Goal: Task Accomplishment & Management: Complete application form

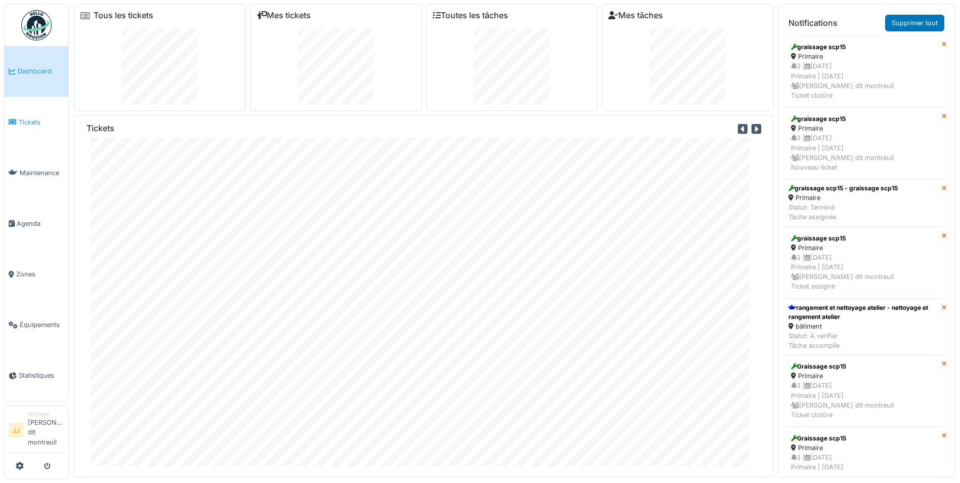
click at [47, 126] on span "Tickets" at bounding box center [42, 122] width 46 height 10
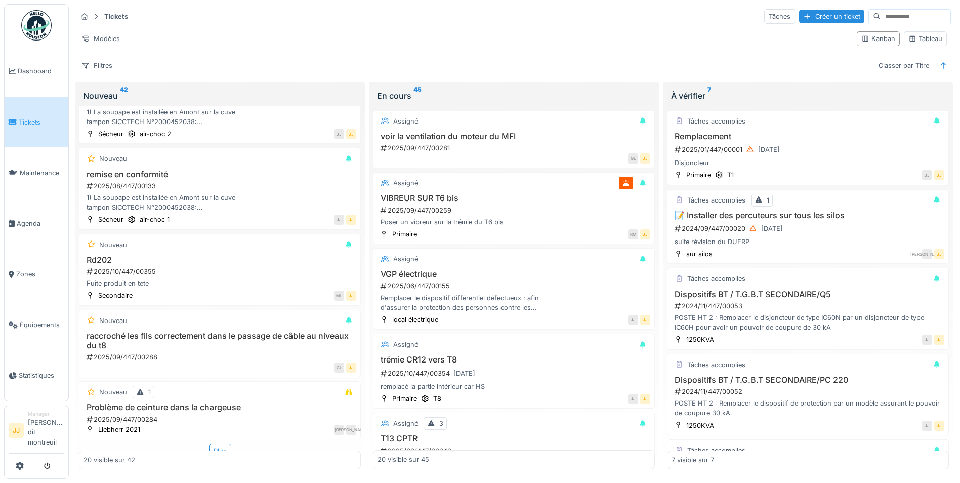
scroll to position [1144, 0]
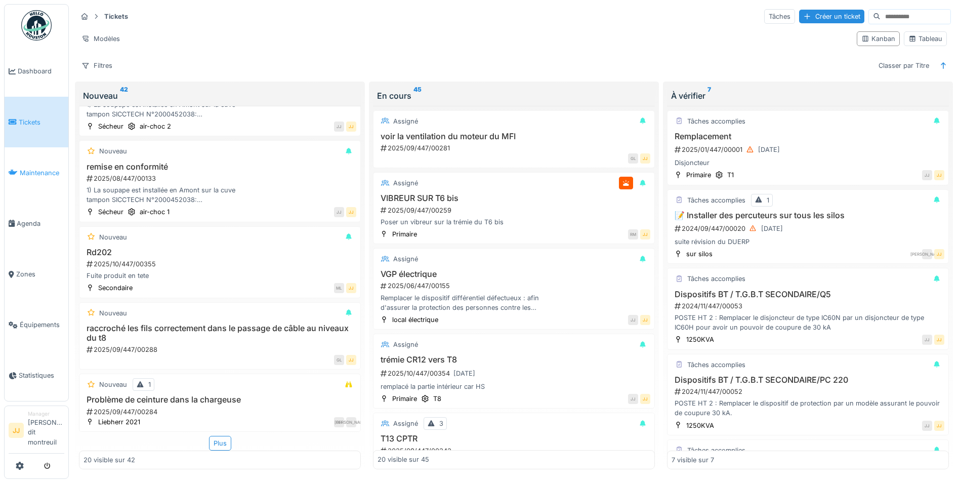
click at [49, 177] on span "Maintenance" at bounding box center [42, 173] width 45 height 10
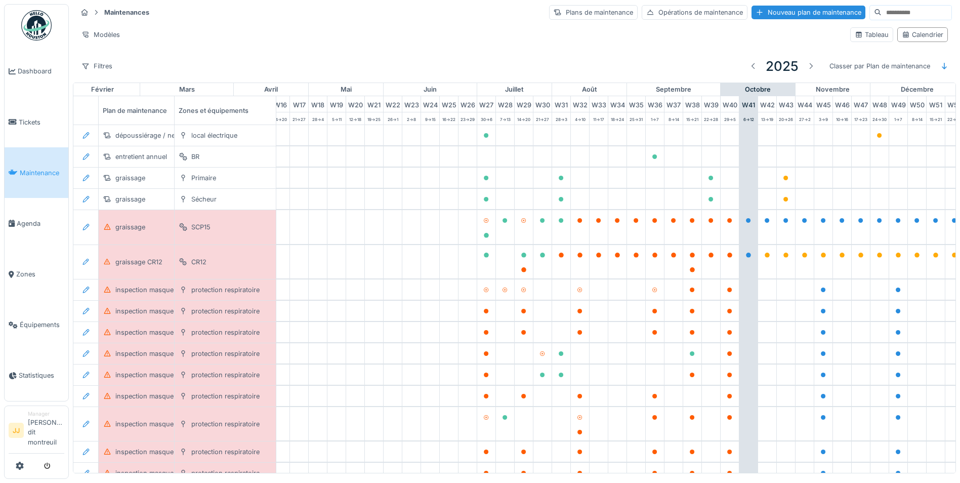
scroll to position [0, 336]
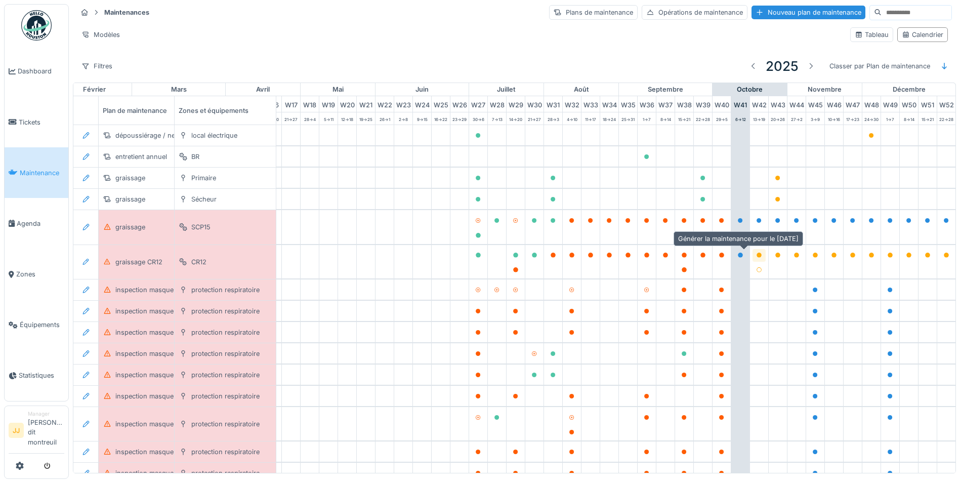
click at [756, 257] on icon at bounding box center [759, 255] width 6 height 5
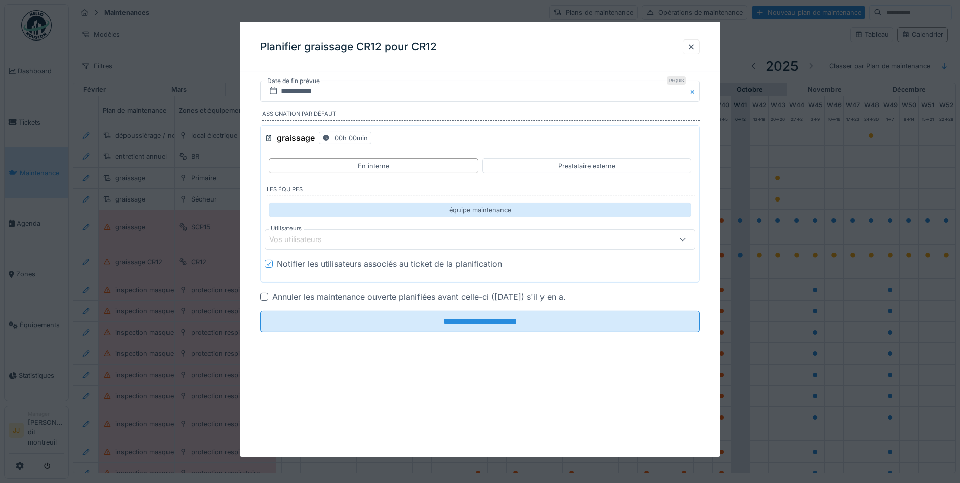
click at [334, 210] on div "équipe maintenance" at bounding box center [480, 209] width 423 height 15
type input "**********"
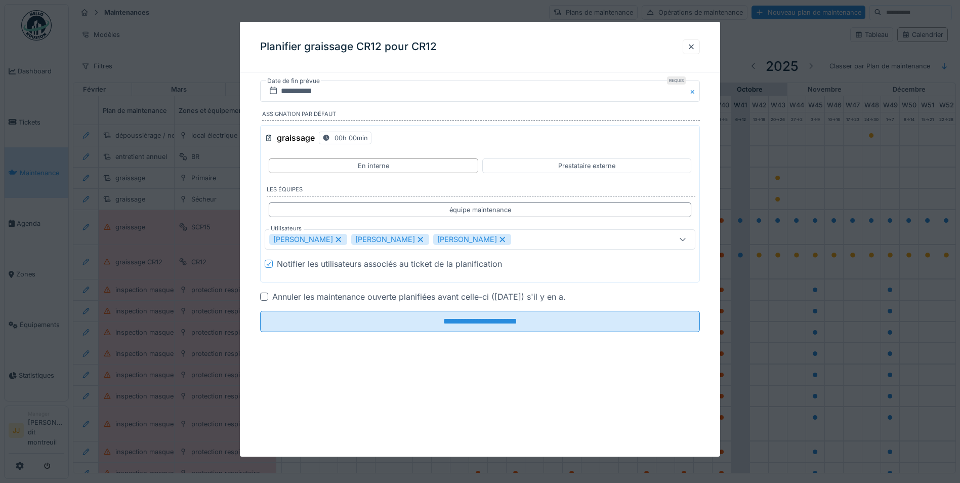
click at [315, 250] on div "**********" at bounding box center [480, 203] width 440 height 157
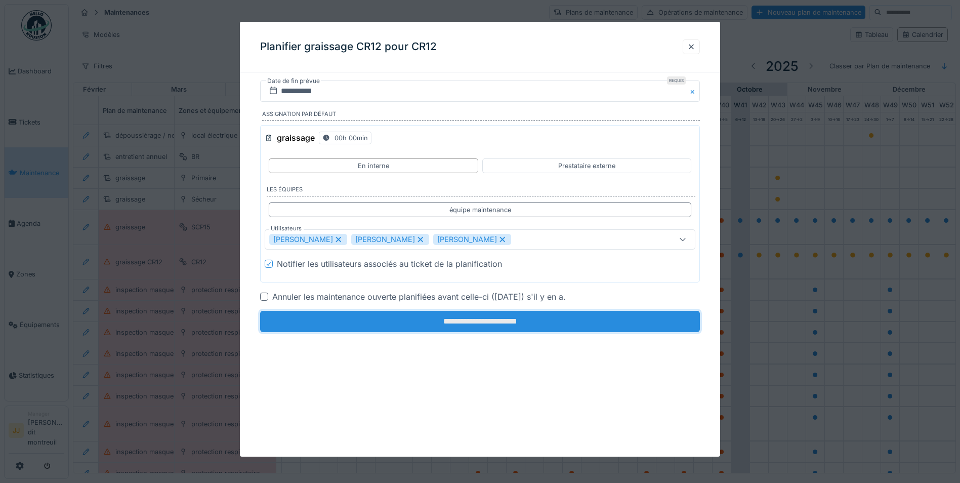
click at [347, 327] on input "**********" at bounding box center [480, 321] width 440 height 21
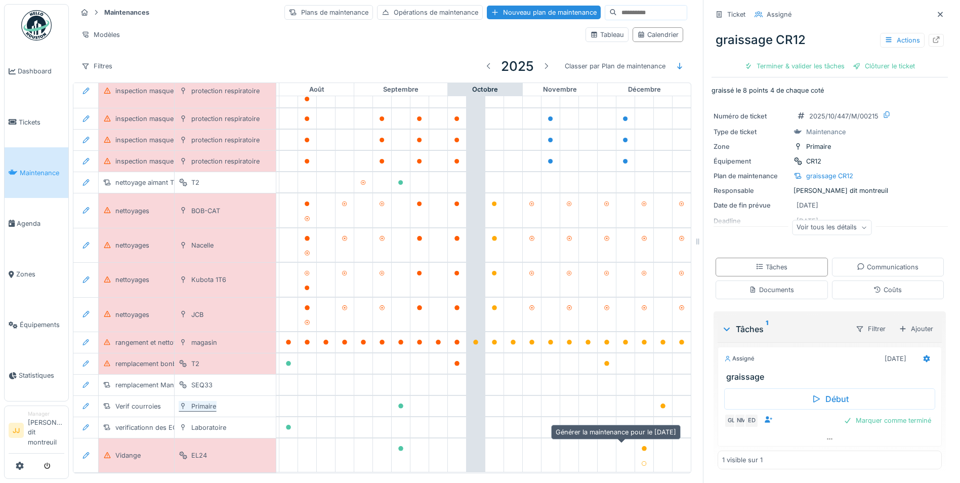
scroll to position [335, 608]
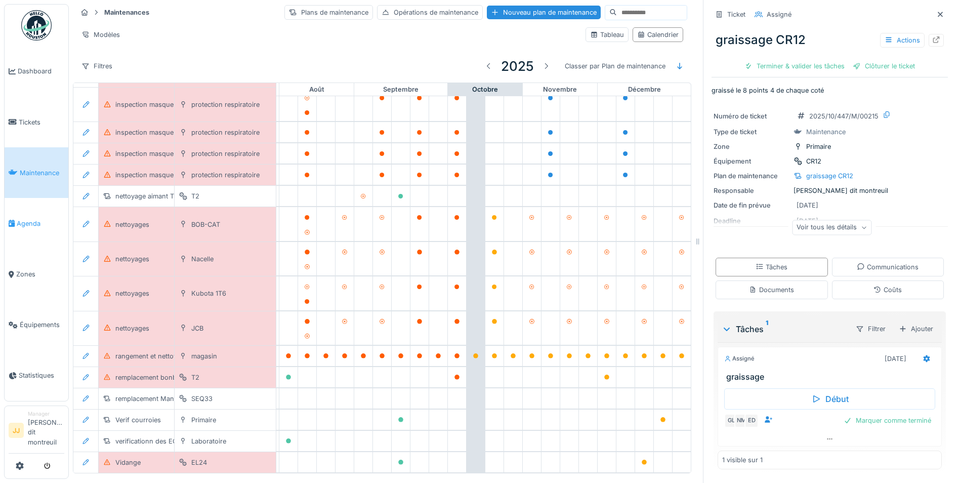
click at [14, 229] on link "Agenda" at bounding box center [37, 223] width 64 height 51
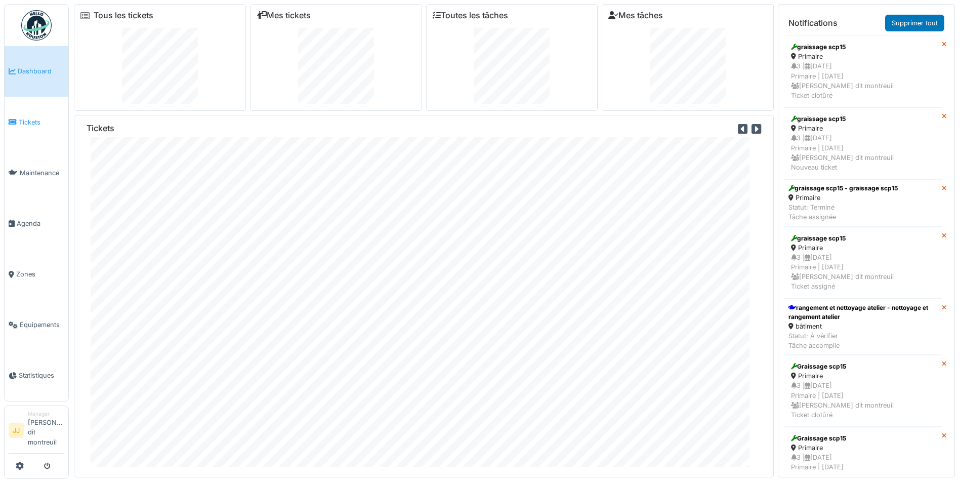
click at [45, 133] on link "Tickets" at bounding box center [37, 122] width 64 height 51
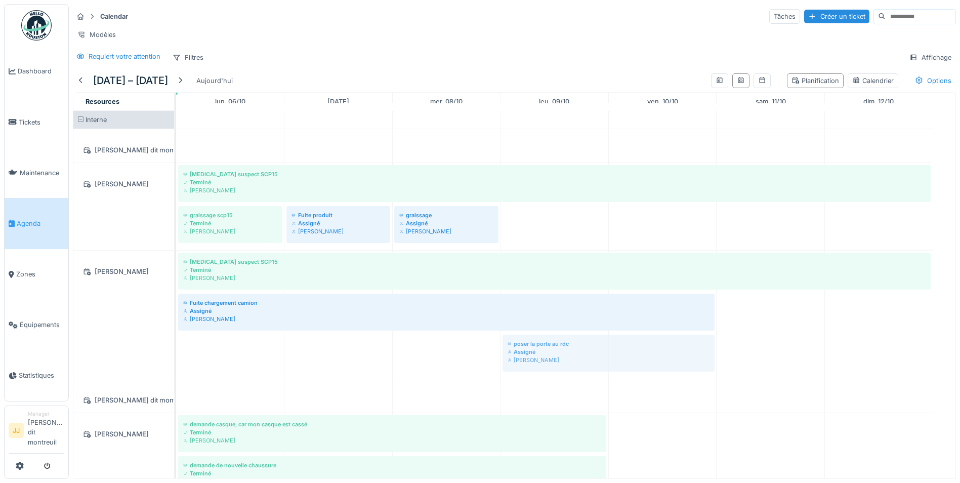
drag, startPoint x: 213, startPoint y: 374, endPoint x: 572, endPoint y: 383, distance: 360.0
click at [572, 383] on div "[MEDICAL_DATA] suspect SCP15 Terminé [PERSON_NAME] graissage scp15 Terminé [PER…" at bounding box center [566, 349] width 780 height 477
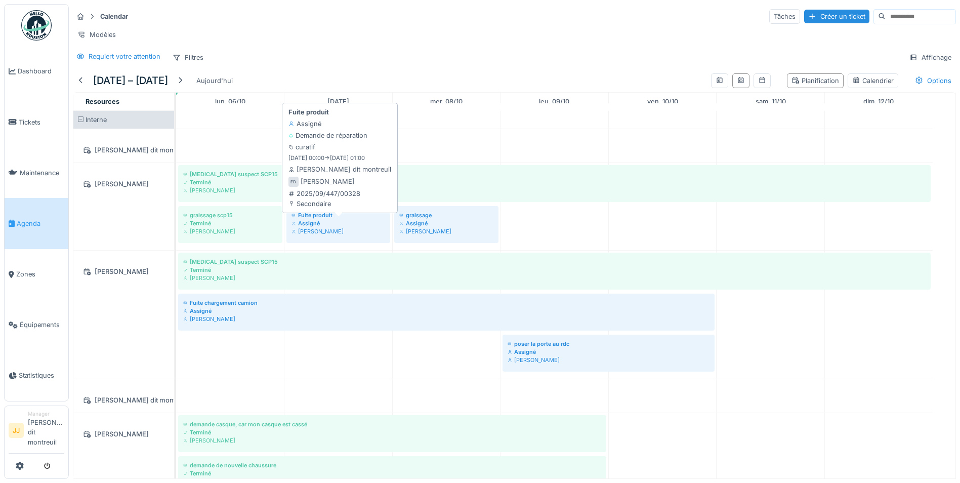
click at [352, 235] on div "[PERSON_NAME]" at bounding box center [339, 231] width 94 height 8
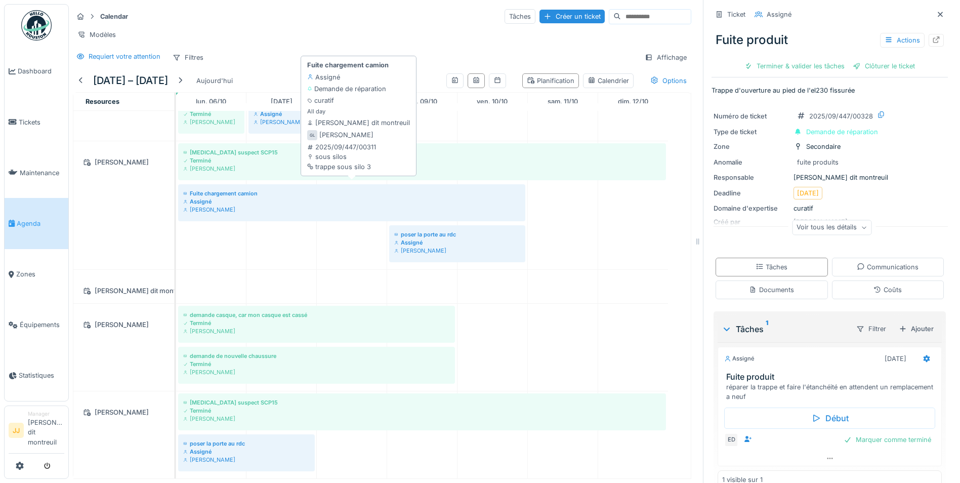
scroll to position [8, 0]
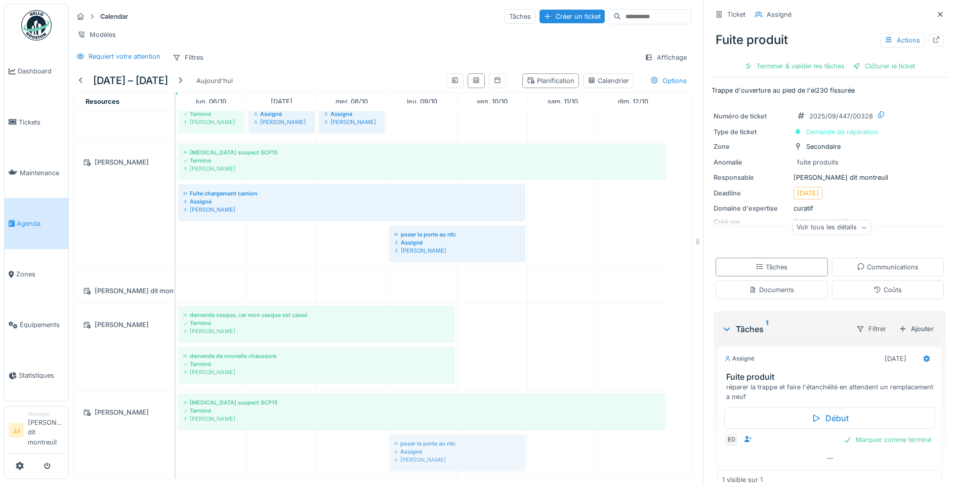
drag, startPoint x: 214, startPoint y: 439, endPoint x: 444, endPoint y: 420, distance: 231.1
click at [176, 420] on div "[MEDICAL_DATA] suspect SCP15 Terminé [PERSON_NAME] poser la porte au rdc Assign…" at bounding box center [176, 434] width 0 height 87
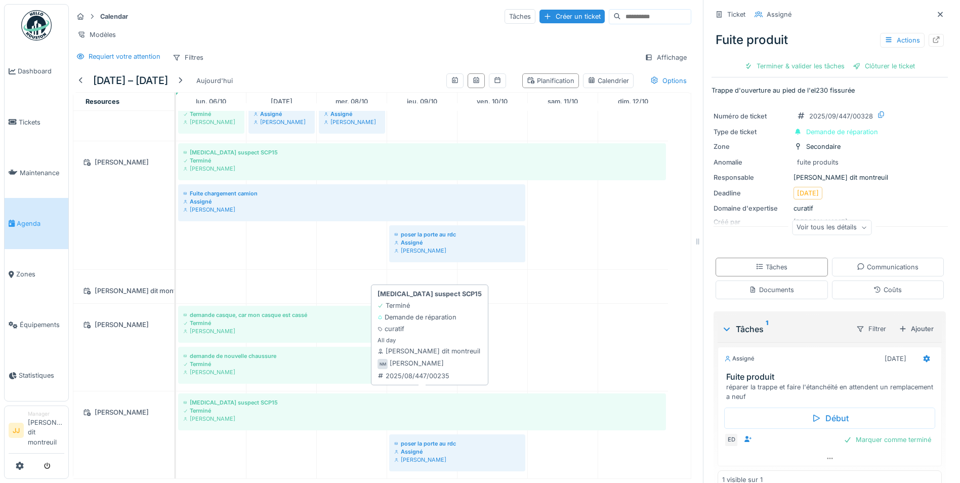
click at [221, 415] on div "[PERSON_NAME]" at bounding box center [422, 419] width 478 height 8
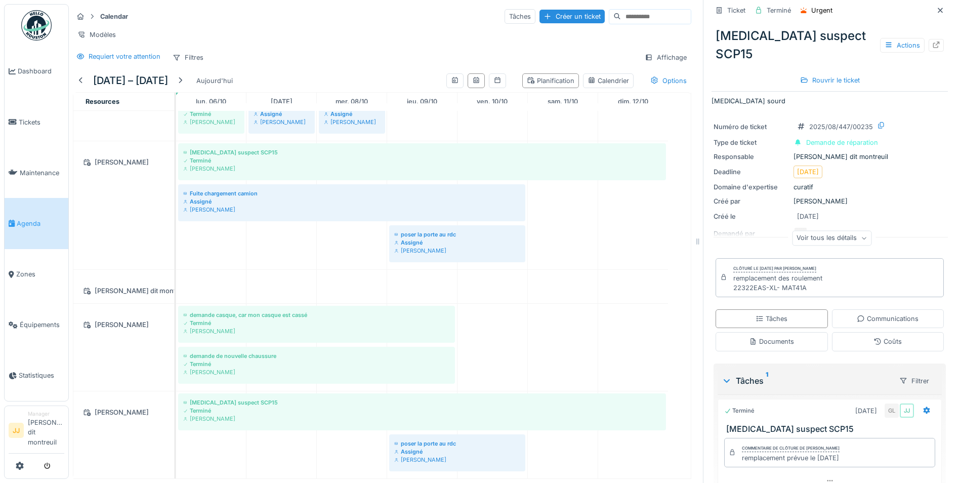
scroll to position [31, 0]
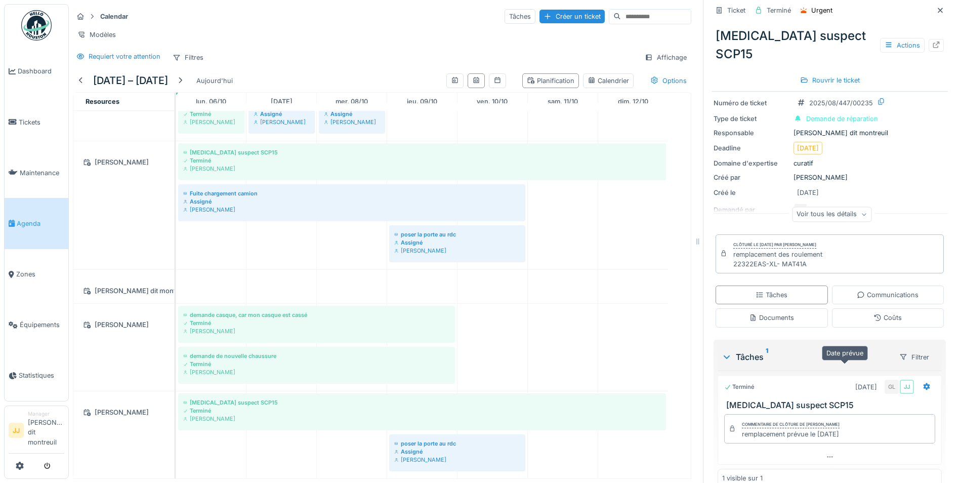
click at [855, 382] on div "[DATE]" at bounding box center [866, 387] width 22 height 10
click at [924, 383] on icon at bounding box center [927, 386] width 7 height 7
click at [757, 380] on div "Terminé 02/11/2025 GL JJ" at bounding box center [829, 387] width 211 height 15
click at [855, 382] on div "[DATE]" at bounding box center [866, 387] width 22 height 10
click at [932, 42] on icon at bounding box center [936, 45] width 8 height 7
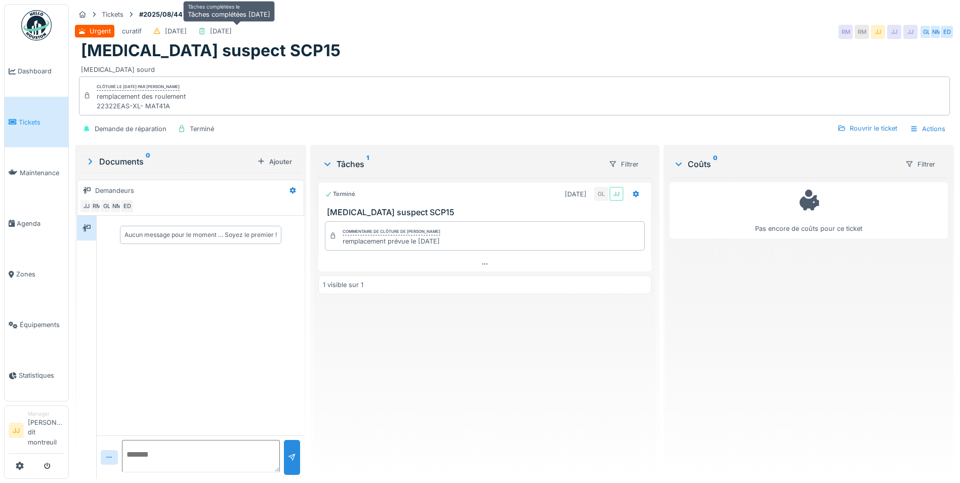
click at [227, 34] on div "30/09/2025" at bounding box center [221, 31] width 22 height 10
click at [936, 133] on div "Actions" at bounding box center [928, 128] width 45 height 15
click at [376, 65] on div "Bruit sourd" at bounding box center [514, 68] width 867 height 14
click at [204, 127] on div "Terminé" at bounding box center [202, 129] width 24 height 10
click at [181, 12] on strong "#2025/08/447/00235" at bounding box center [174, 15] width 79 height 10
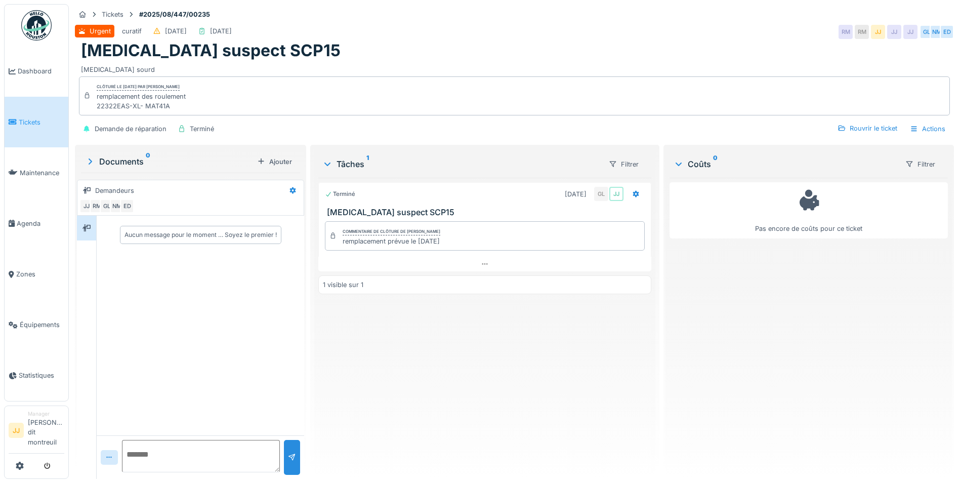
click at [161, 51] on h1 "Bruit suspect SCP15" at bounding box center [211, 50] width 260 height 19
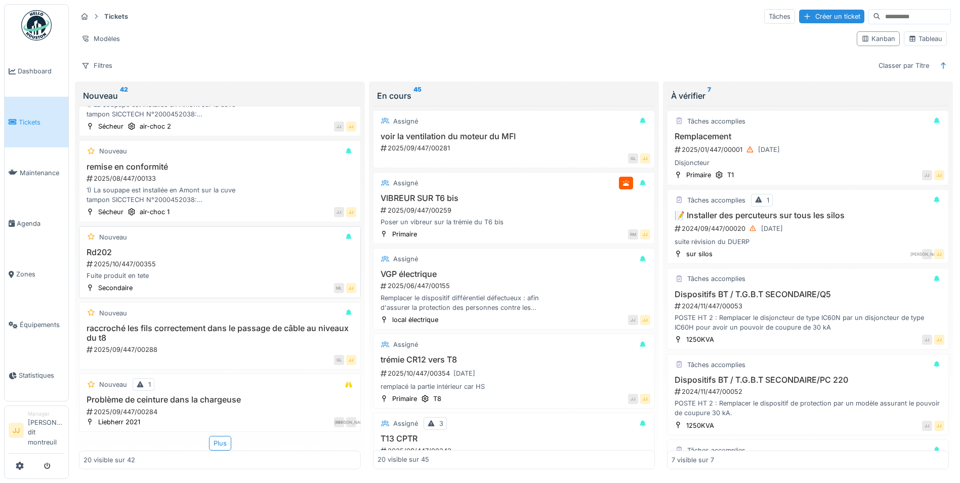
scroll to position [6, 0]
click at [222, 437] on div "Plus" at bounding box center [220, 443] width 22 height 15
click at [195, 326] on h3 "raccroché les fils correctement dans le passage de câble au niveaux du t8" at bounding box center [220, 332] width 273 height 19
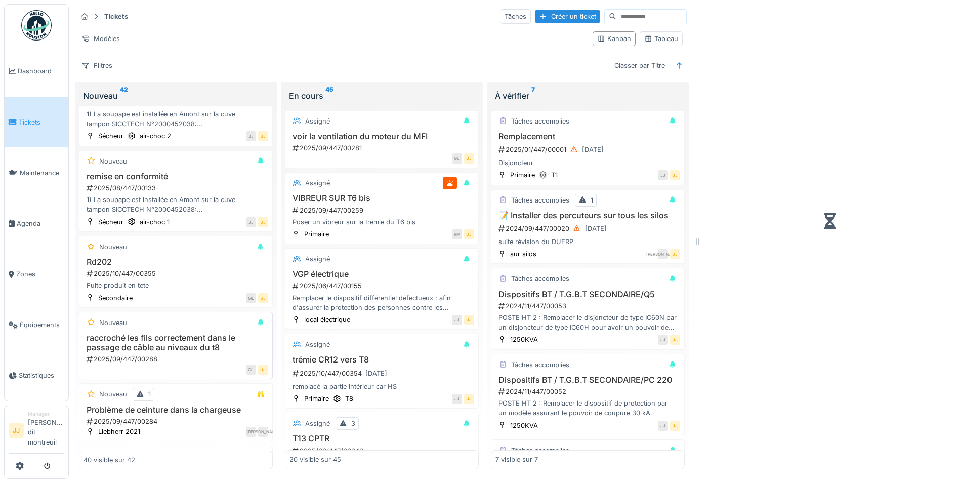
scroll to position [1154, 0]
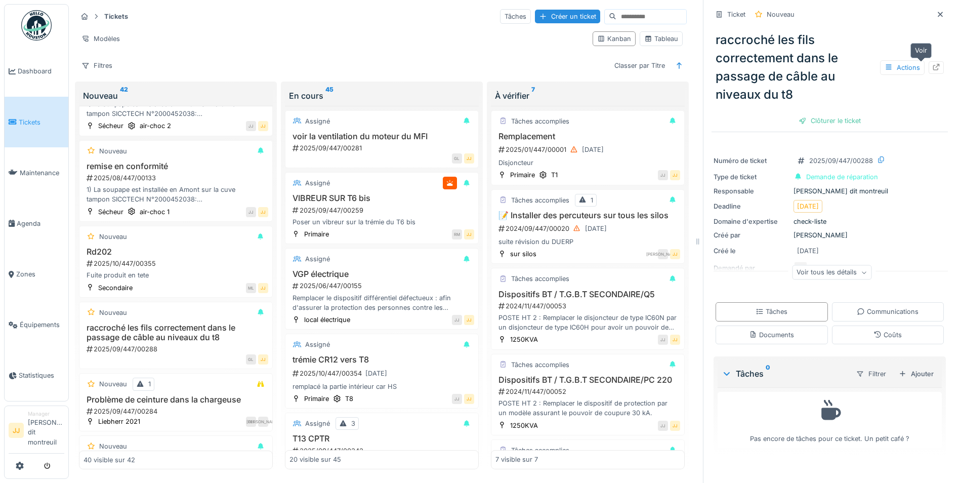
click at [932, 64] on icon at bounding box center [936, 67] width 8 height 7
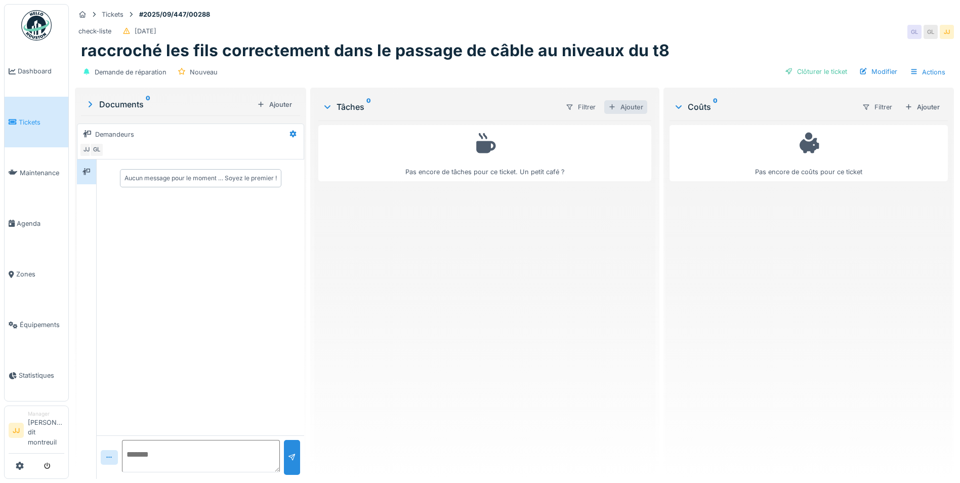
click at [634, 110] on div "Ajouter" at bounding box center [625, 107] width 43 height 14
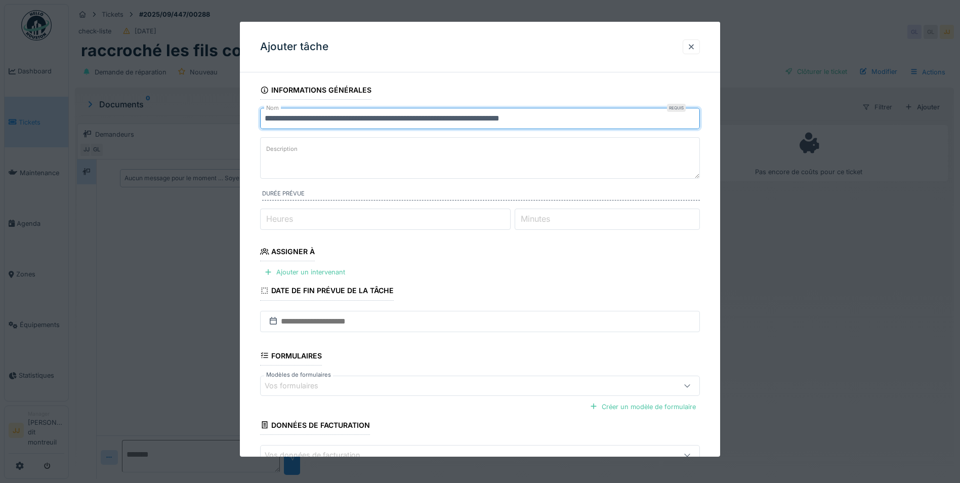
drag, startPoint x: 595, startPoint y: 119, endPoint x: -22, endPoint y: 103, distance: 617.7
click at [0, 103] on html "Dashboard Tickets Maintenance Agenda Zones Équipements Statistiques JJ Manager …" at bounding box center [480, 241] width 960 height 483
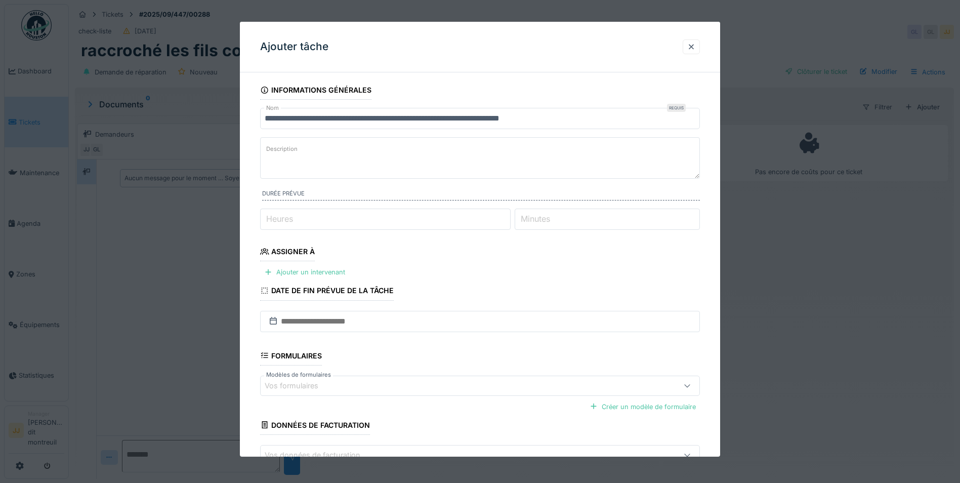
paste textarea "**********"
type textarea "**********"
click at [313, 268] on div "Ajouter un intervenant" at bounding box center [304, 272] width 89 height 14
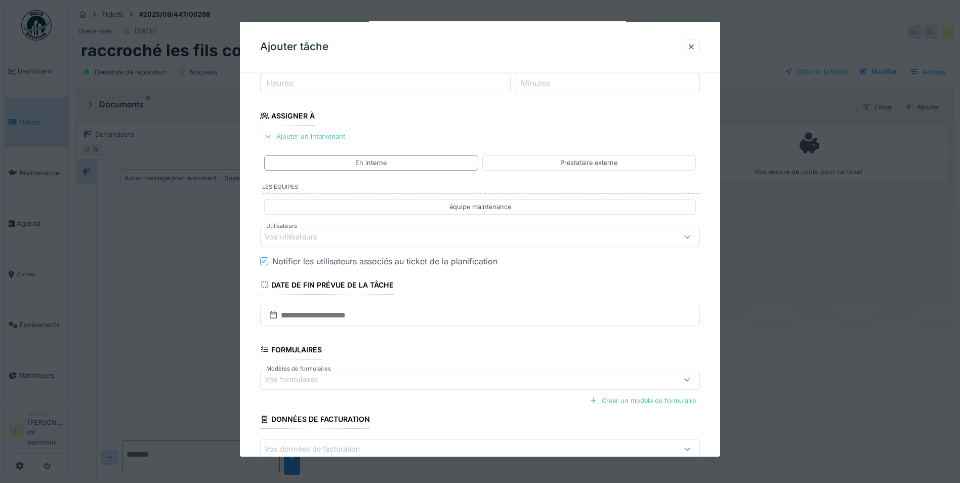
scroll to position [152, 0]
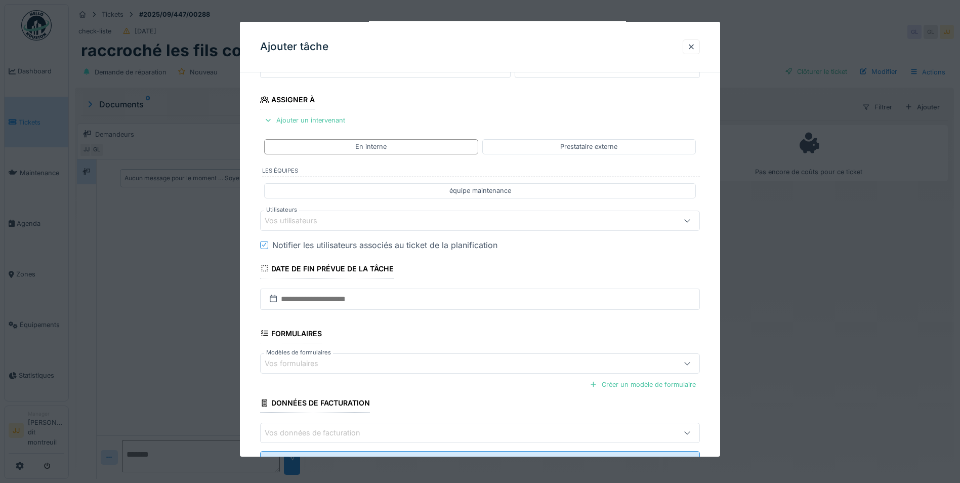
click at [341, 218] on div "Vos utilisateurs" at bounding box center [454, 220] width 379 height 11
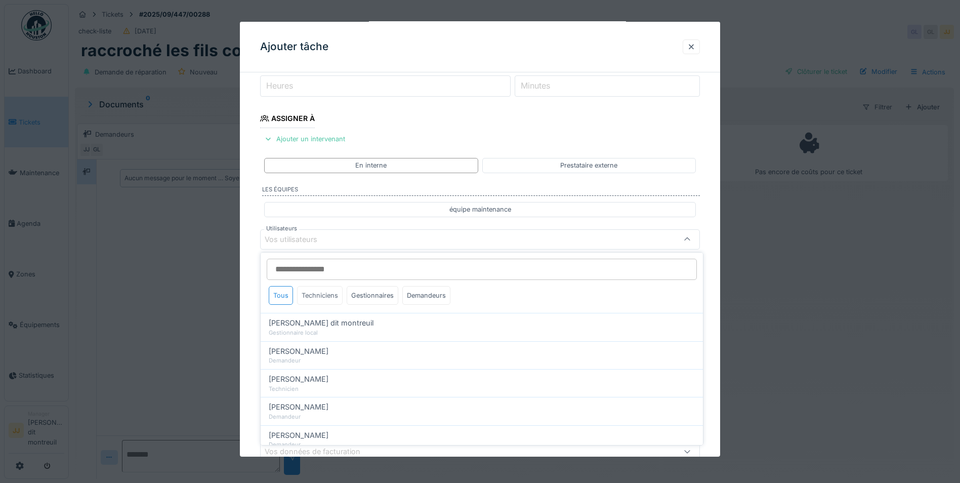
click at [329, 294] on div "Techniciens" at bounding box center [320, 295] width 46 height 19
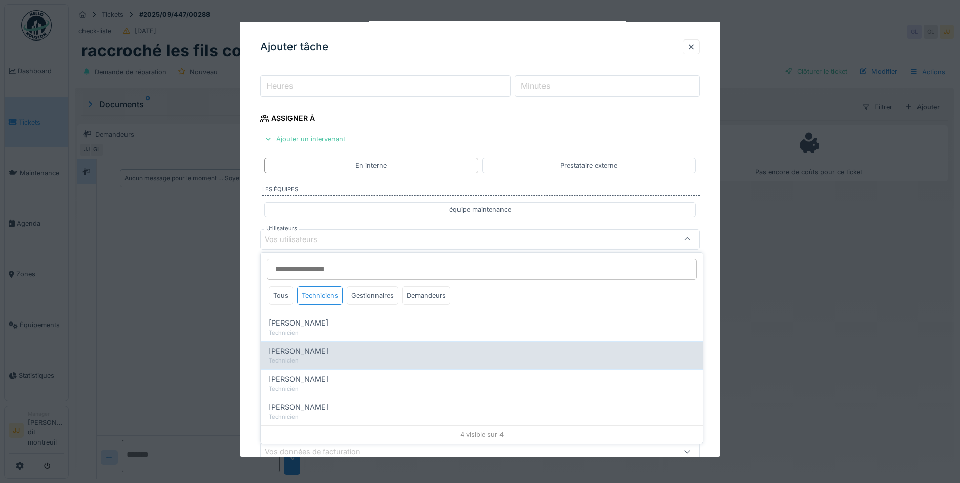
click at [323, 350] on span "Guillaume Lunel" at bounding box center [299, 351] width 60 height 11
type input "*****"
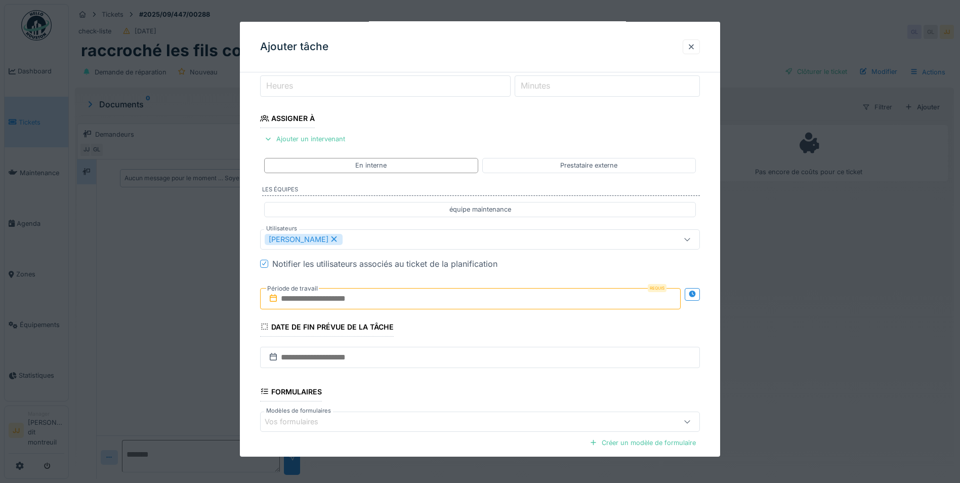
click at [251, 313] on div "**********" at bounding box center [480, 252] width 480 height 611
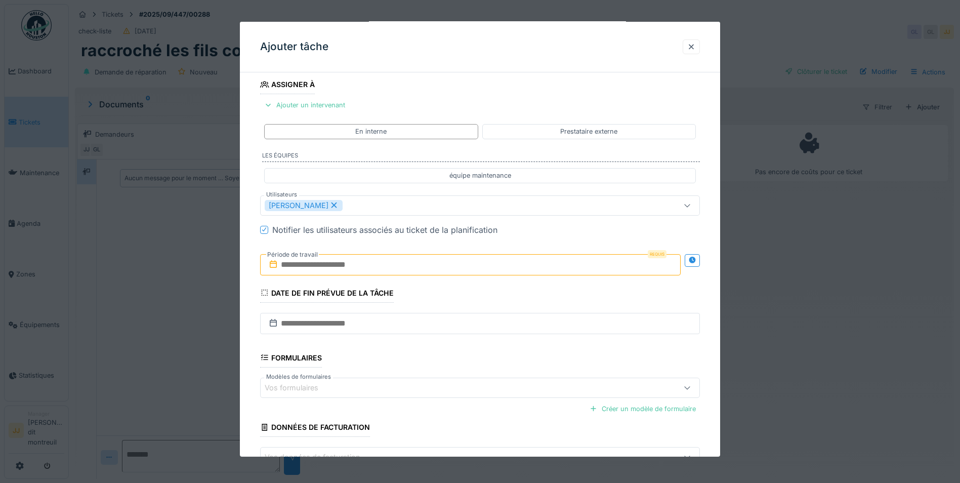
scroll to position [184, 0]
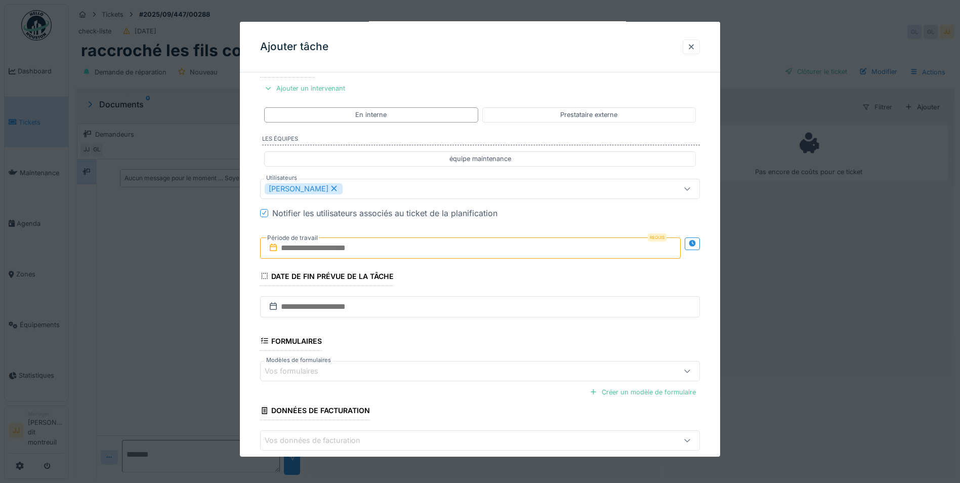
click at [378, 242] on input "text" at bounding box center [470, 247] width 421 height 21
click at [435, 328] on div "7" at bounding box center [440, 331] width 14 height 14
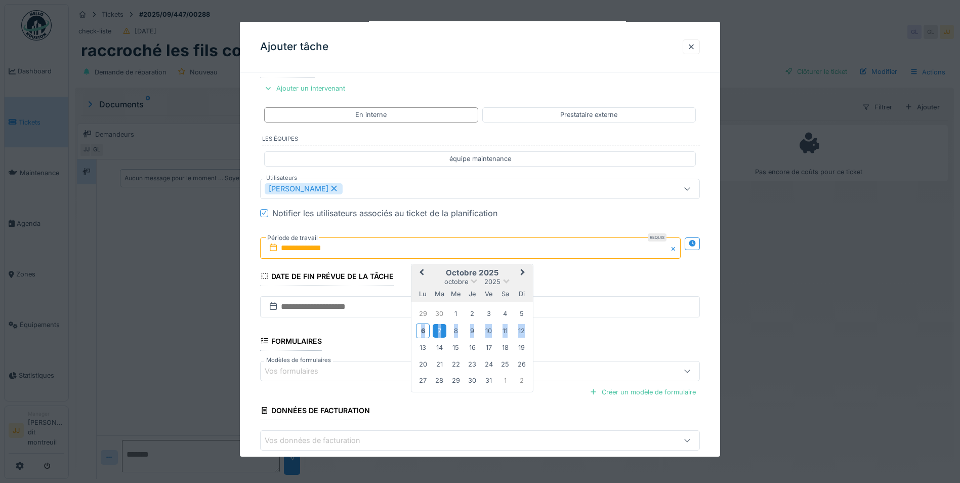
click at [435, 328] on div "7" at bounding box center [440, 331] width 14 height 14
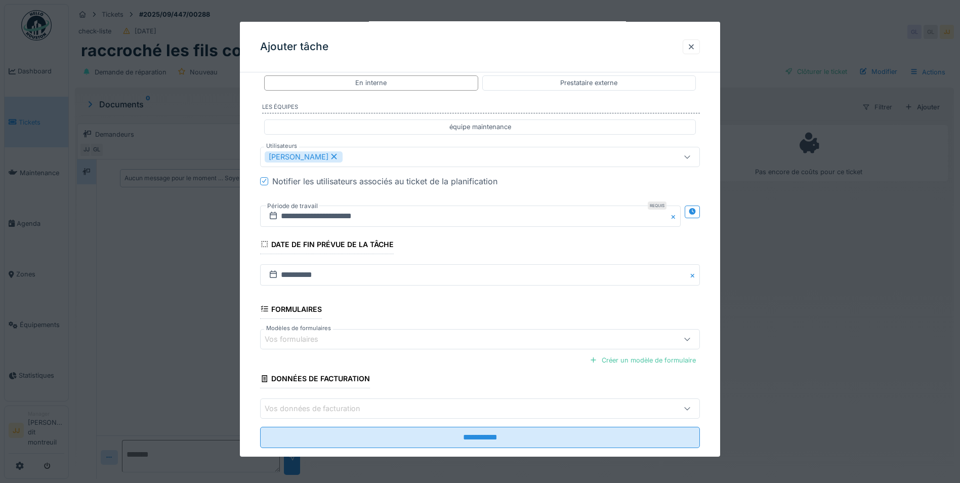
scroll to position [235, 0]
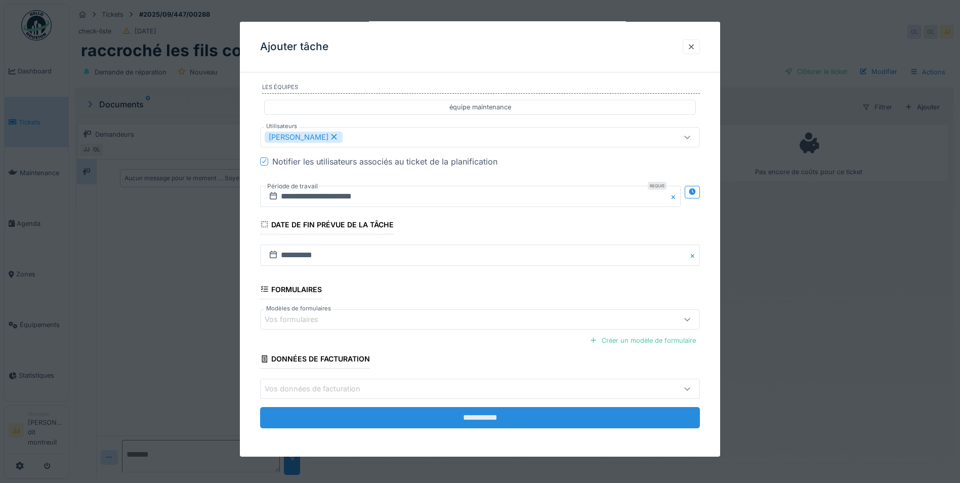
click at [437, 425] on input "**********" at bounding box center [480, 417] width 440 height 21
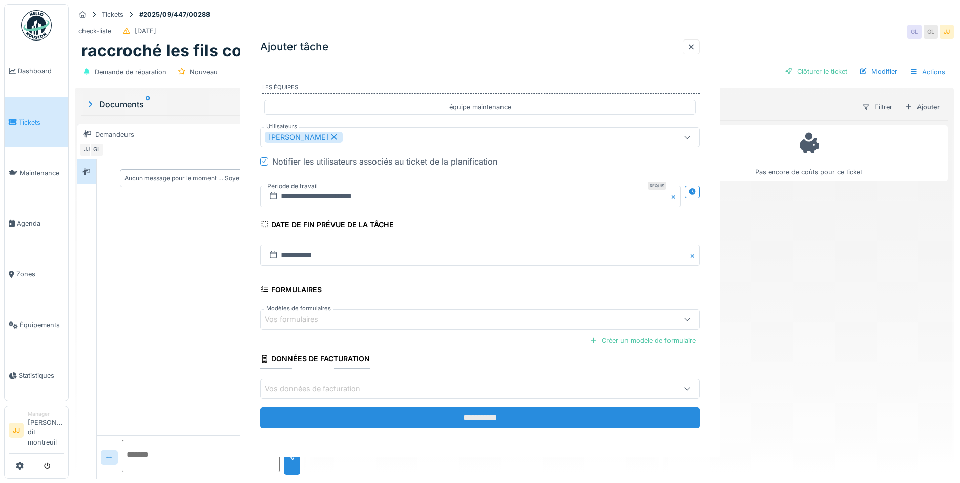
scroll to position [0, 0]
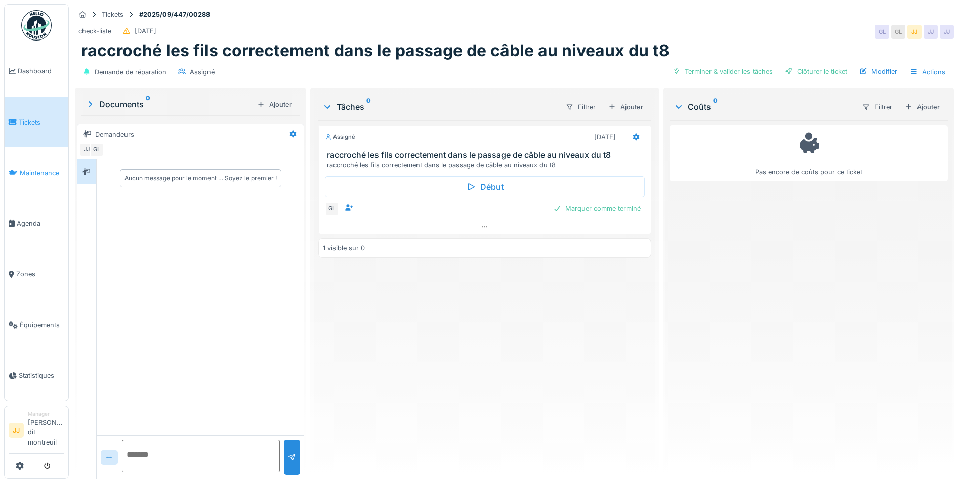
click at [35, 176] on span "Maintenance" at bounding box center [42, 173] width 45 height 10
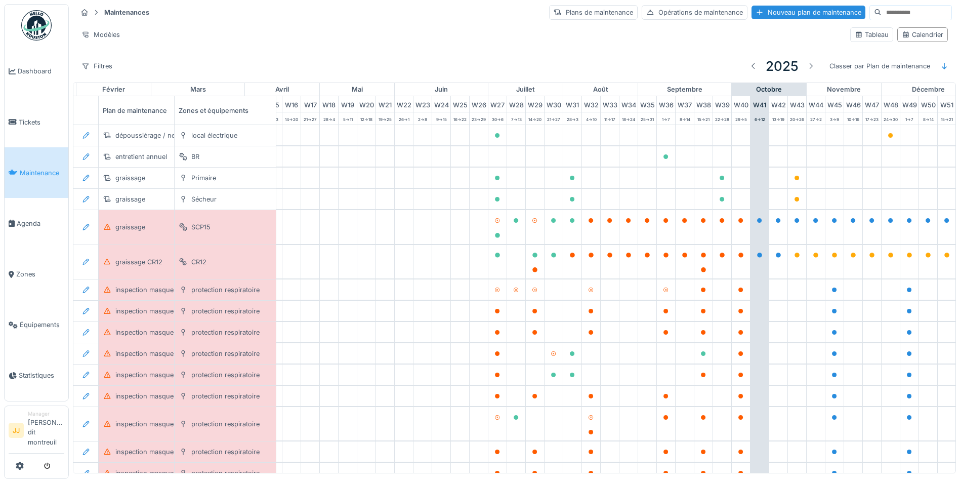
scroll to position [0, 336]
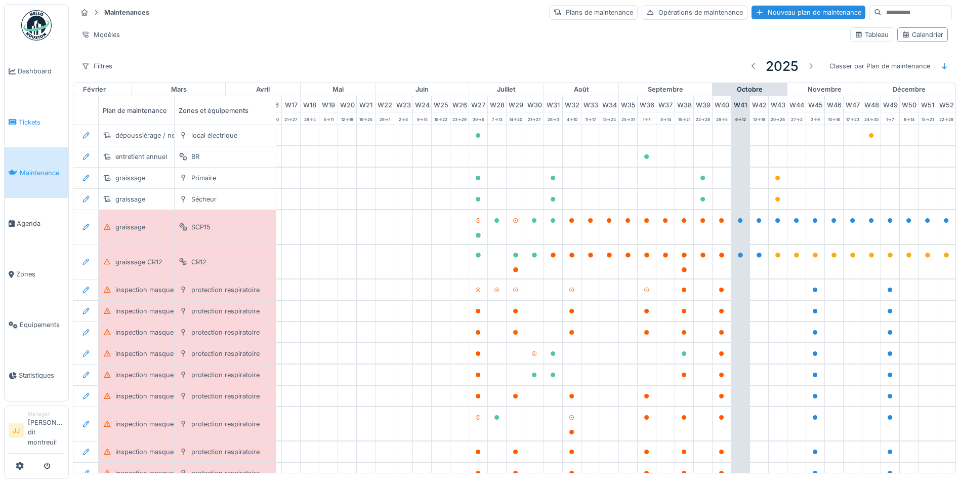
click at [26, 108] on link "Tickets" at bounding box center [37, 122] width 64 height 51
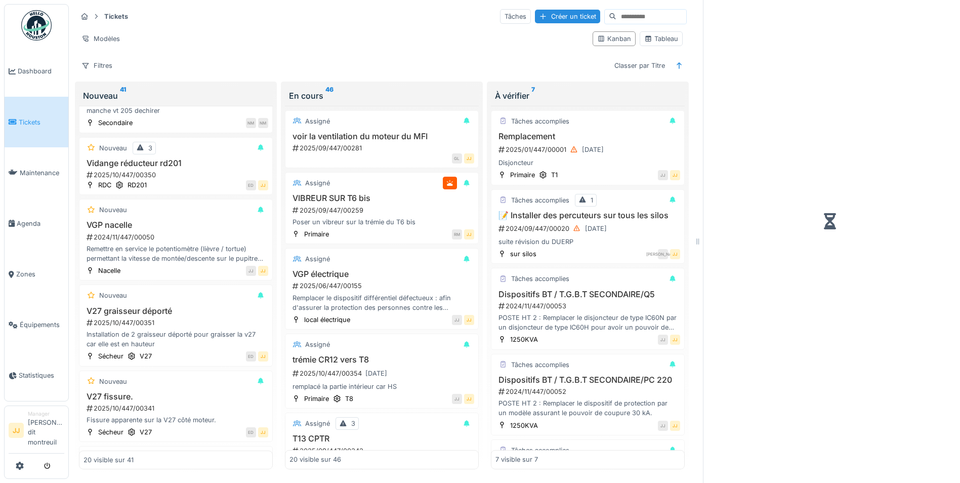
scroll to position [51, 0]
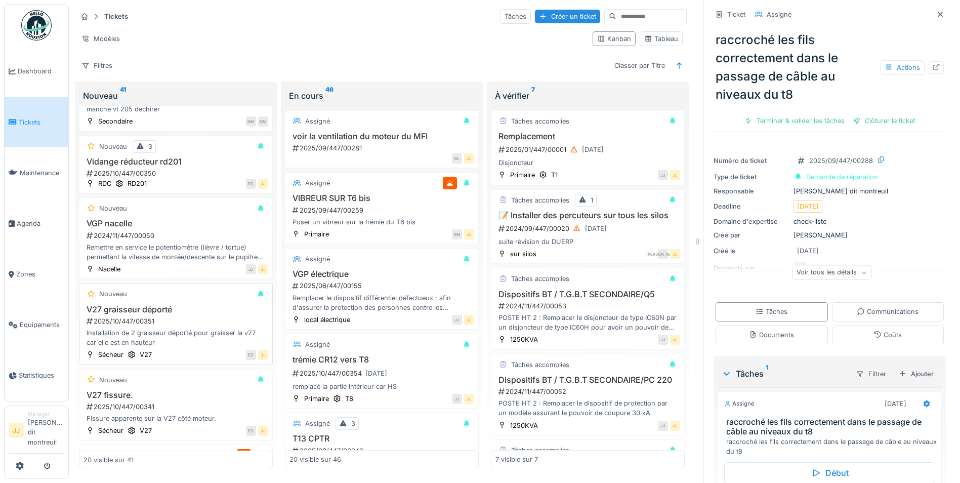
click at [159, 316] on div "2025/10/447/00351" at bounding box center [177, 321] width 183 height 10
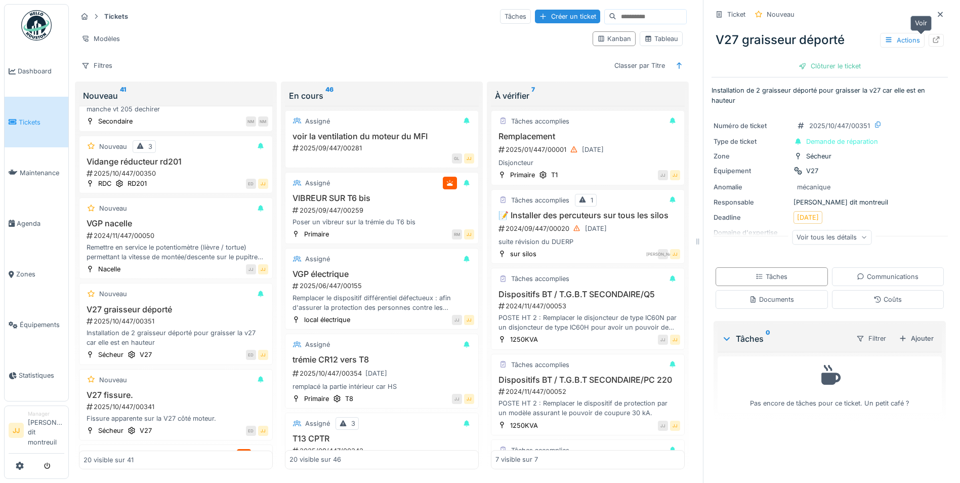
click at [929, 34] on div at bounding box center [936, 40] width 15 height 13
click at [536, 12] on div "Créer un ticket" at bounding box center [567, 17] width 65 height 14
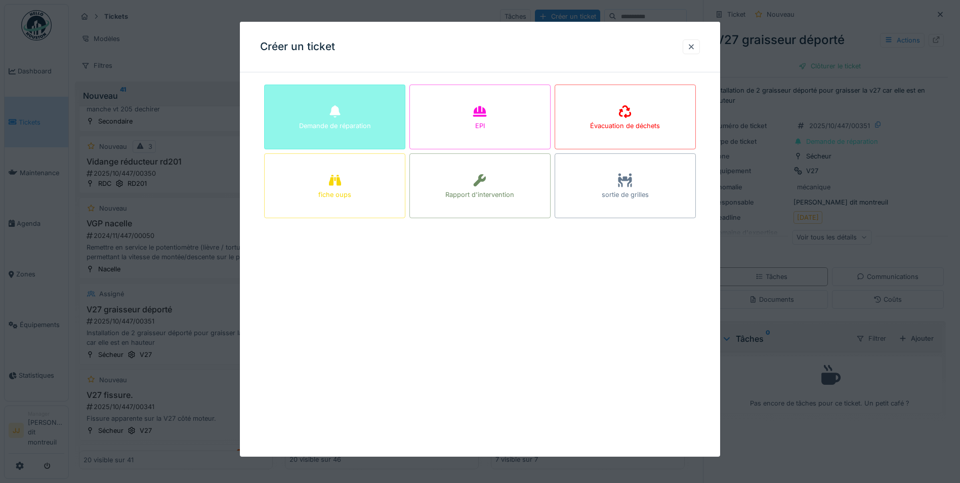
click at [366, 114] on div "Demande de réparation" at bounding box center [334, 117] width 141 height 65
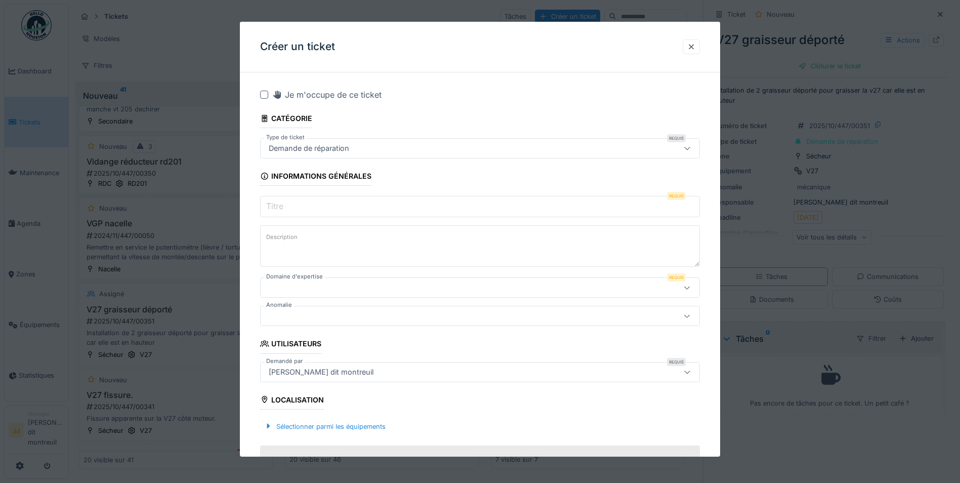
click at [340, 198] on input "Titre" at bounding box center [480, 206] width 440 height 21
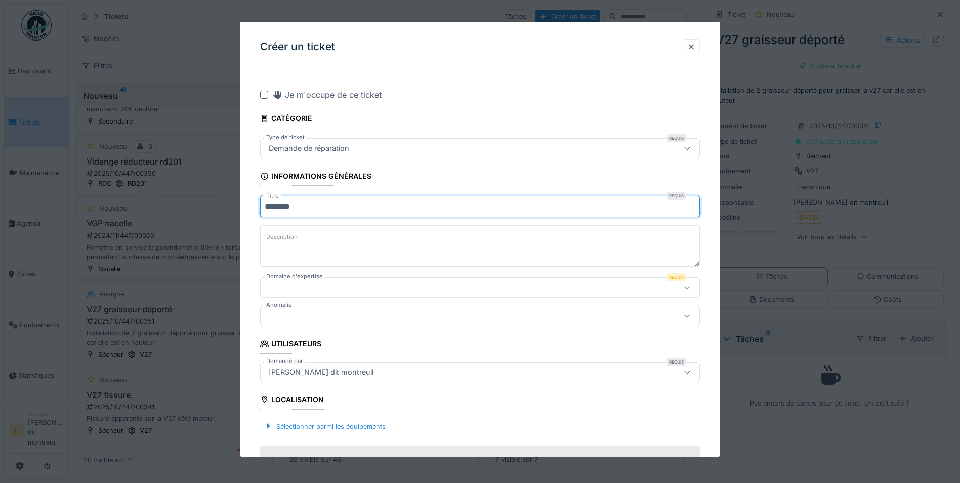
type input "*******"
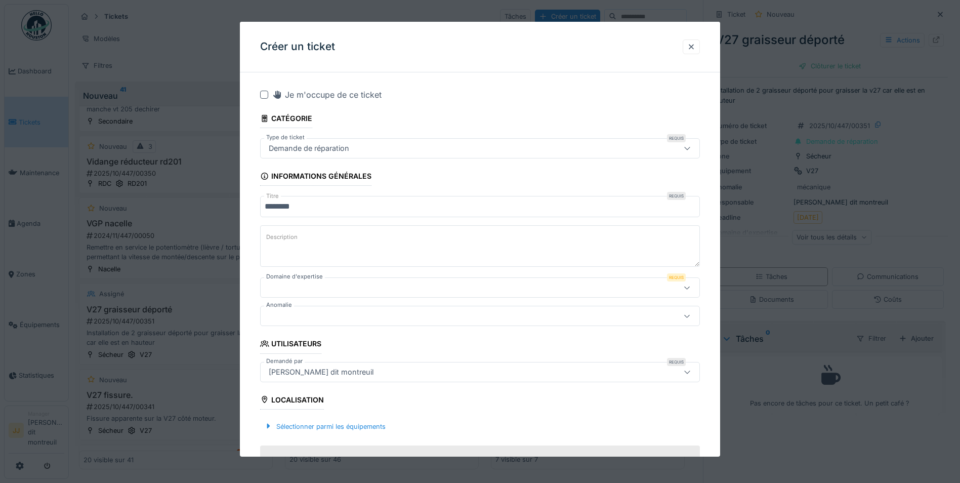
click at [308, 239] on textarea "Description" at bounding box center [480, 246] width 440 height 42
type textarea "**********"
click at [350, 285] on div at bounding box center [454, 287] width 379 height 11
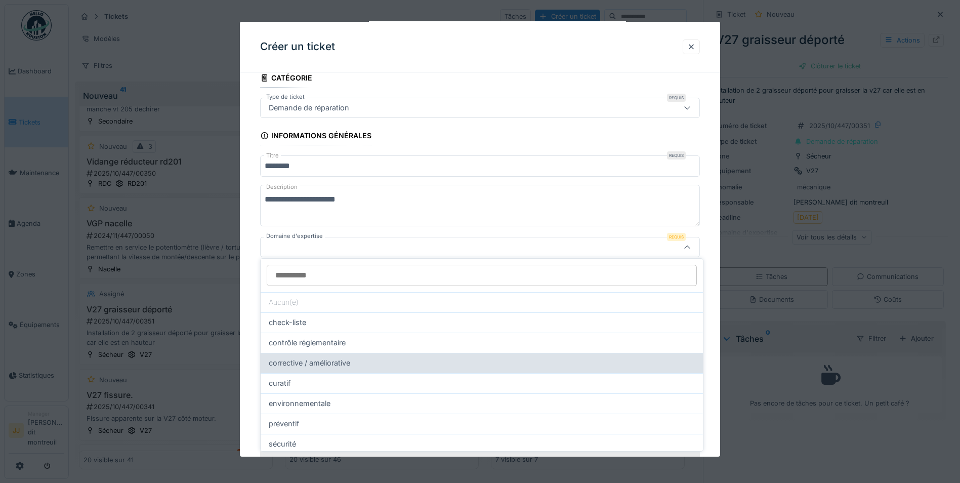
scroll to position [49, 0]
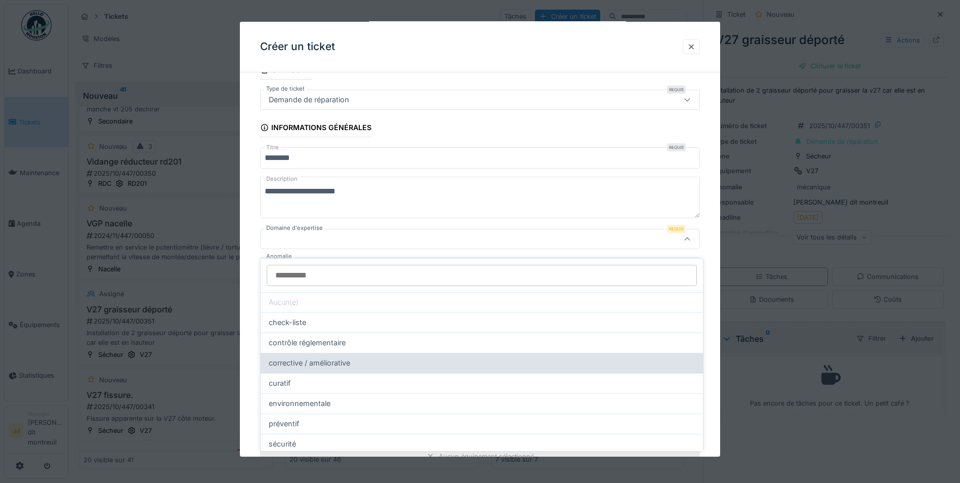
click at [345, 357] on span "corrective / améliorative" at bounding box center [309, 362] width 81 height 11
type input "****"
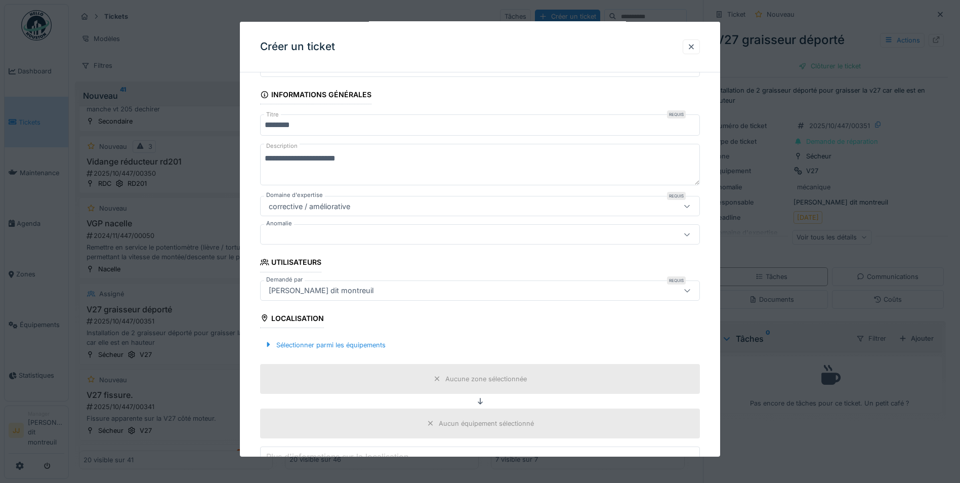
scroll to position [150, 0]
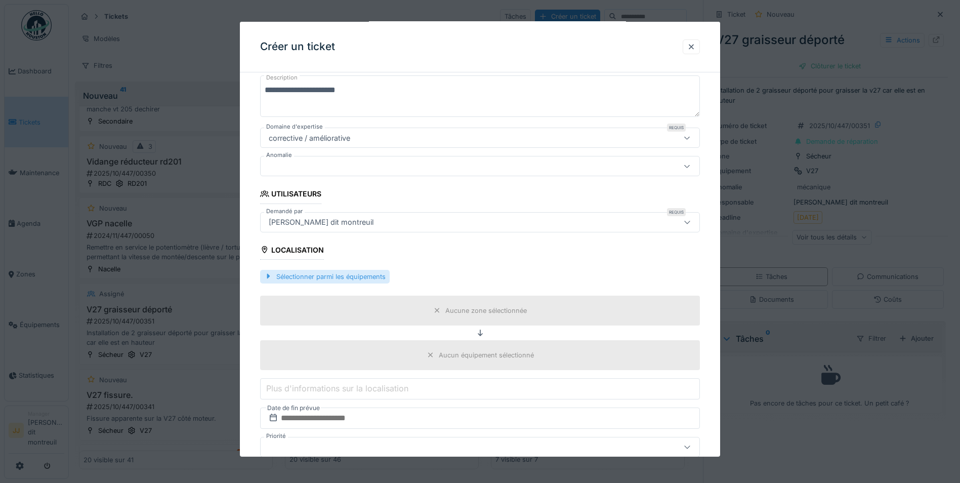
click at [323, 275] on div "Sélectionner parmi les équipements" at bounding box center [325, 277] width 130 height 14
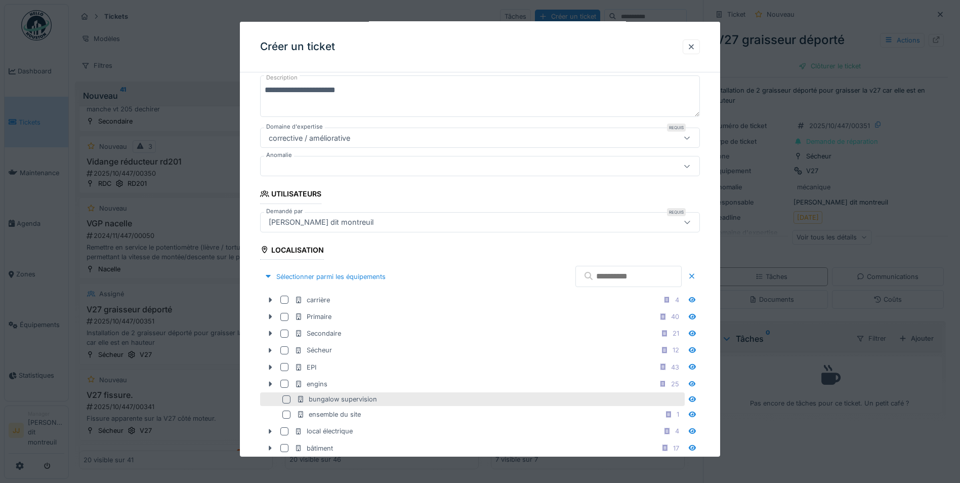
scroll to position [302, 0]
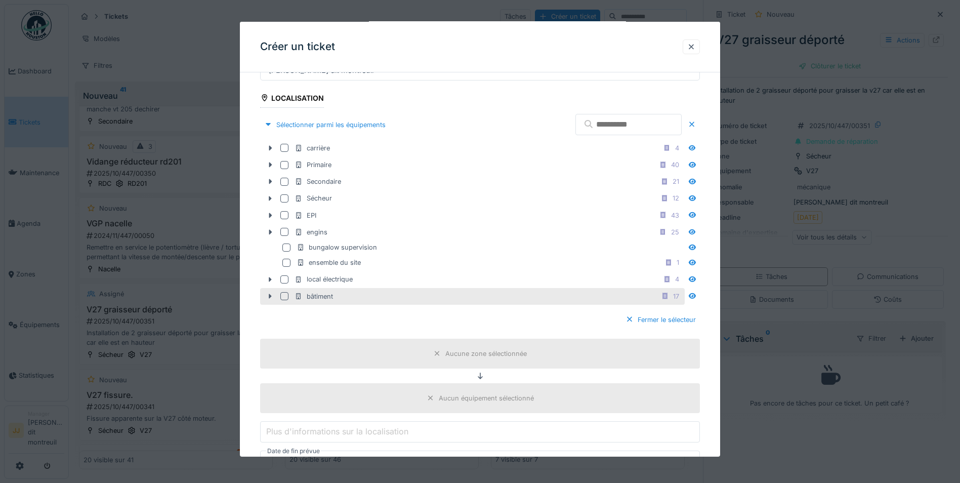
drag, startPoint x: 260, startPoint y: 292, endPoint x: 275, endPoint y: 303, distance: 19.2
click at [260, 292] on div "**********" at bounding box center [480, 285] width 480 height 1012
click at [267, 298] on icon at bounding box center [270, 296] width 8 height 7
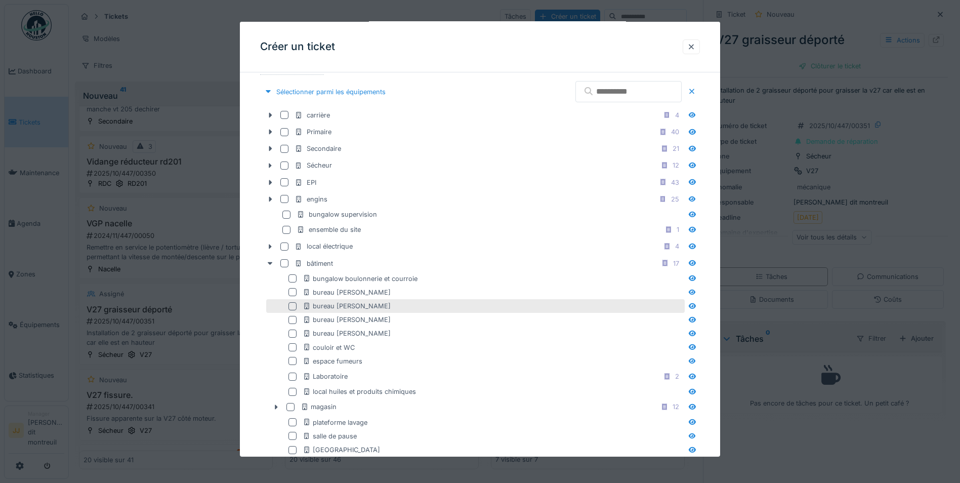
scroll to position [352, 0]
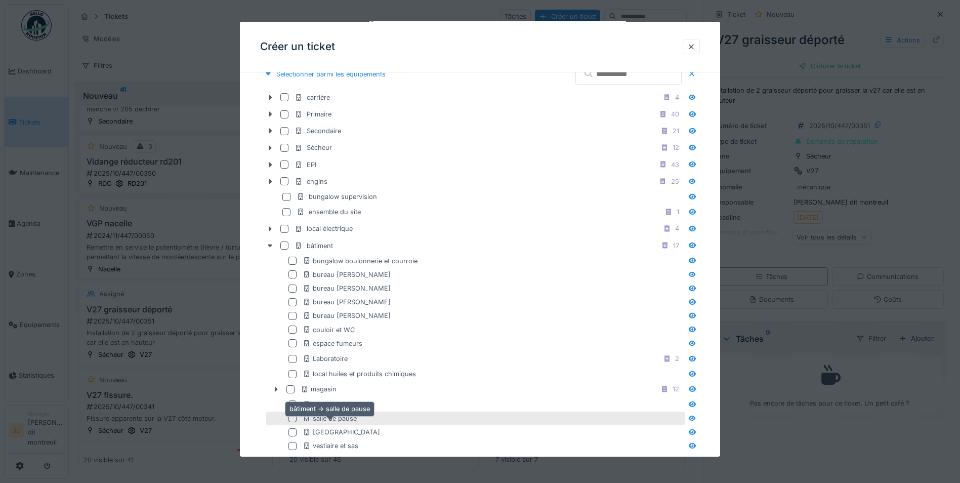
click at [309, 416] on icon at bounding box center [306, 418] width 5 height 7
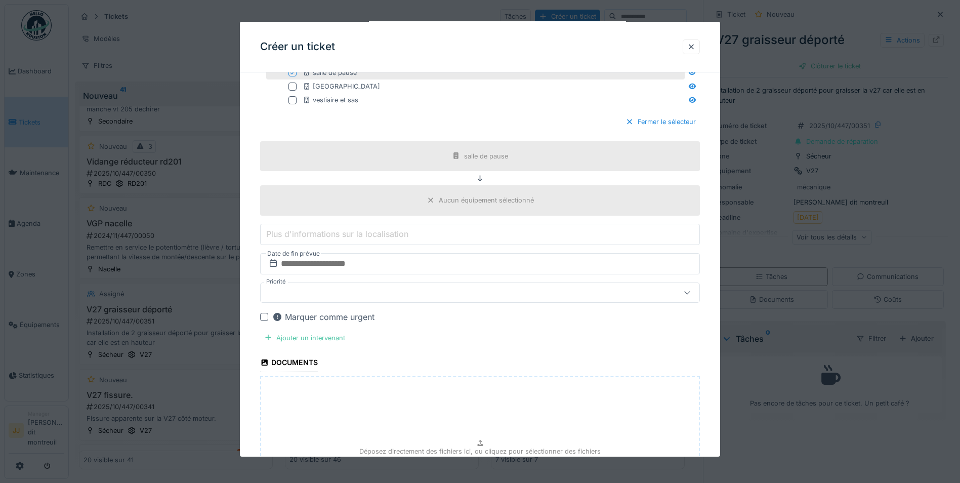
scroll to position [707, 0]
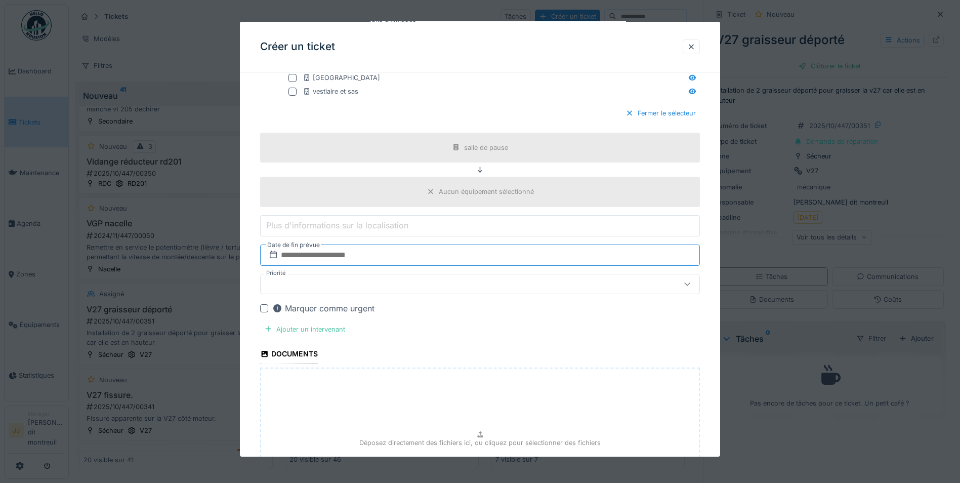
click at [419, 258] on input "text" at bounding box center [480, 254] width 440 height 21
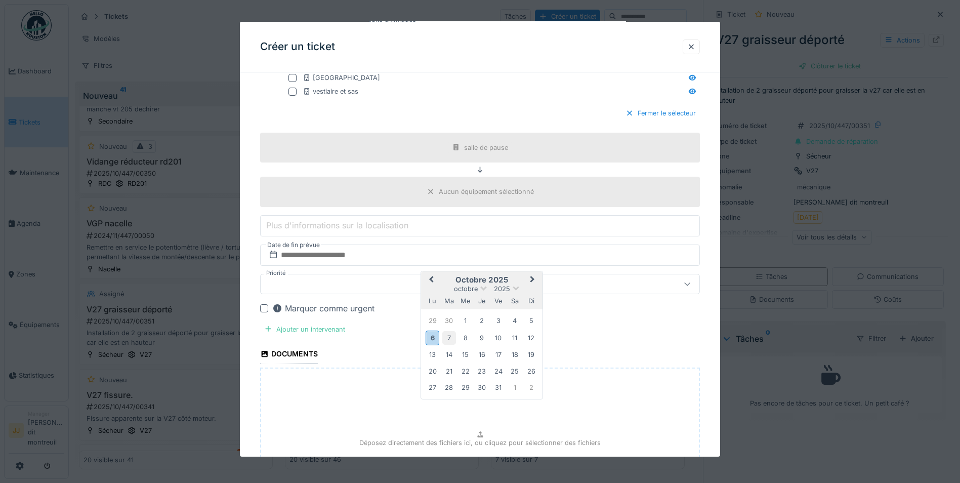
click at [447, 339] on div "7" at bounding box center [449, 338] width 14 height 14
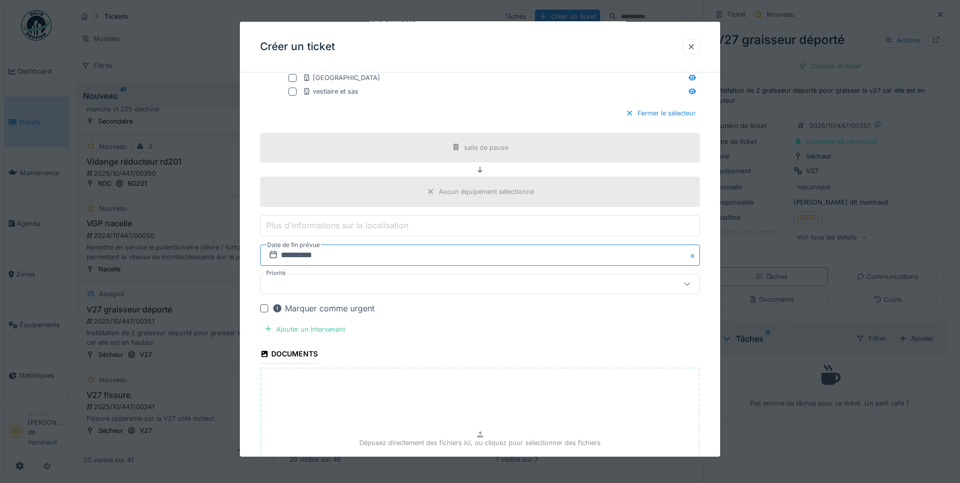
click at [615, 249] on input "**********" at bounding box center [480, 254] width 440 height 21
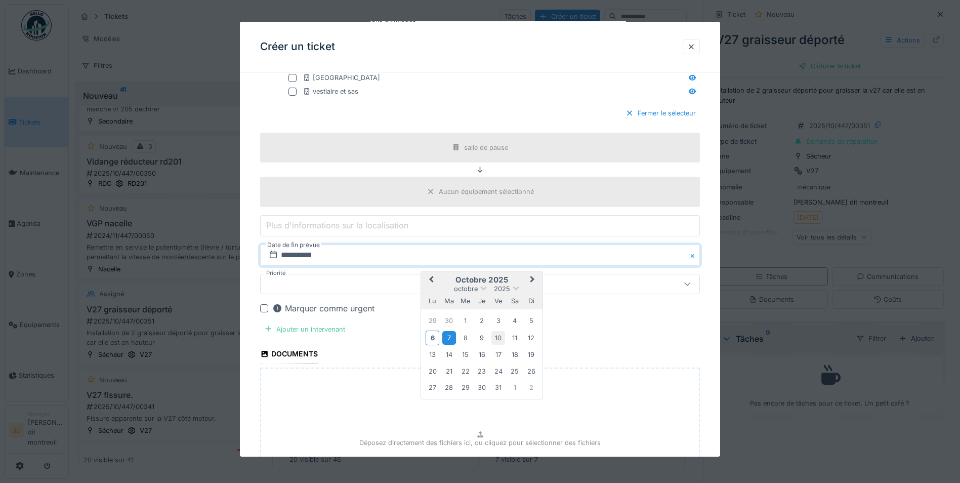
click at [499, 335] on div "10" at bounding box center [498, 338] width 14 height 14
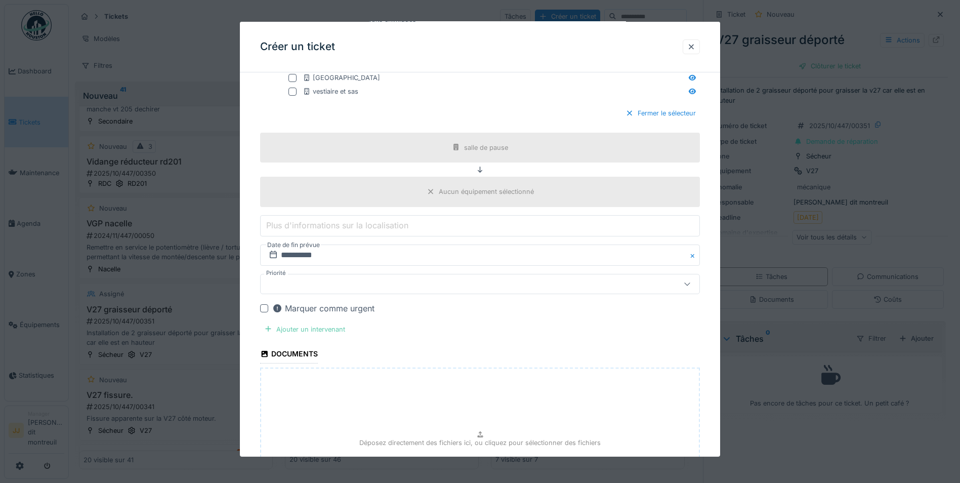
click at [292, 332] on div "Ajouter un intervenant" at bounding box center [304, 329] width 89 height 14
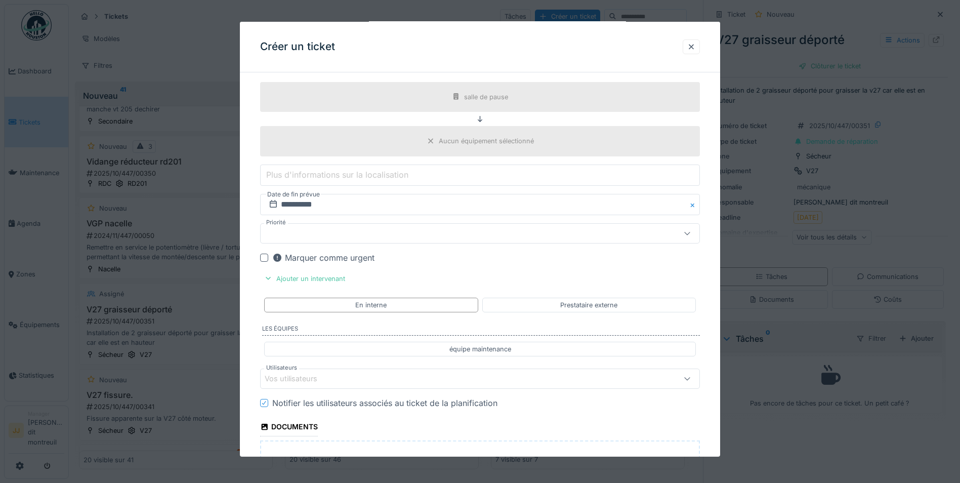
click at [348, 379] on div "Vos utilisateurs" at bounding box center [454, 378] width 379 height 11
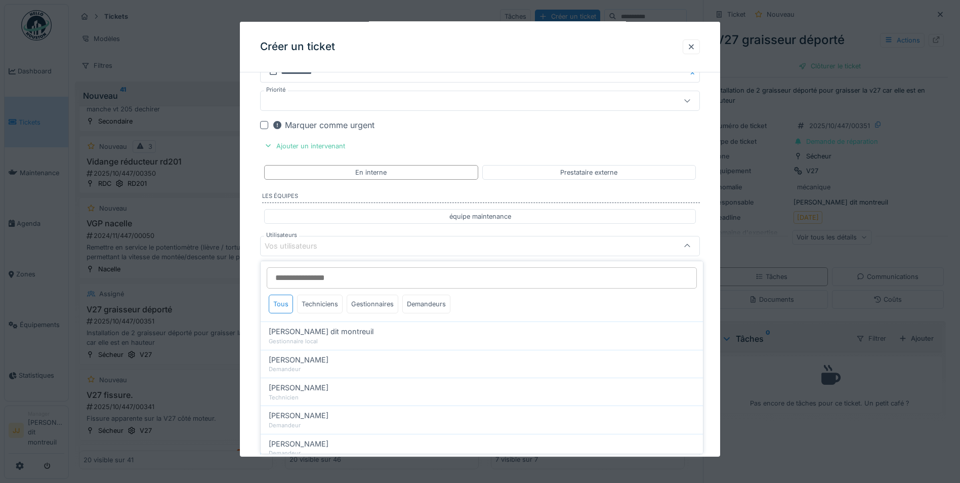
scroll to position [897, 0]
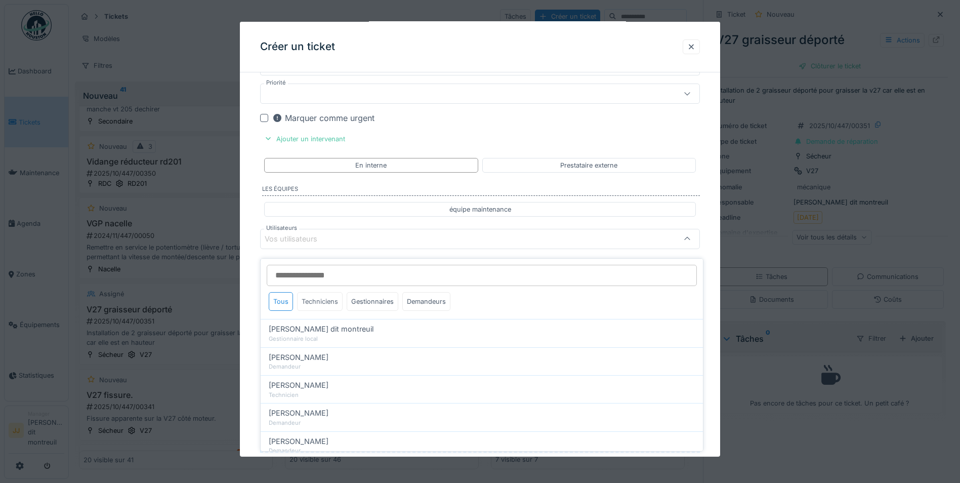
click at [329, 292] on div "Techniciens" at bounding box center [320, 301] width 46 height 19
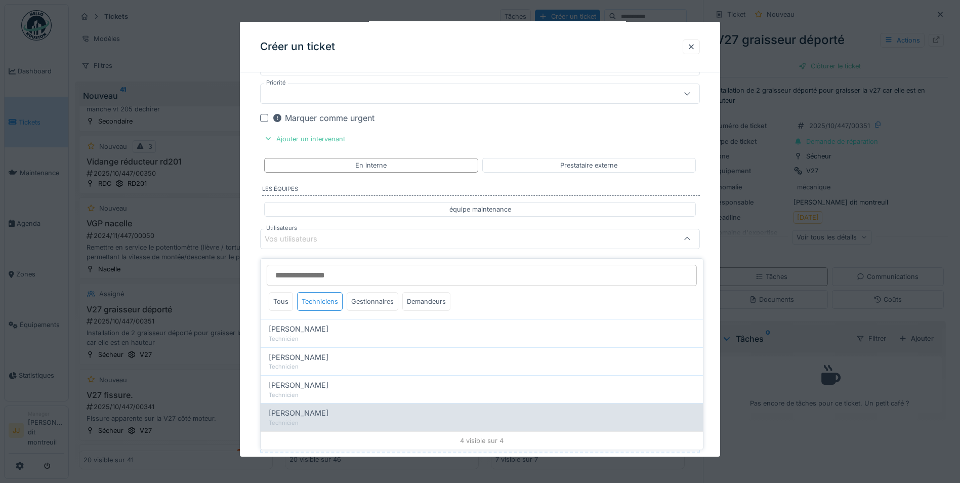
click at [326, 411] on div "[PERSON_NAME]" at bounding box center [482, 412] width 426 height 11
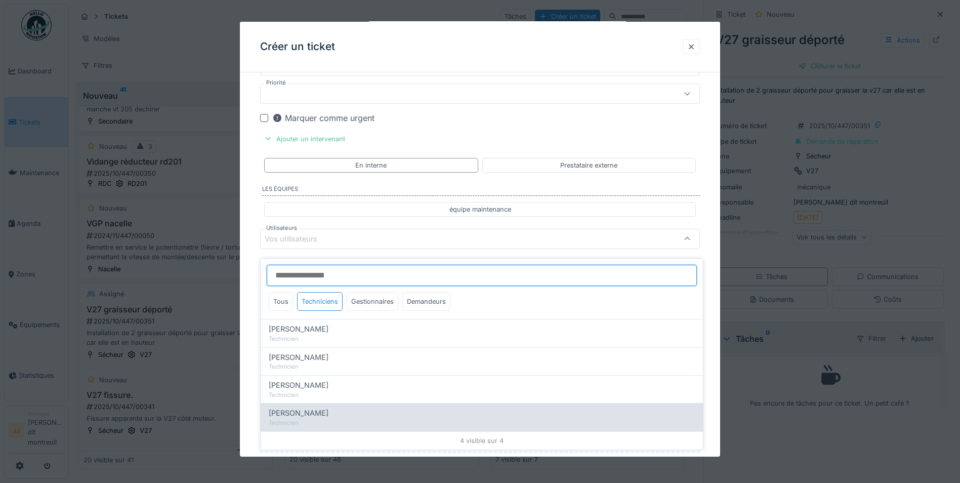
type input "*****"
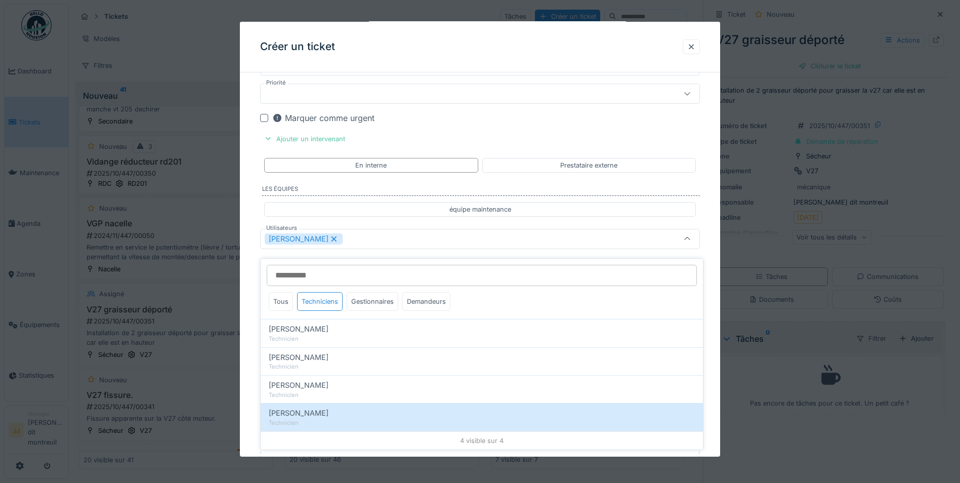
click at [509, 239] on div "[PERSON_NAME]" at bounding box center [454, 238] width 379 height 11
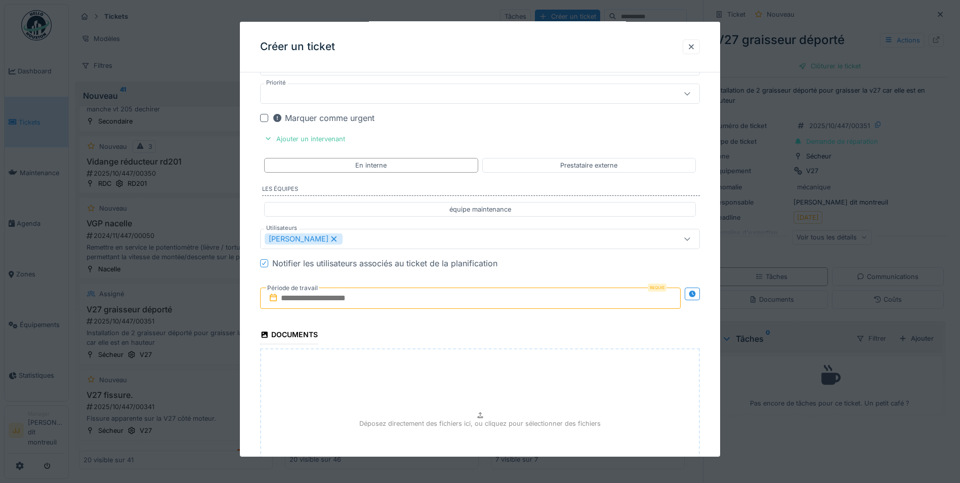
click at [464, 297] on input "text" at bounding box center [470, 298] width 421 height 21
click at [442, 375] on div "7" at bounding box center [440, 381] width 14 height 14
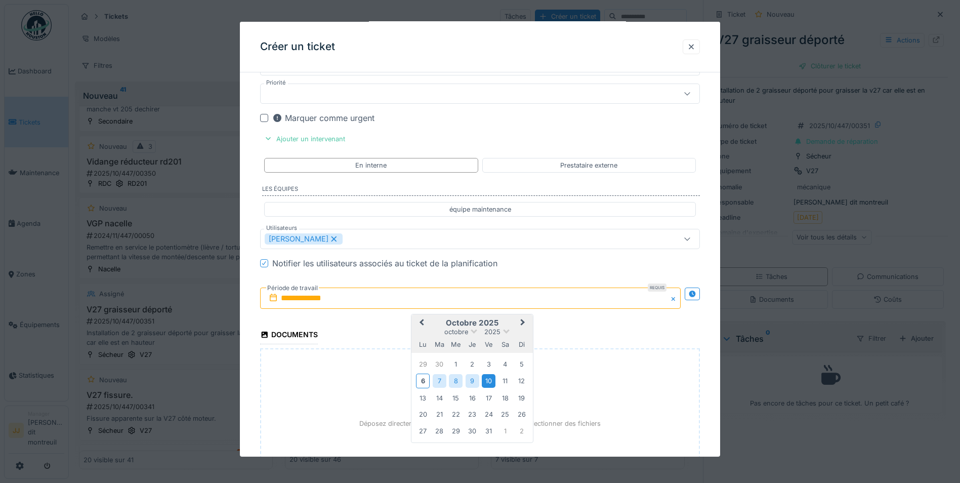
click at [488, 376] on div "10" at bounding box center [489, 381] width 14 height 14
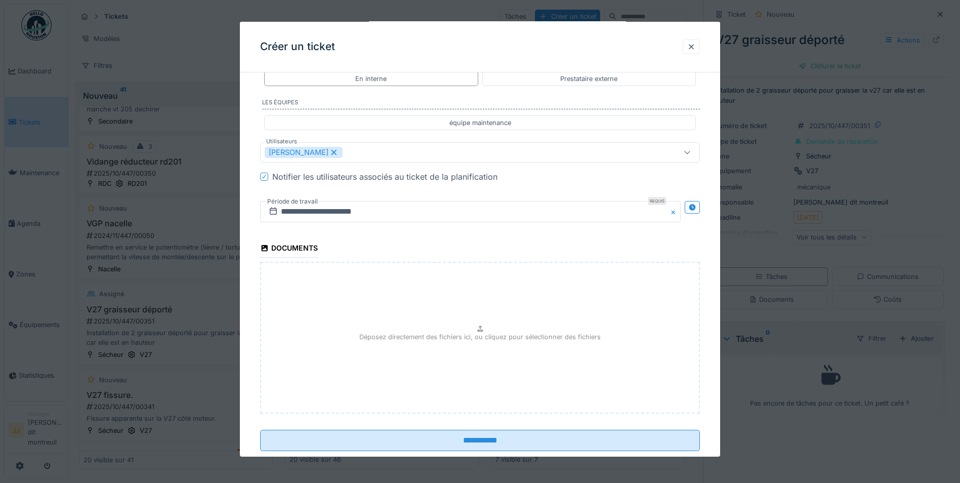
scroll to position [1006, 0]
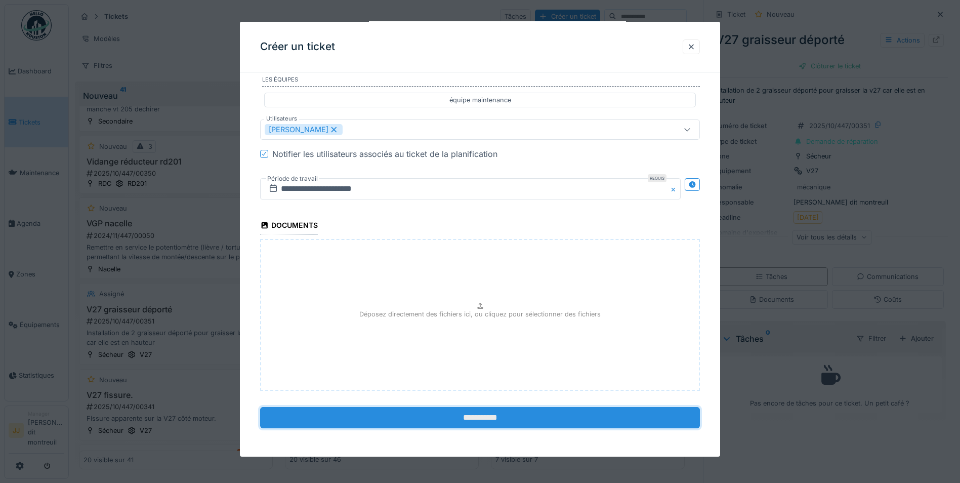
click at [483, 419] on input "**********" at bounding box center [480, 417] width 440 height 21
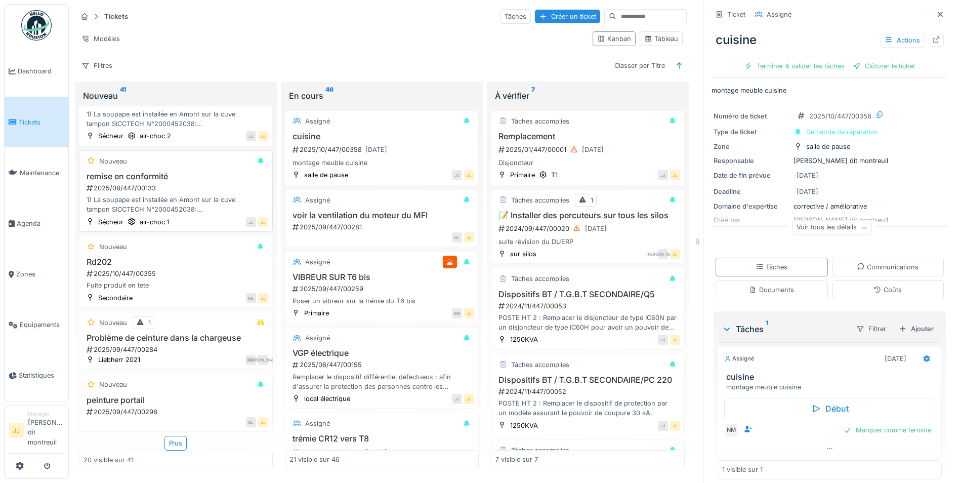
scroll to position [8, 0]
click at [170, 436] on div "Plus" at bounding box center [176, 443] width 22 height 15
click at [177, 383] on div "Nouveau" at bounding box center [176, 384] width 185 height 13
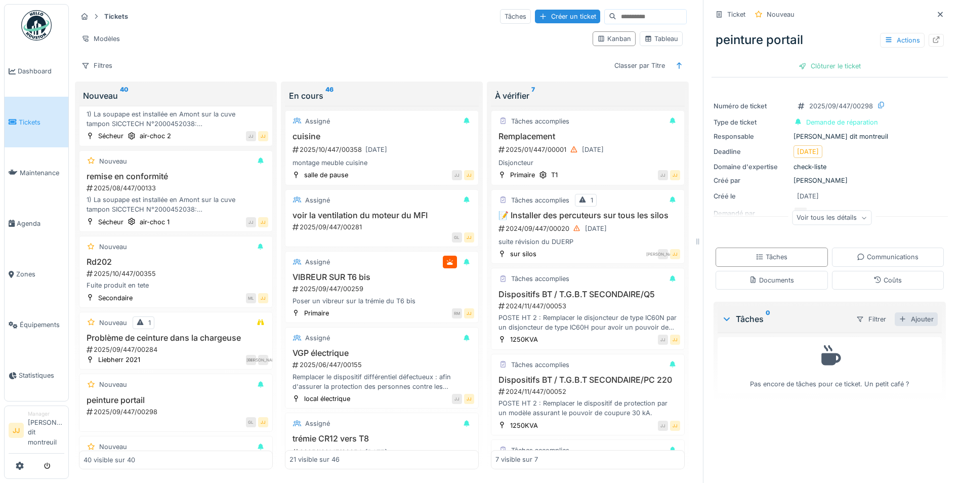
click at [909, 315] on div "Ajouter" at bounding box center [916, 319] width 43 height 14
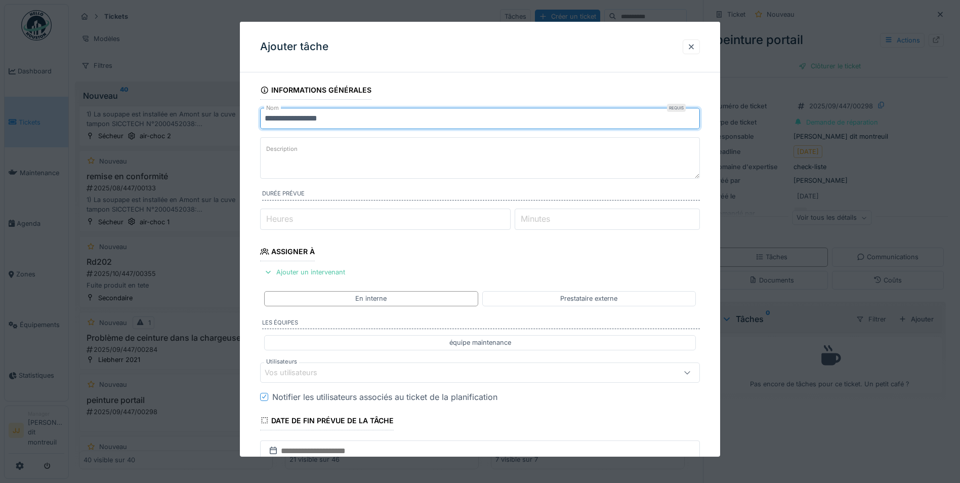
drag, startPoint x: 323, startPoint y: 119, endPoint x: 214, endPoint y: 115, distance: 108.9
click at [214, 115] on div "**********" at bounding box center [514, 241] width 891 height 483
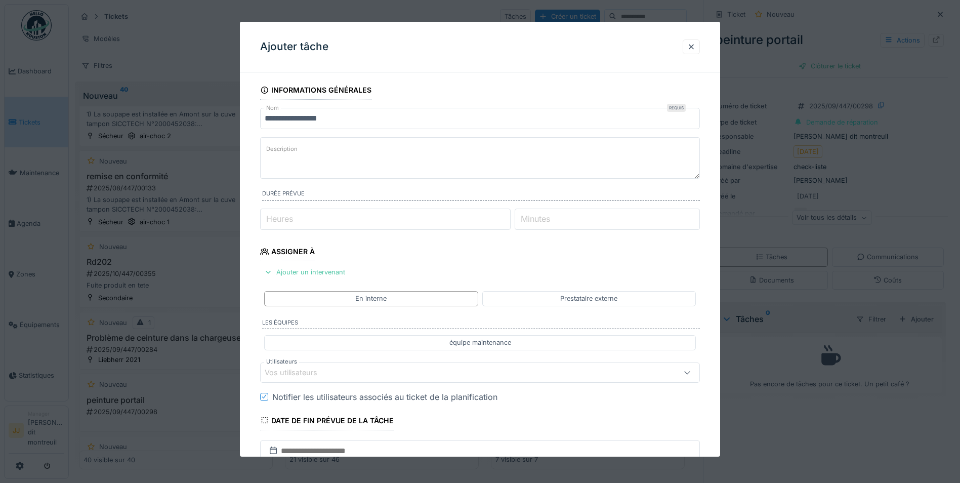
click at [298, 150] on label "Description" at bounding box center [281, 149] width 35 height 13
click at [298, 150] on textarea "Description" at bounding box center [480, 158] width 440 height 42
click at [298, 150] on label "Description" at bounding box center [281, 149] width 35 height 13
click at [298, 150] on textarea "Description" at bounding box center [480, 158] width 440 height 42
drag, startPoint x: 298, startPoint y: 150, endPoint x: 293, endPoint y: 144, distance: 7.9
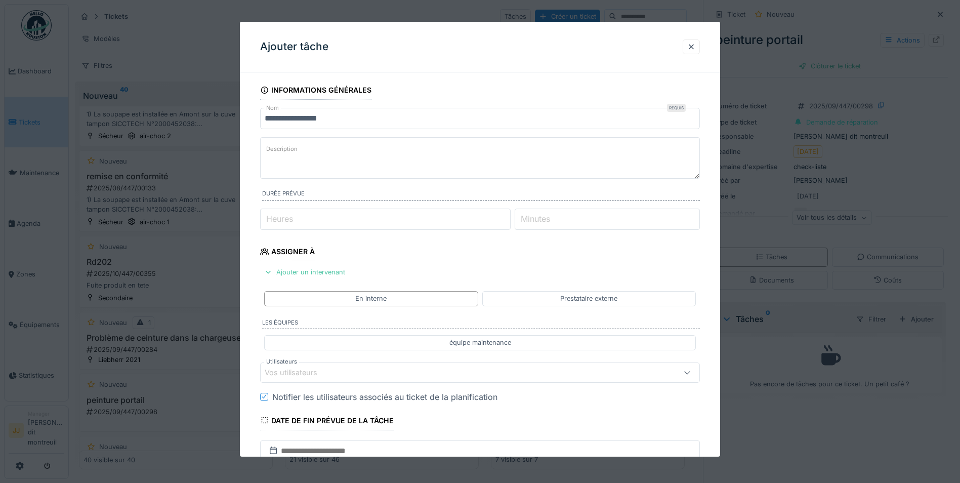
click at [293, 144] on label "Description" at bounding box center [281, 149] width 35 height 13
click at [293, 144] on textarea "Description" at bounding box center [480, 158] width 440 height 42
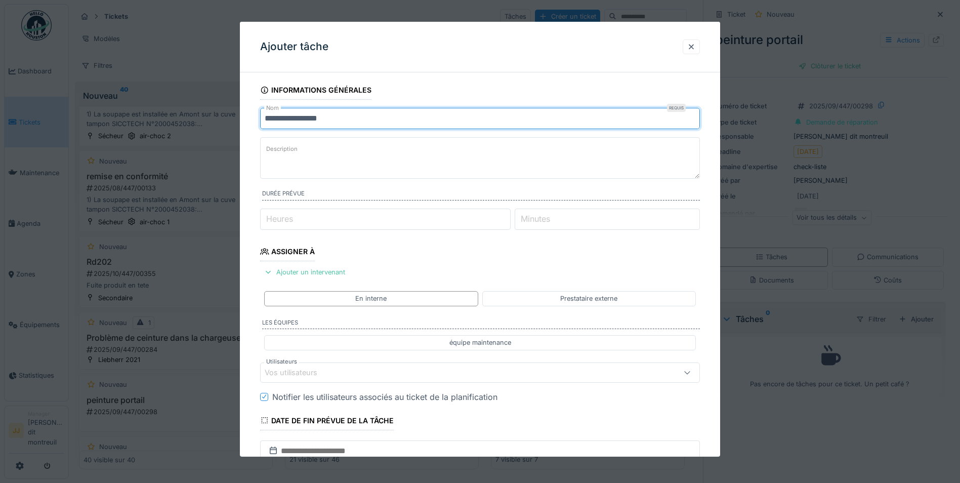
drag, startPoint x: 361, startPoint y: 121, endPoint x: 240, endPoint y: 121, distance: 120.5
click at [240, 121] on div "**********" at bounding box center [480, 366] width 480 height 572
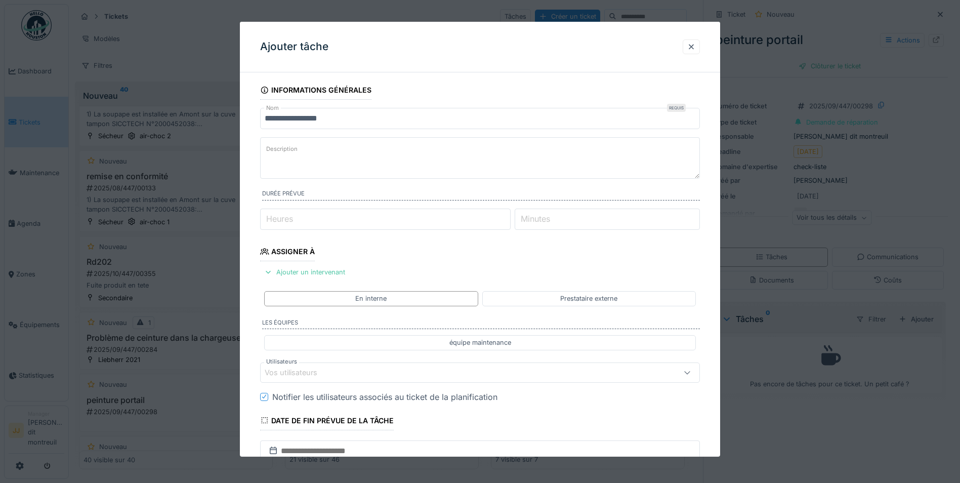
paste textarea "**********"
type textarea "**********"
click at [322, 271] on div "Ajouter un intervenant" at bounding box center [304, 272] width 89 height 14
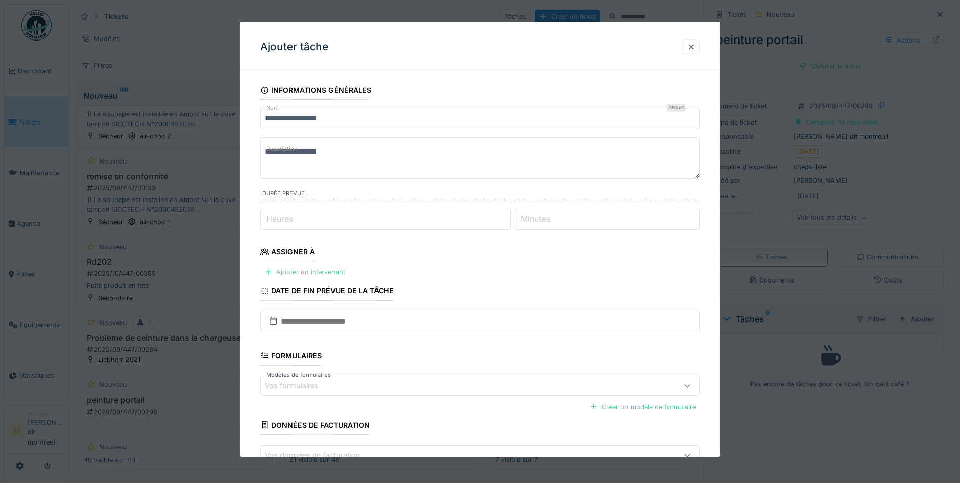
click at [315, 273] on div "Ajouter un intervenant" at bounding box center [304, 272] width 89 height 14
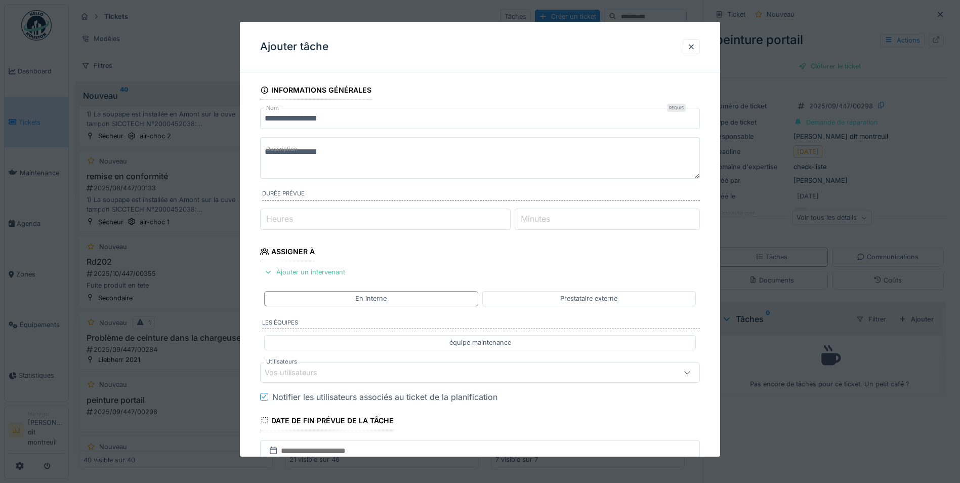
click at [304, 372] on div "Vos utilisateurs" at bounding box center [298, 372] width 67 height 11
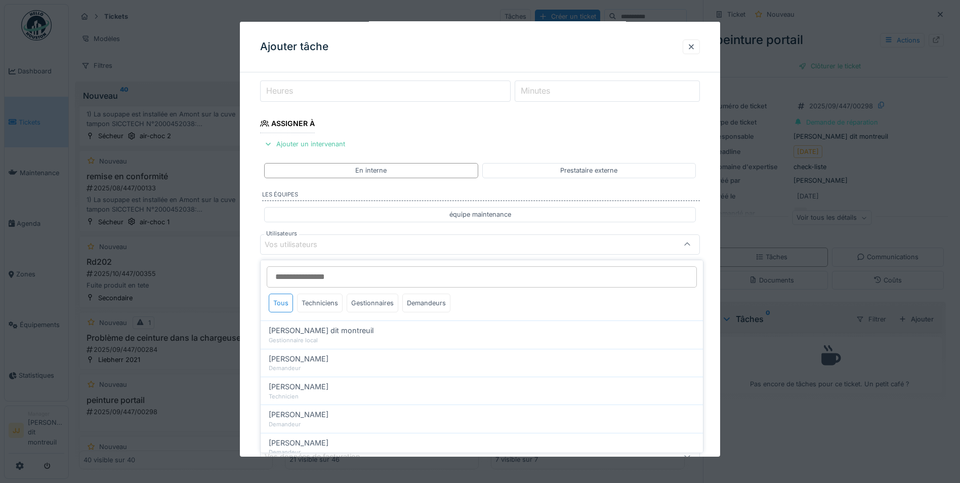
scroll to position [133, 0]
click at [327, 294] on div "Techniciens" at bounding box center [320, 303] width 46 height 19
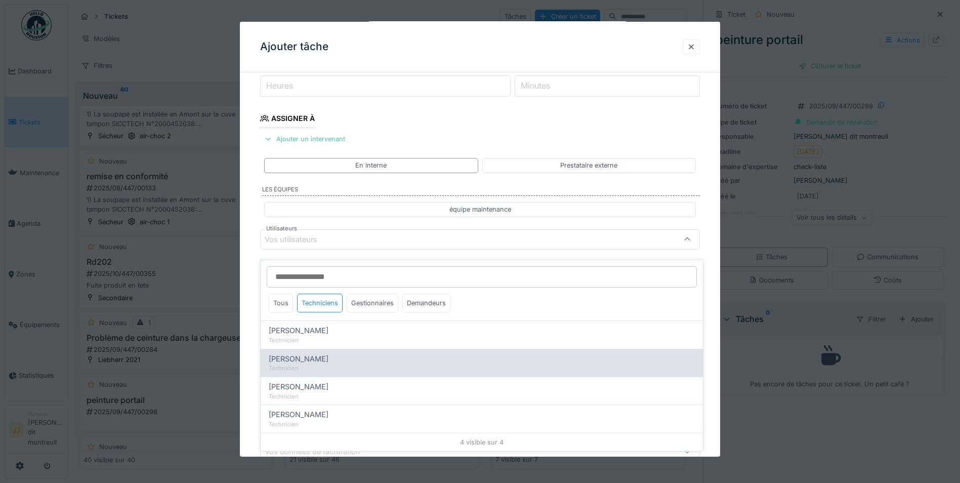
click at [307, 353] on span "[PERSON_NAME]" at bounding box center [299, 358] width 60 height 11
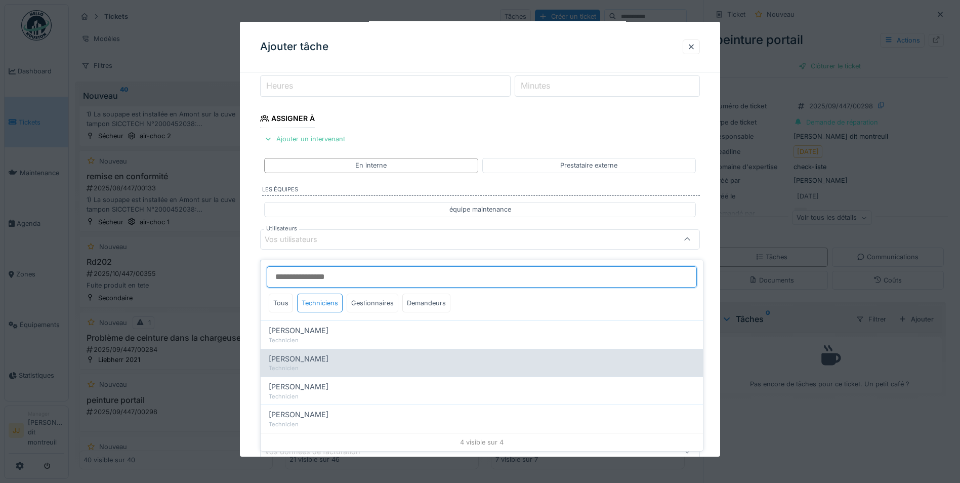
type input "*****"
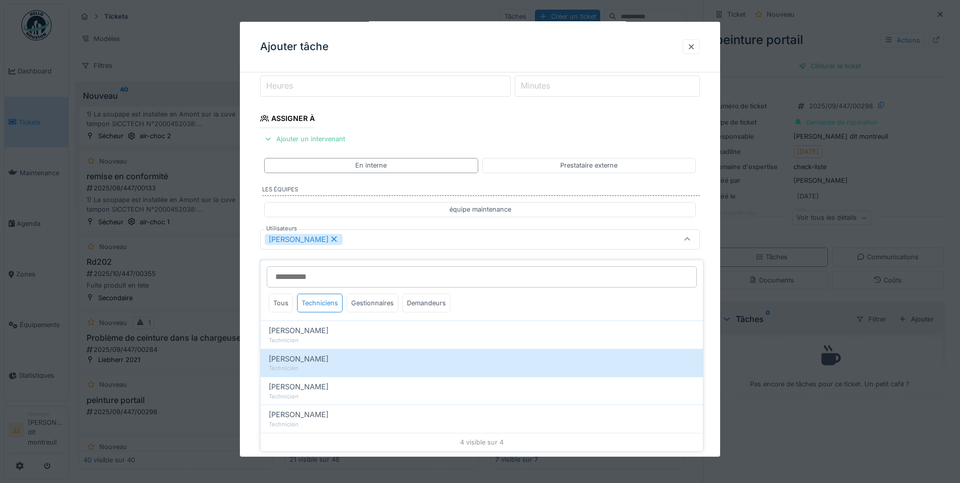
click at [388, 248] on div "[PERSON_NAME]" at bounding box center [480, 239] width 440 height 20
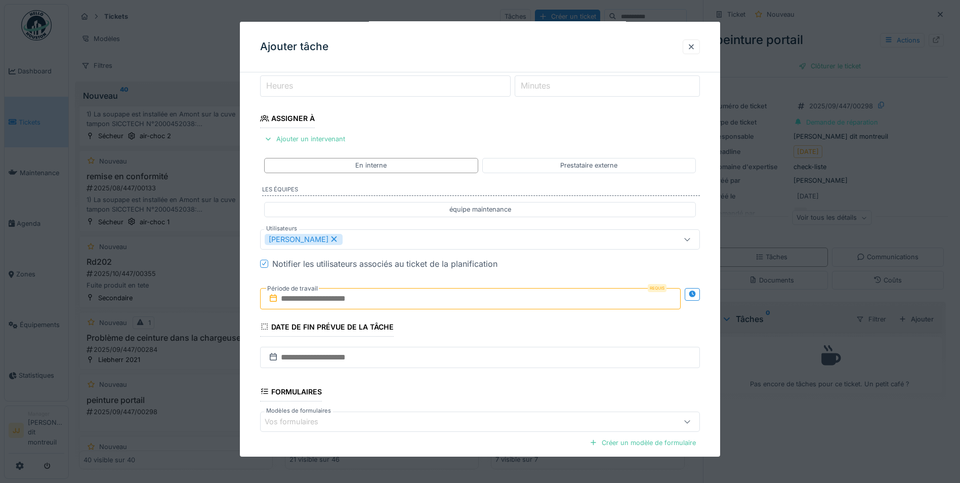
click at [336, 296] on input "text" at bounding box center [470, 298] width 421 height 21
click at [415, 381] on div "6 7 8 9 10 11 12" at bounding box center [472, 381] width 115 height 17
click at [422, 378] on div "6" at bounding box center [423, 381] width 14 height 15
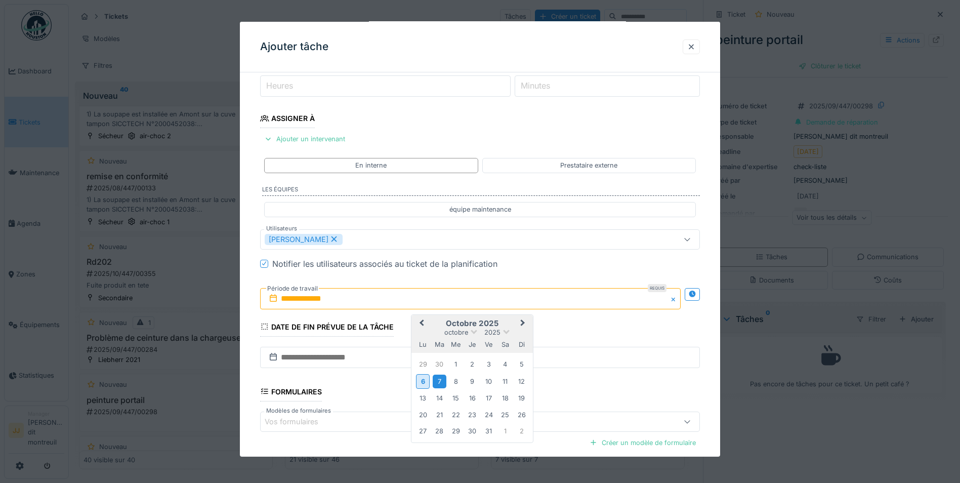
click at [436, 376] on div "7" at bounding box center [440, 382] width 14 height 14
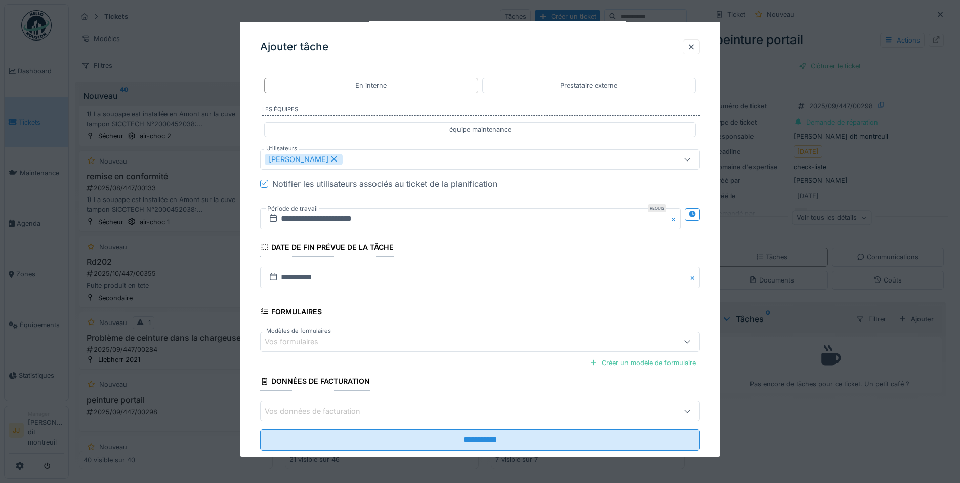
scroll to position [235, 0]
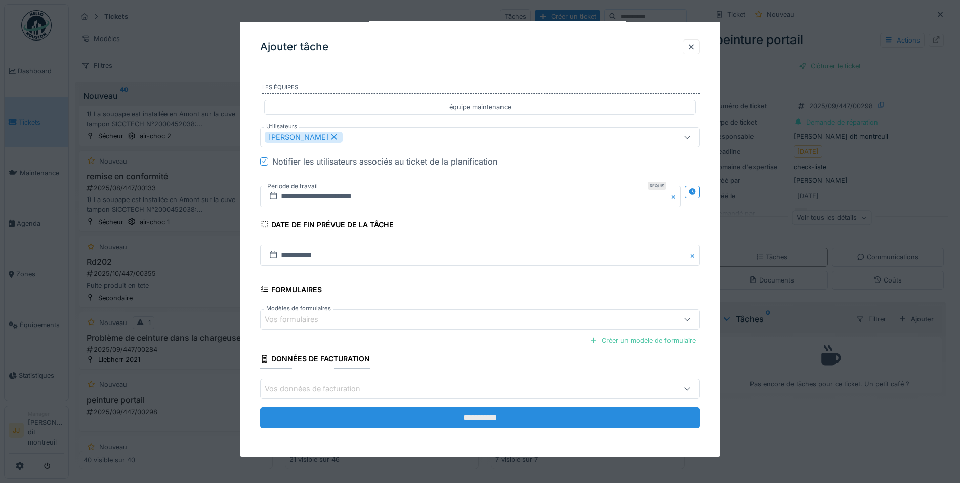
click at [401, 417] on input "**********" at bounding box center [480, 417] width 440 height 21
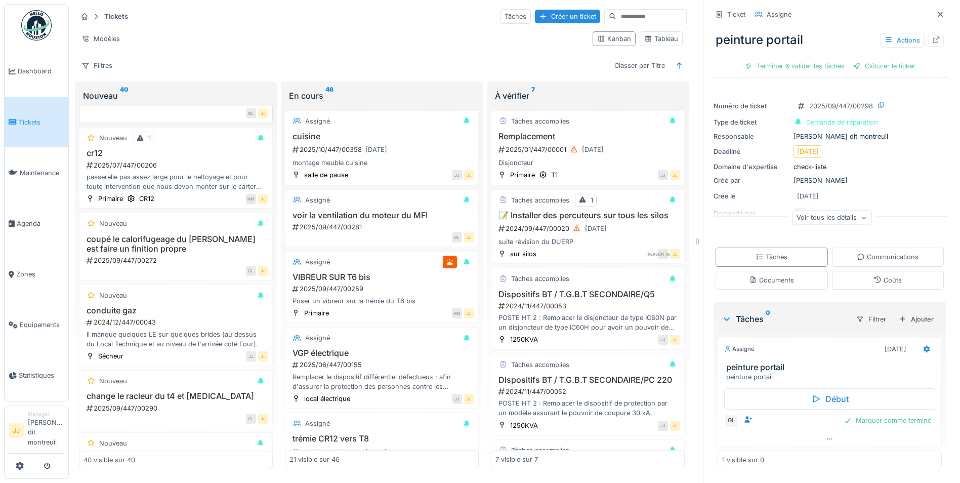
scroll to position [2308, 0]
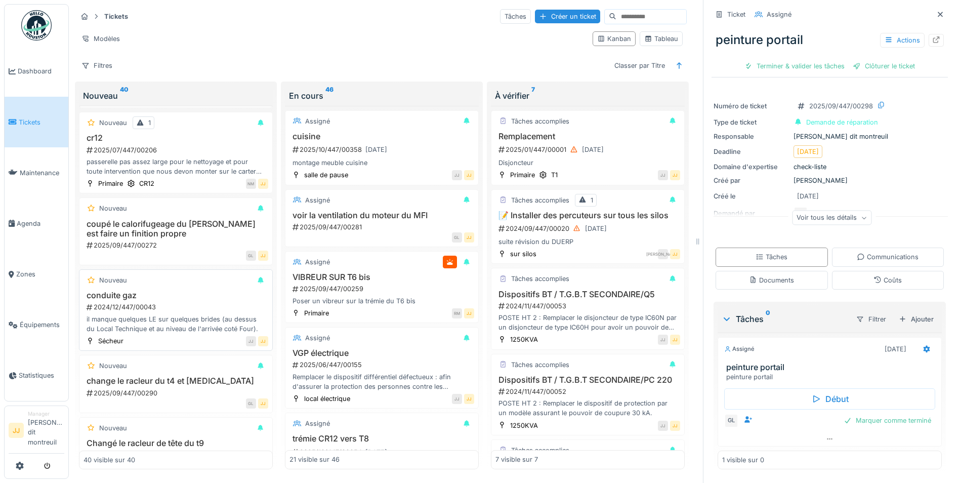
click at [212, 303] on div "2024/12/447/00043" at bounding box center [177, 307] width 183 height 10
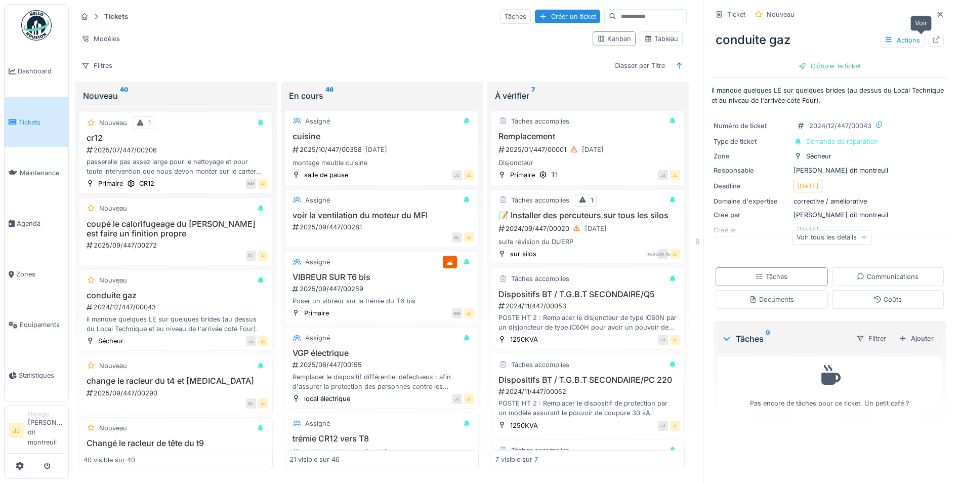
click at [929, 38] on div at bounding box center [936, 40] width 15 height 13
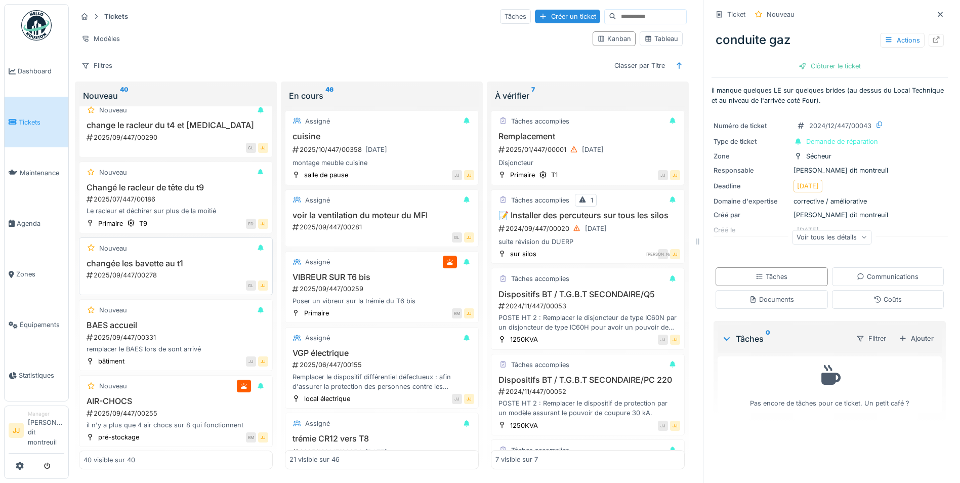
scroll to position [2564, 0]
click at [166, 332] on div "2025/09/447/00331" at bounding box center [177, 337] width 183 height 10
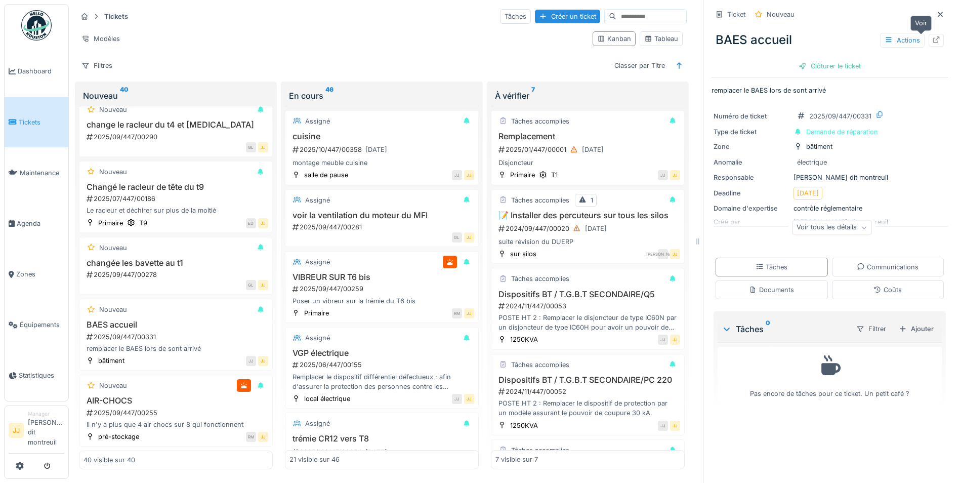
click at [932, 37] on div at bounding box center [936, 40] width 8 height 10
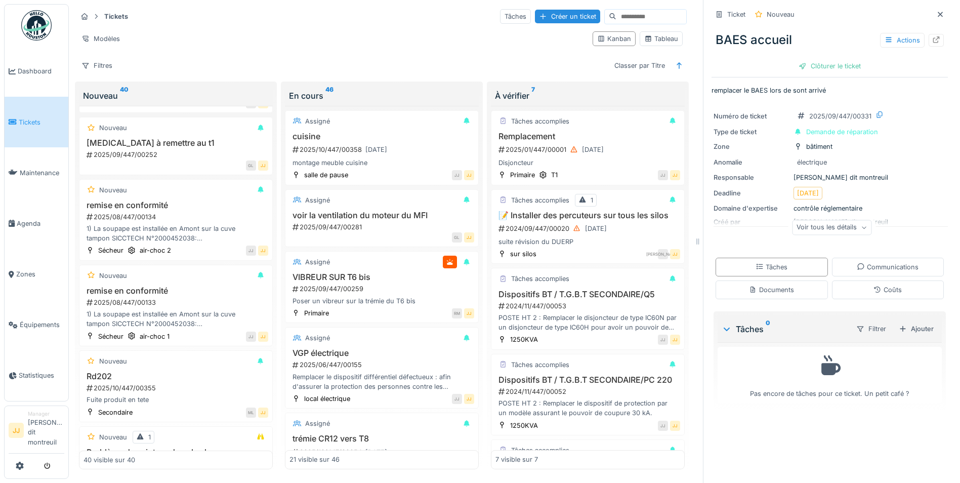
scroll to position [995, 0]
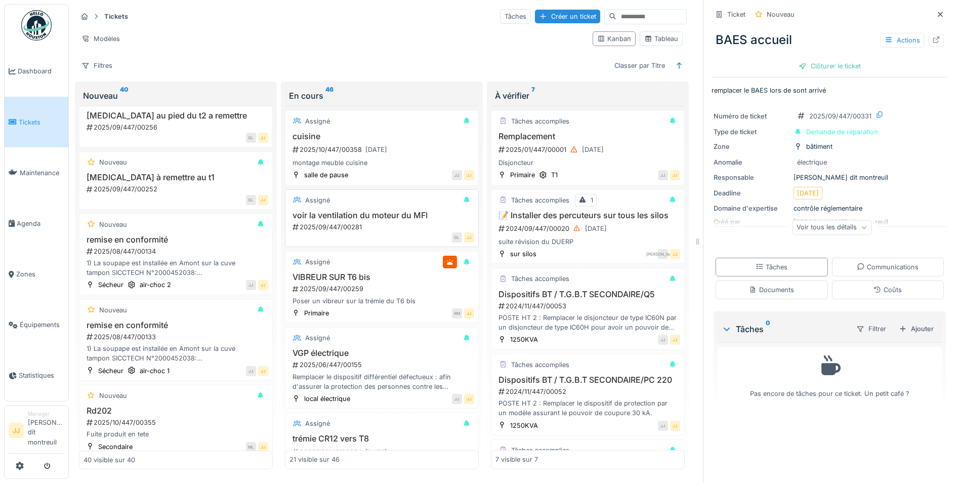
click at [385, 214] on div "voir la ventilation du moteur du MFI 2025/09/447/00281" at bounding box center [382, 221] width 185 height 21
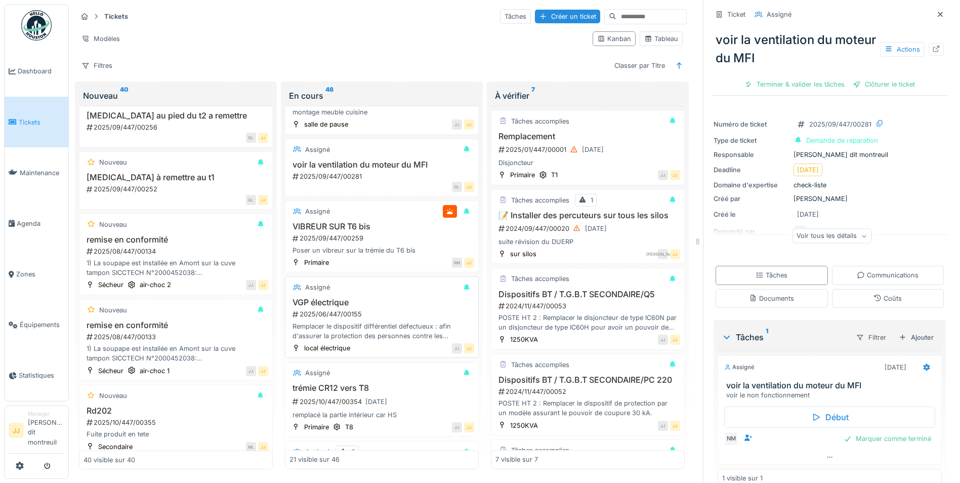
scroll to position [101, 0]
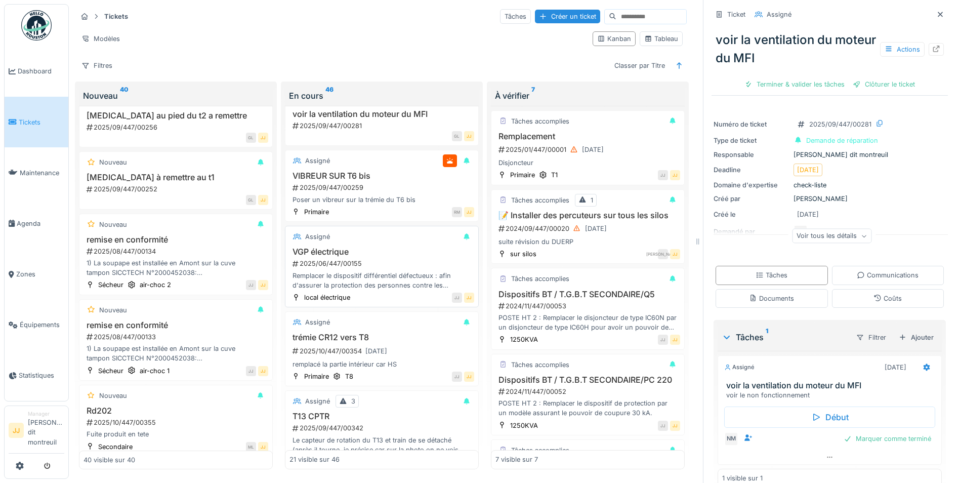
click at [363, 273] on div "Remplacer le dispositif différentiel défectueux : afin d'assurer la protection …" at bounding box center [382, 280] width 185 height 19
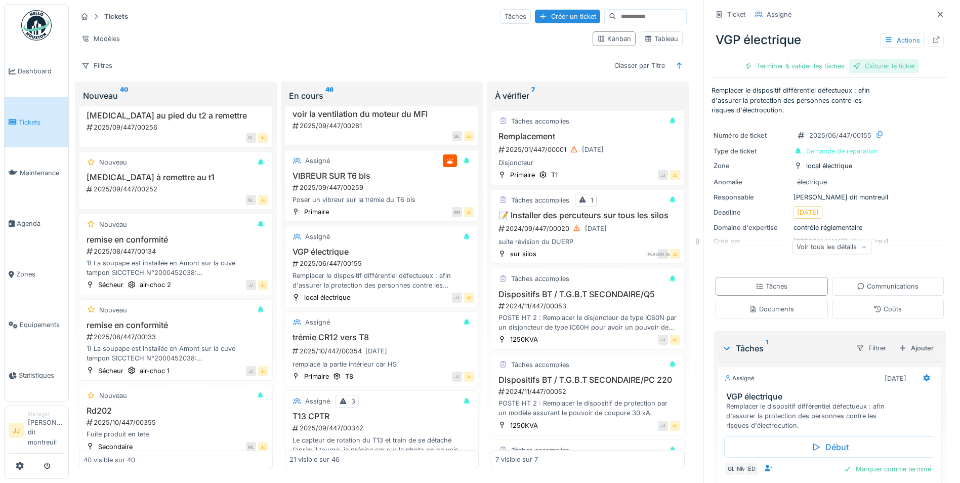
click at [869, 59] on div "Clôturer le ticket" at bounding box center [884, 66] width 70 height 14
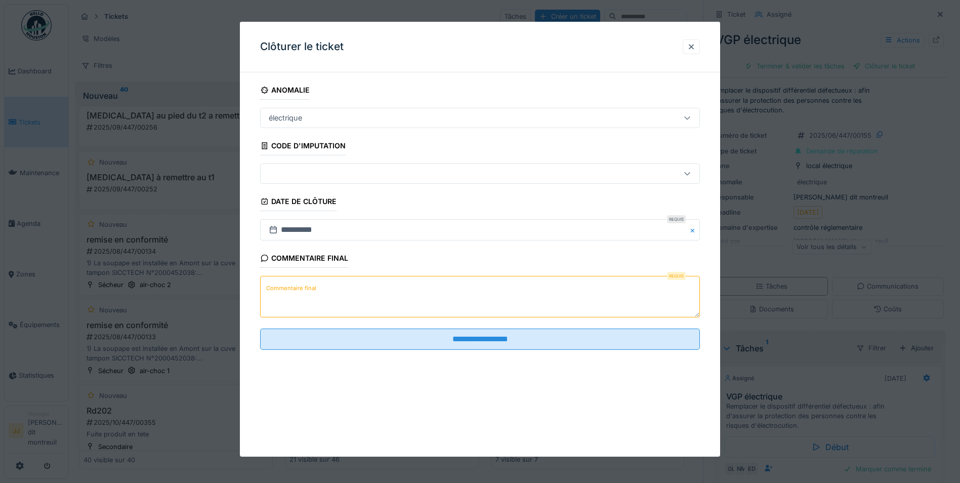
click at [436, 276] on textarea "Commentaire final" at bounding box center [480, 297] width 440 height 42
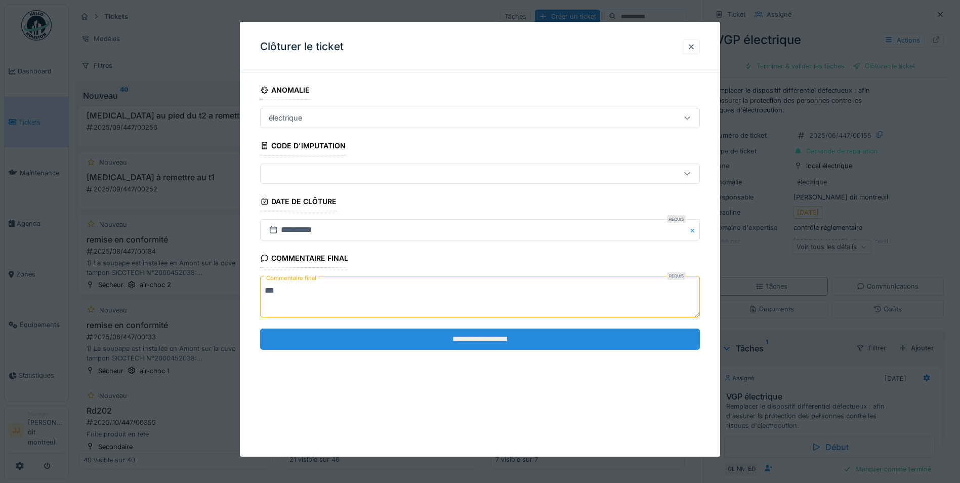
type textarea "**"
click at [400, 339] on input "**********" at bounding box center [480, 339] width 440 height 21
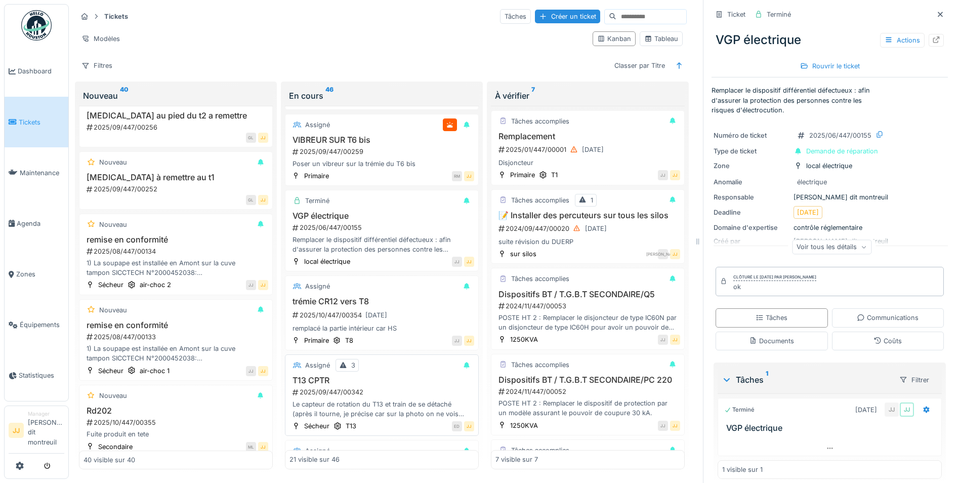
scroll to position [152, 0]
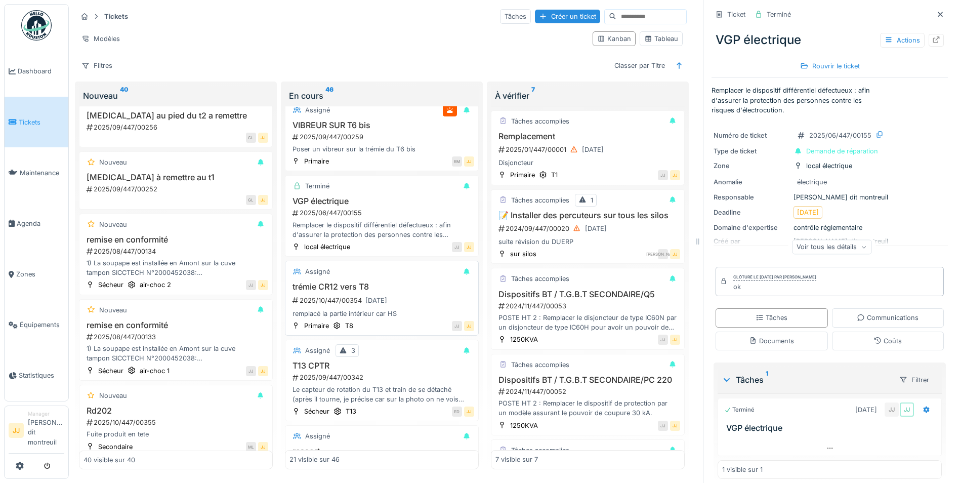
click at [400, 285] on div "trémie CR12 vers T8 2025/10/447/00354 10/10/2025 remplacé la partie intérieur c…" at bounding box center [382, 300] width 185 height 36
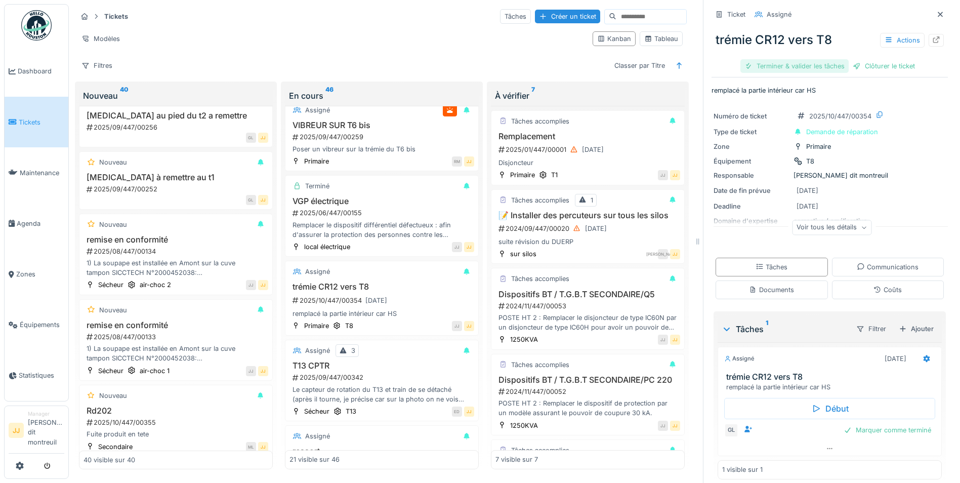
click at [796, 63] on div "Terminer & valider les tâches" at bounding box center [795, 66] width 108 height 14
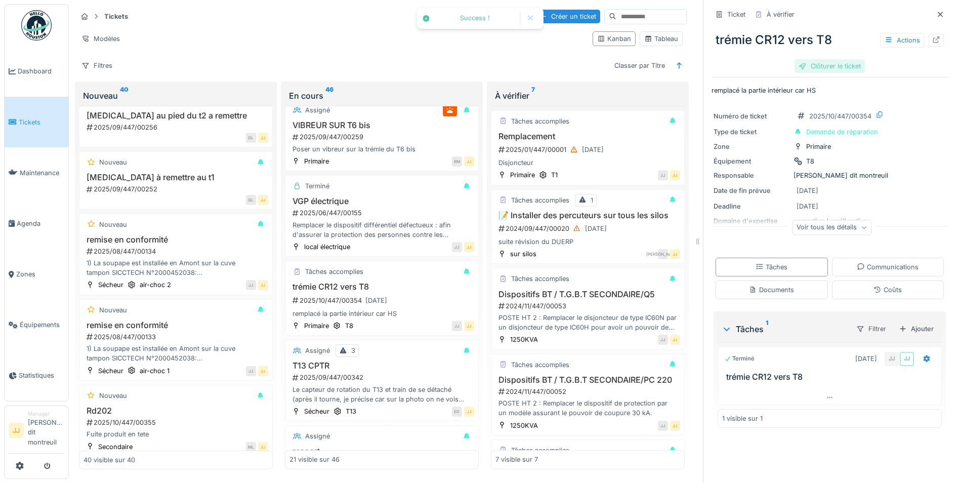
click at [833, 59] on div "Clôturer le ticket" at bounding box center [830, 66] width 70 height 14
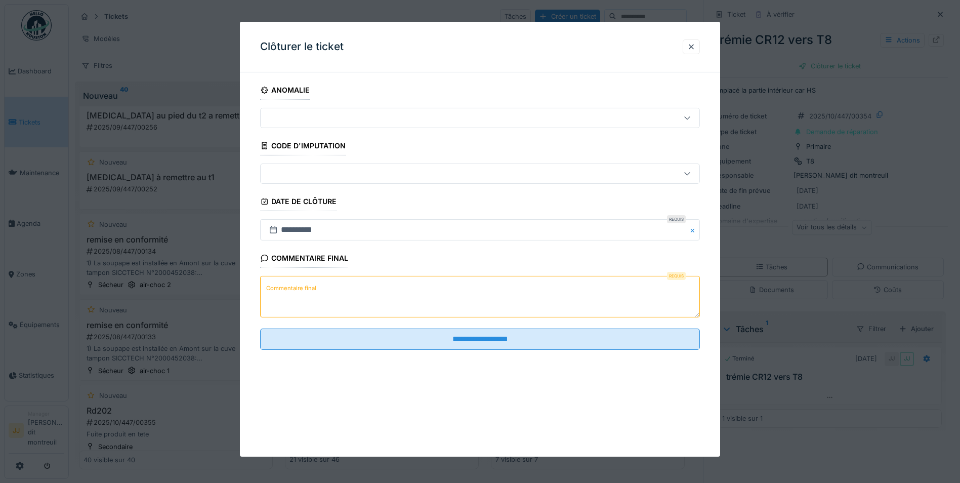
click at [335, 303] on textarea "Commentaire final" at bounding box center [480, 297] width 440 height 42
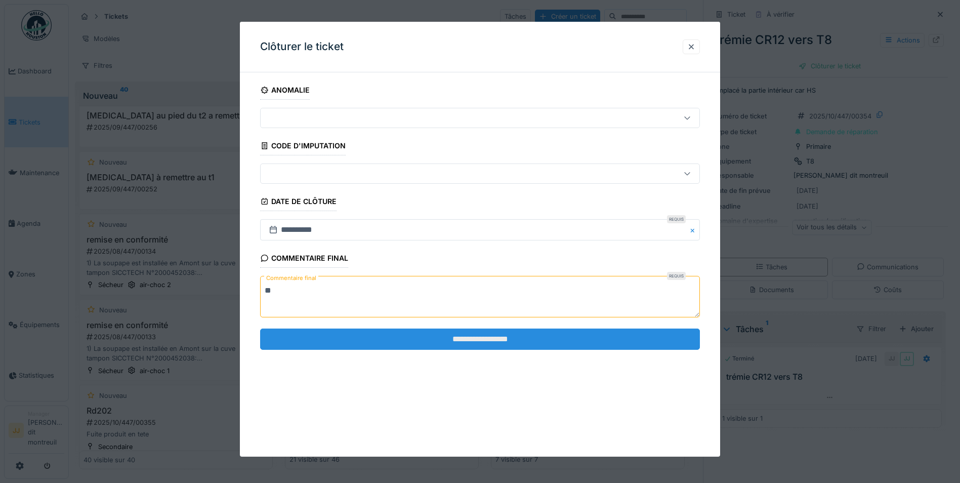
type textarea "**"
click at [306, 344] on input "**********" at bounding box center [480, 339] width 440 height 21
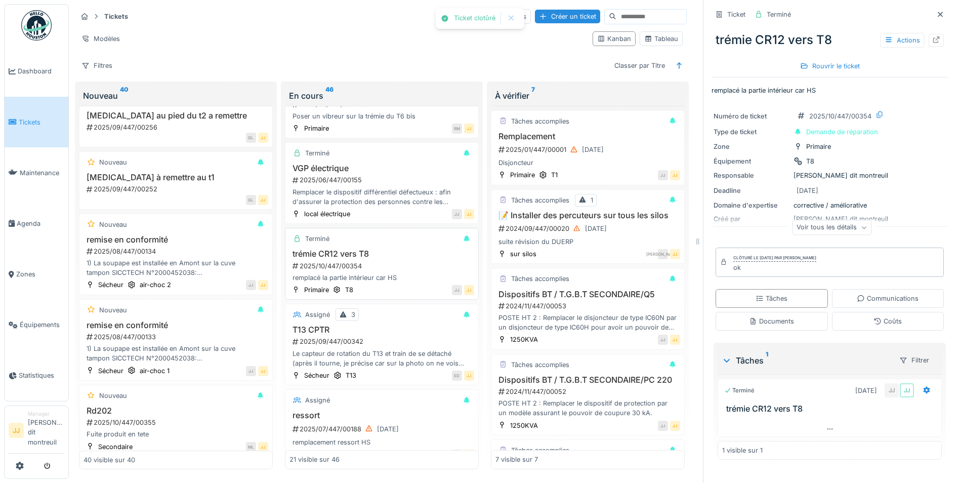
scroll to position [202, 0]
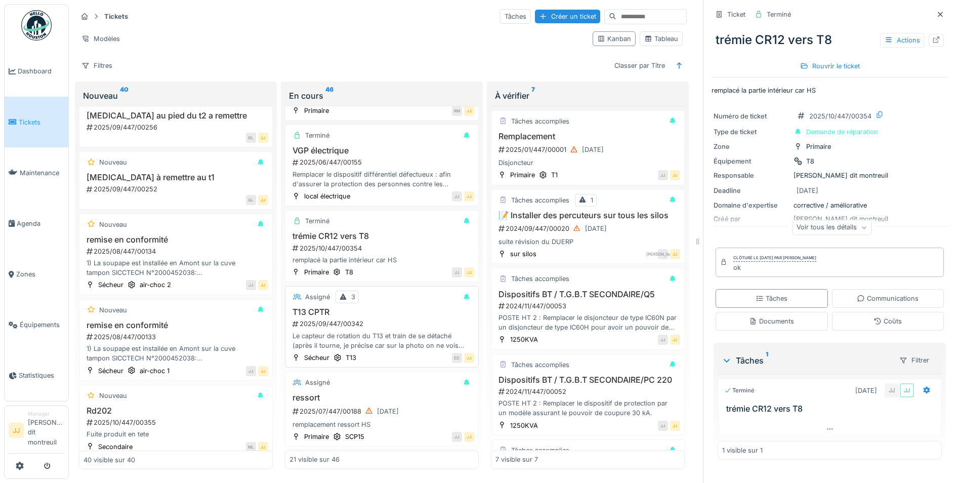
click at [372, 320] on div "2025/09/447/00342" at bounding box center [383, 324] width 183 height 10
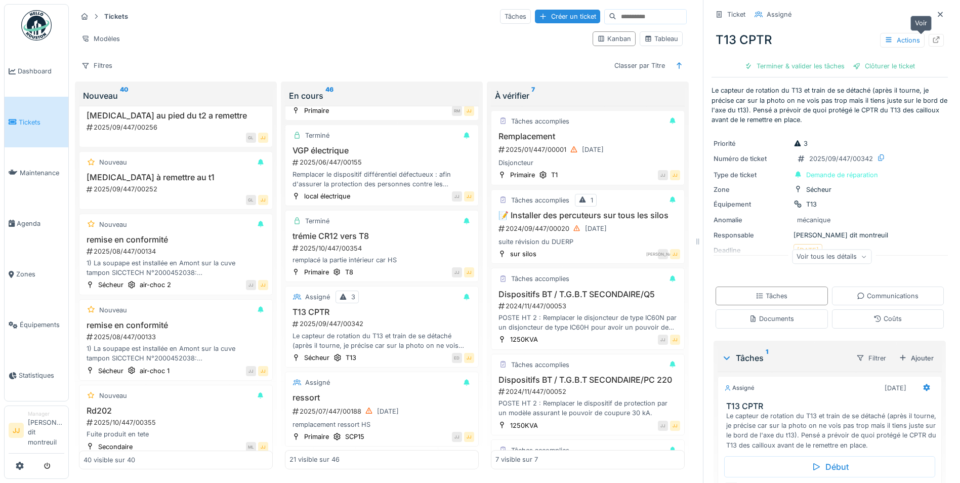
click at [929, 37] on div at bounding box center [936, 40] width 15 height 13
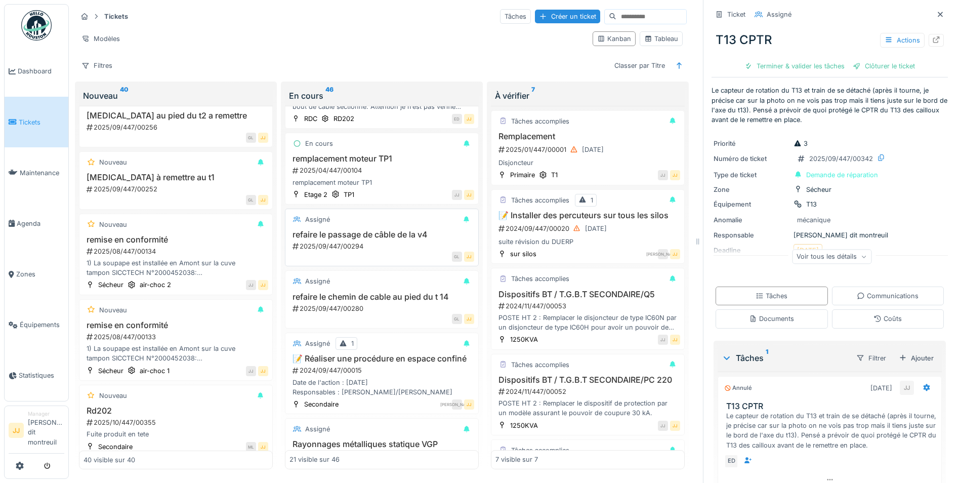
scroll to position [759, 0]
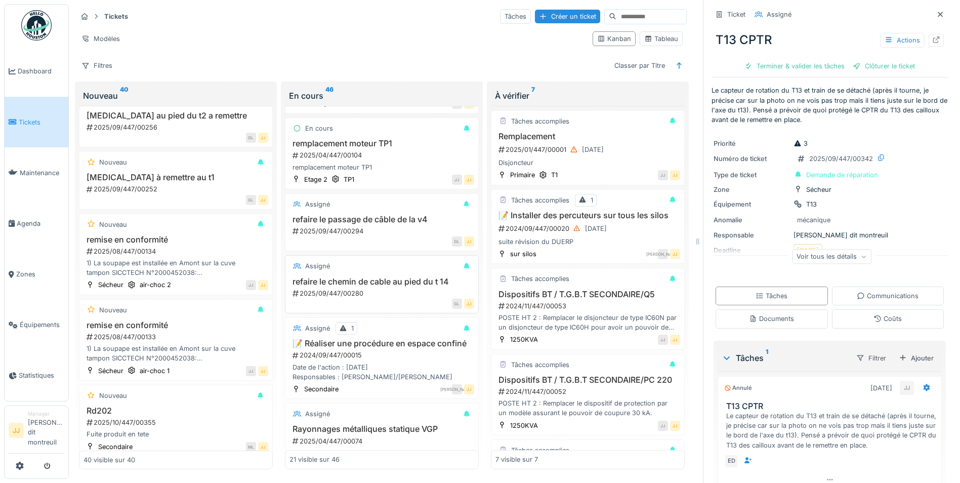
click at [389, 286] on h3 "refaire le chemin de cable au pied du t 14" at bounding box center [382, 282] width 185 height 10
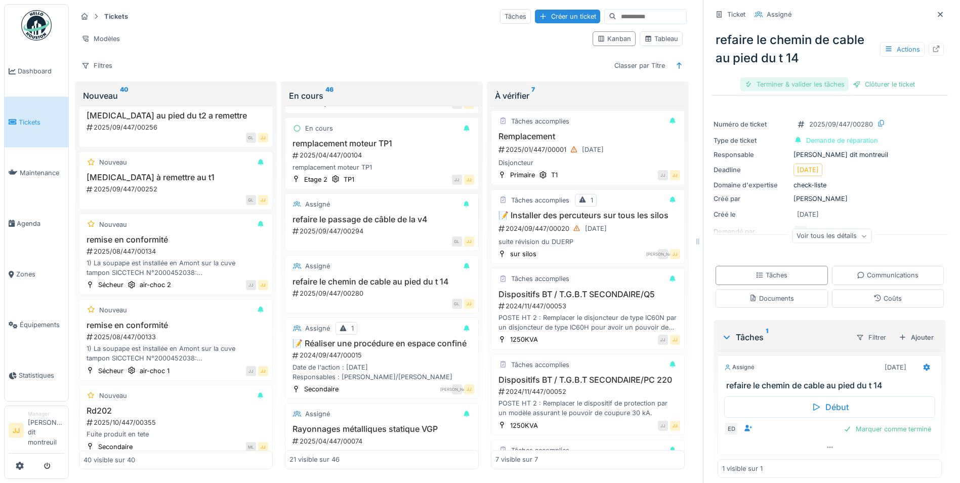
click at [794, 81] on div "Terminer & valider les tâches" at bounding box center [795, 84] width 108 height 14
click at [885, 76] on div "refaire le chemin de cable au pied du t 14 Actions Terminer & valider les tâche…" at bounding box center [830, 58] width 236 height 70
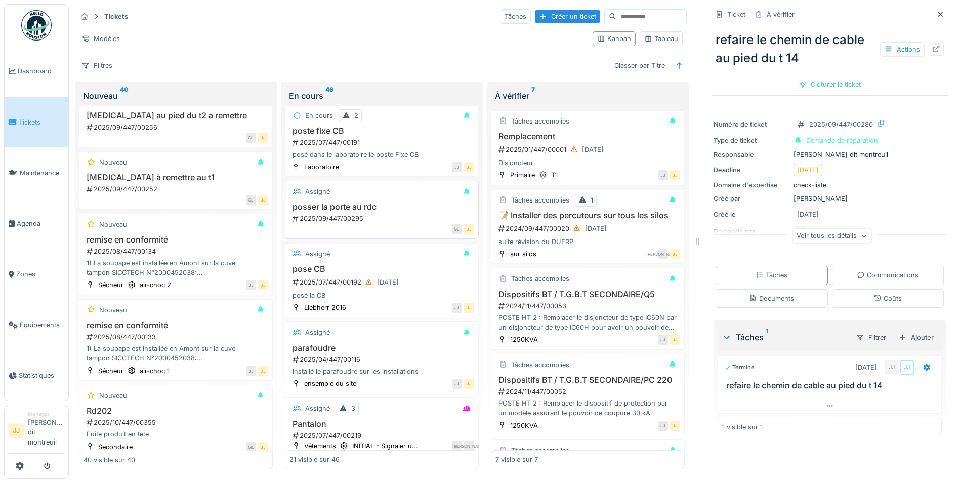
scroll to position [1258, 0]
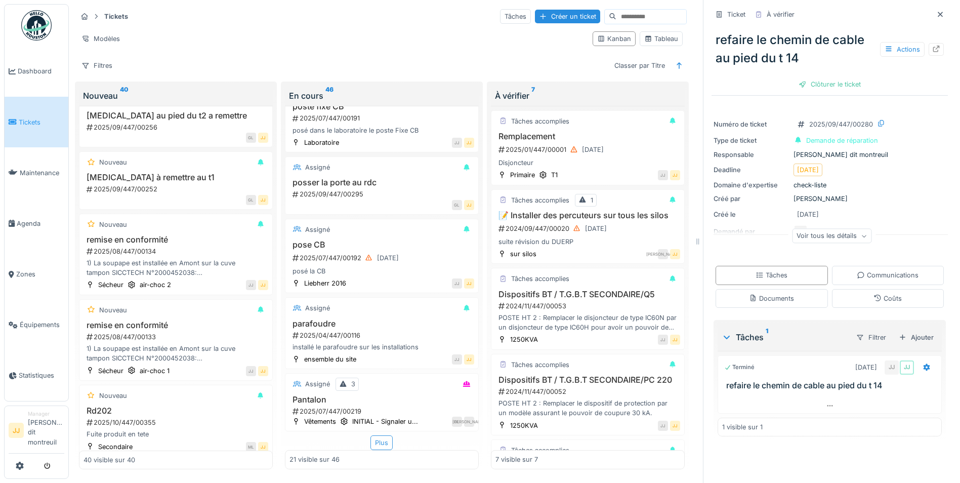
click at [371, 435] on div "Plus" at bounding box center [382, 442] width 22 height 15
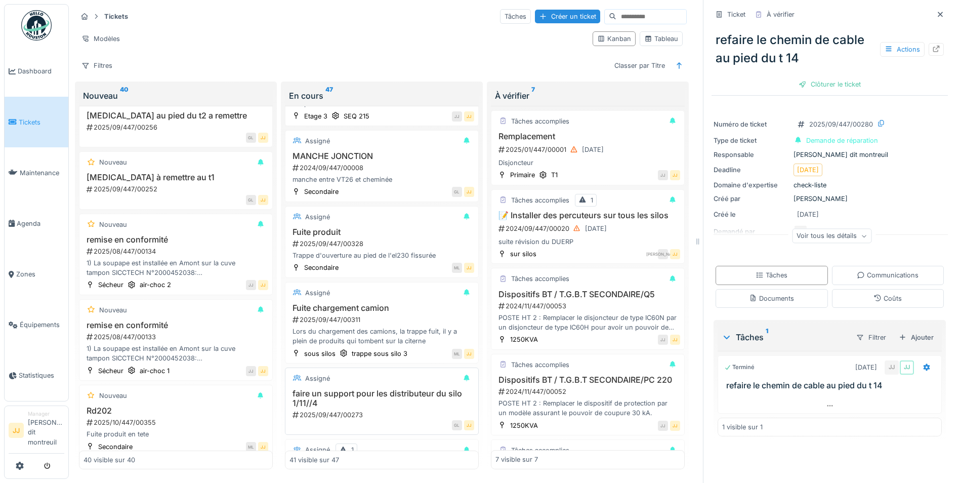
scroll to position [2372, 0]
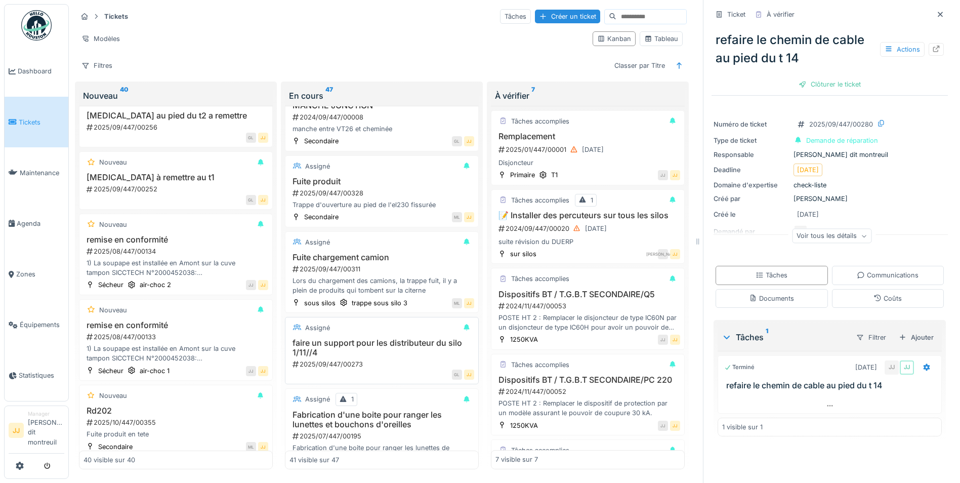
click at [342, 372] on div "GL JJ" at bounding box center [386, 374] width 178 height 11
click at [347, 355] on h3 "faire un support pour les distributeur du silo 1/11//4" at bounding box center [382, 347] width 185 height 19
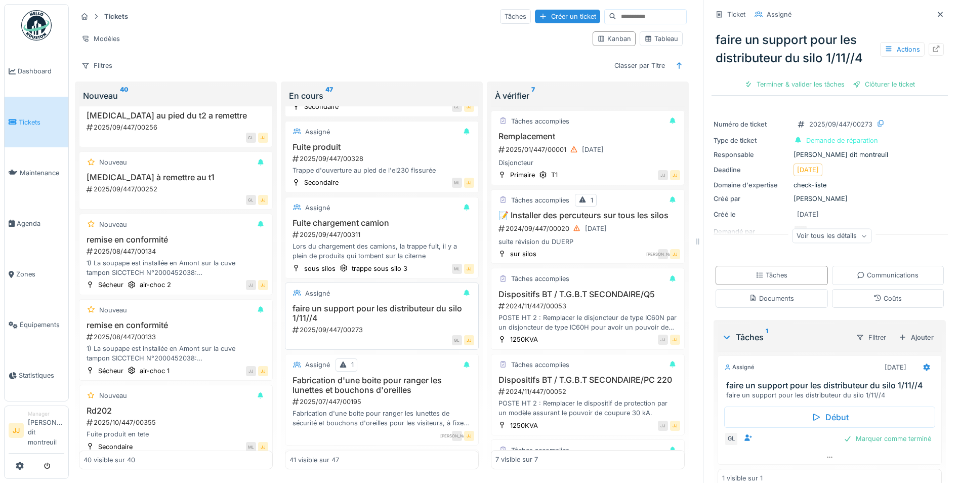
scroll to position [2423, 0]
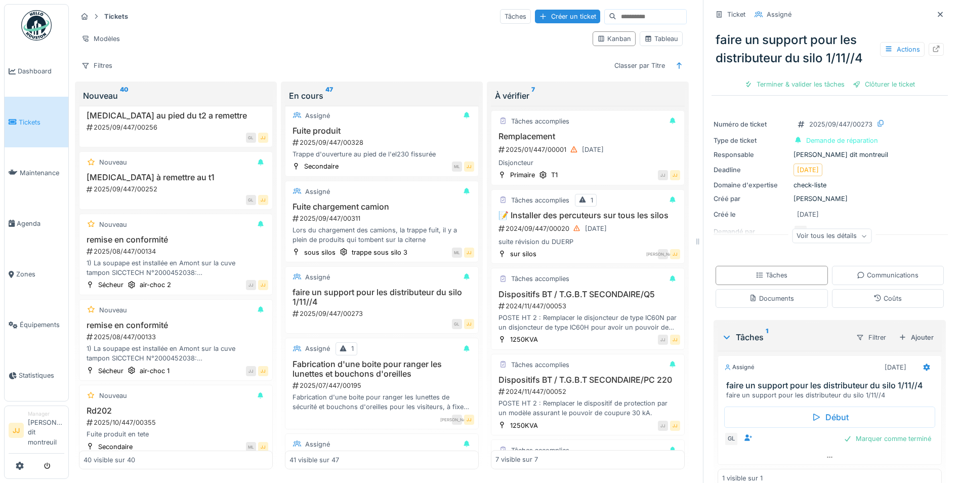
click at [762, 432] on div "GL Marquer comme terminé" at bounding box center [829, 439] width 211 height 14
click at [728, 435] on div "GL" at bounding box center [731, 439] width 14 height 14
click at [823, 454] on div at bounding box center [829, 457] width 223 height 15
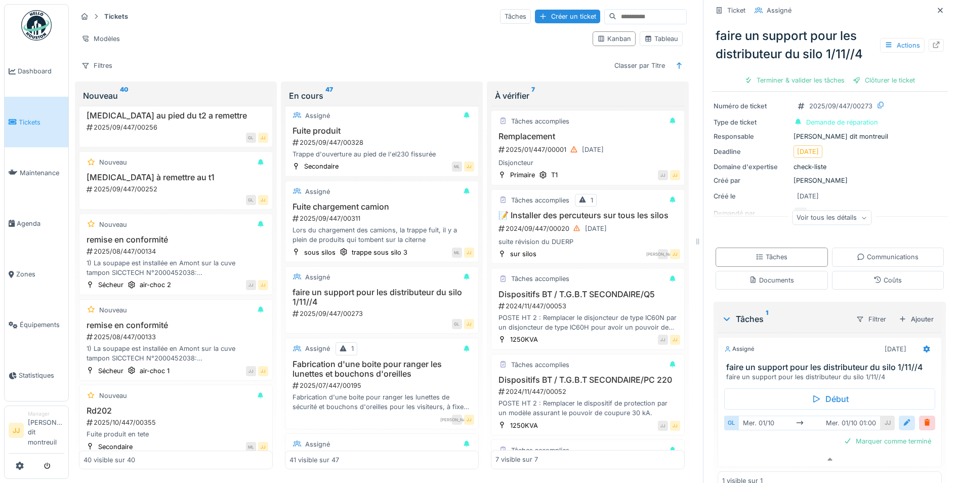
click at [903, 420] on div at bounding box center [907, 423] width 8 height 10
click at [920, 447] on button "Close" at bounding box center [925, 454] width 11 height 21
click at [835, 452] on input "text" at bounding box center [829, 454] width 203 height 21
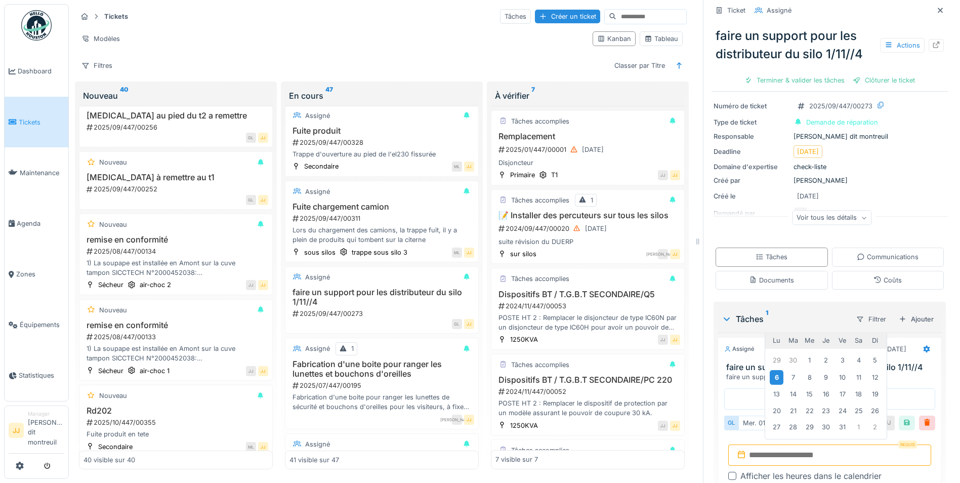
click at [773, 370] on div "6" at bounding box center [777, 377] width 14 height 15
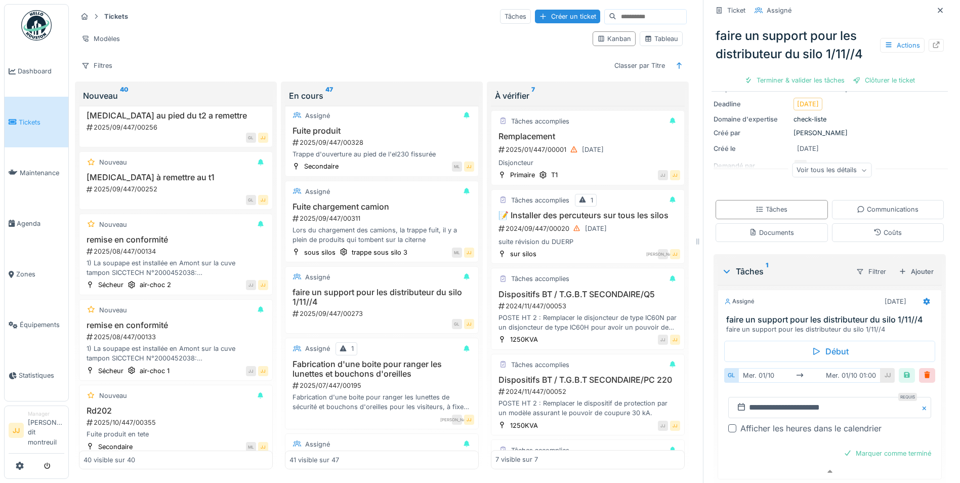
scroll to position [98, 0]
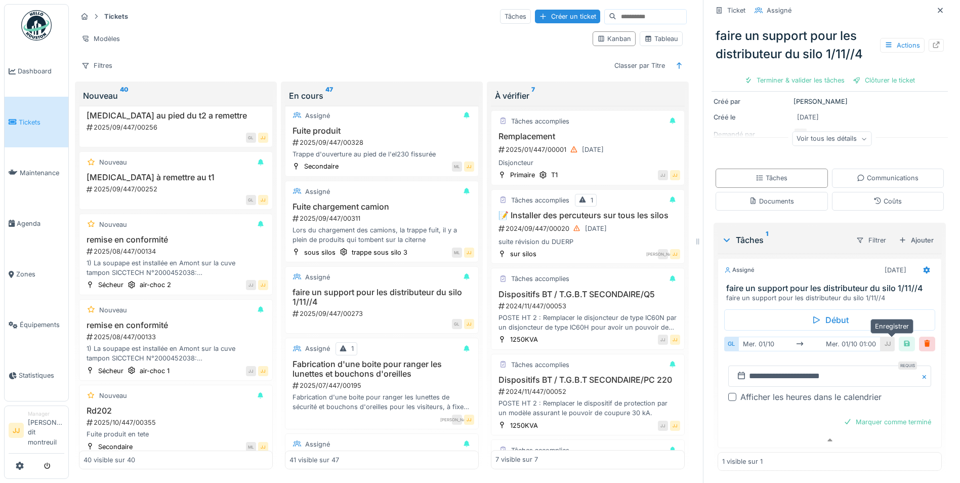
click at [899, 337] on div at bounding box center [907, 344] width 16 height 15
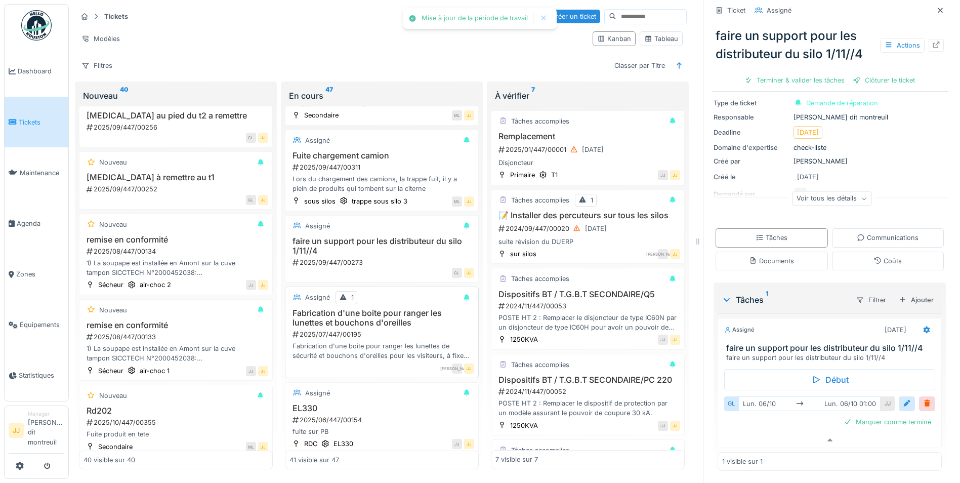
scroll to position [2524, 0]
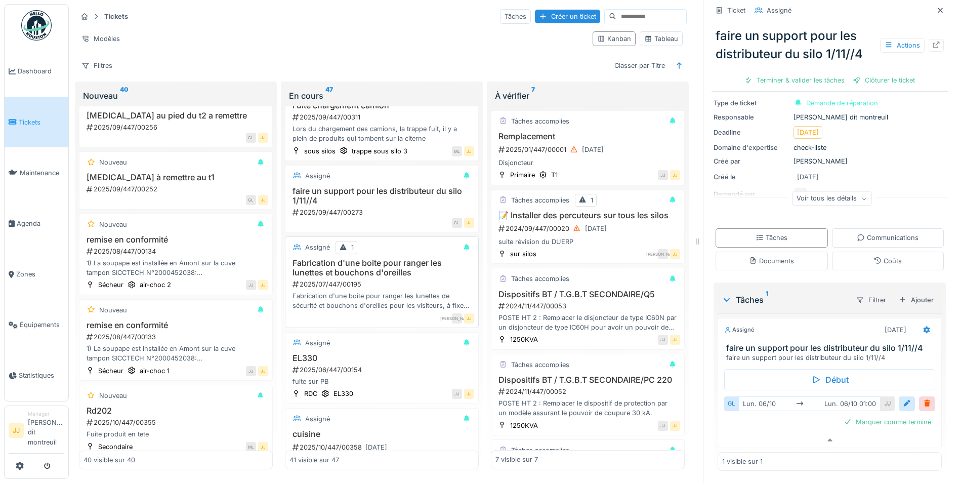
click at [397, 267] on h3 "Fabrication d'une boite pour ranger les lunettes et bouchons d'oreilles" at bounding box center [382, 267] width 185 height 19
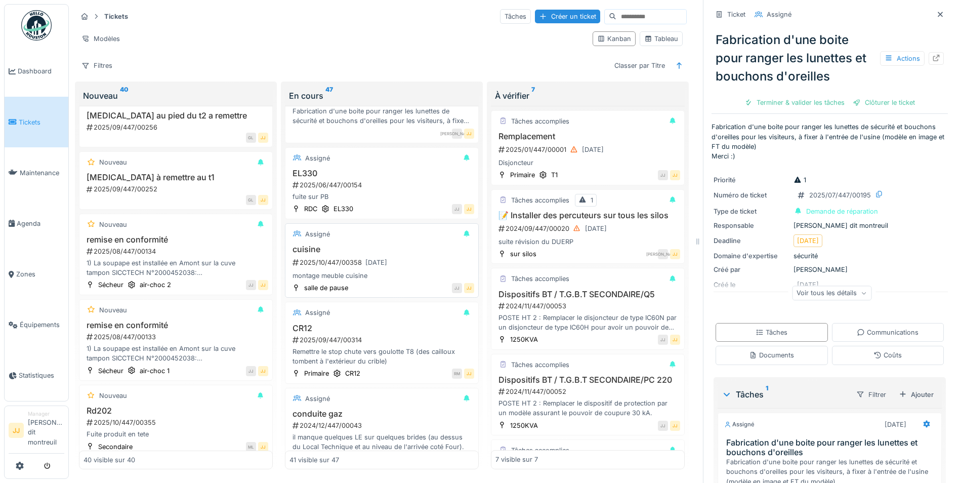
scroll to position [2726, 0]
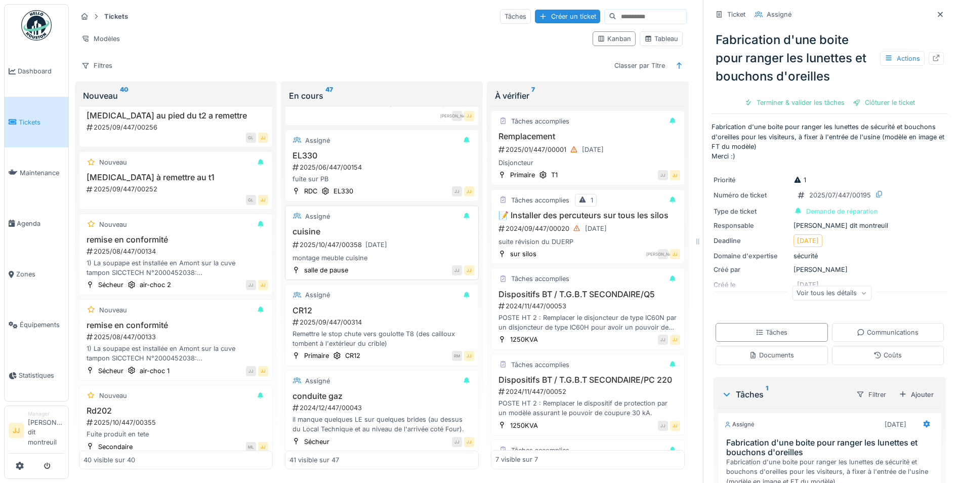
click at [382, 338] on div "Remettre le stop chute vers goulotte T8 (des cailloux tombent à l'extérieur du …" at bounding box center [382, 338] width 185 height 19
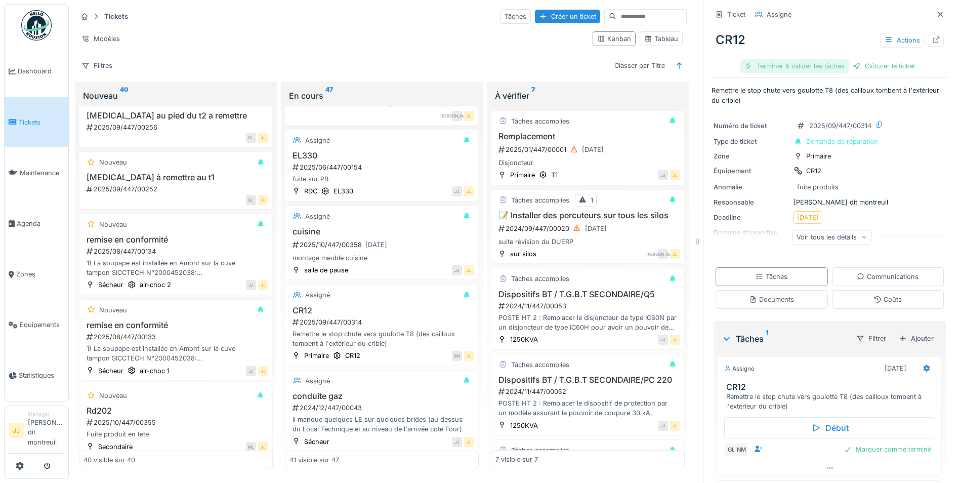
click at [813, 59] on div "Terminer & valider les tâches" at bounding box center [795, 66] width 108 height 14
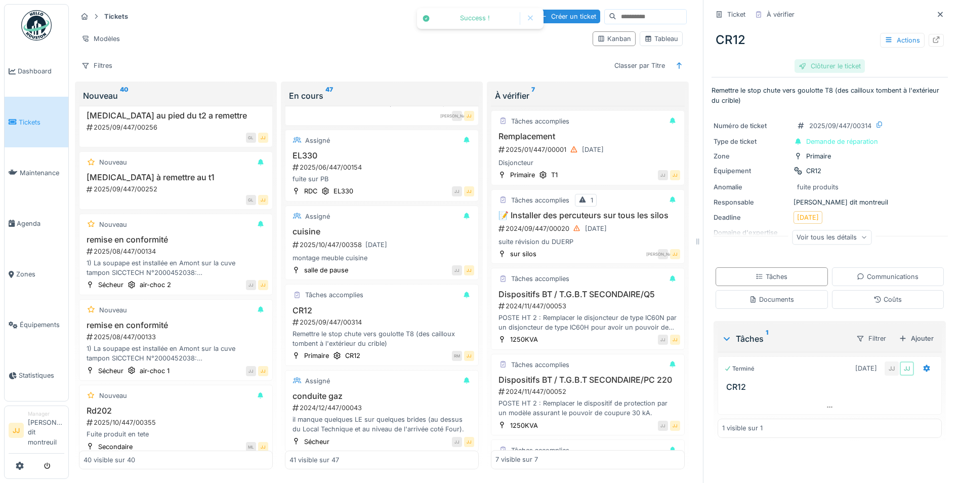
click at [881, 59] on div "CR12 Actions Clôturer le ticket" at bounding box center [830, 49] width 236 height 52
click at [839, 59] on div "Clôturer le ticket" at bounding box center [830, 66] width 70 height 14
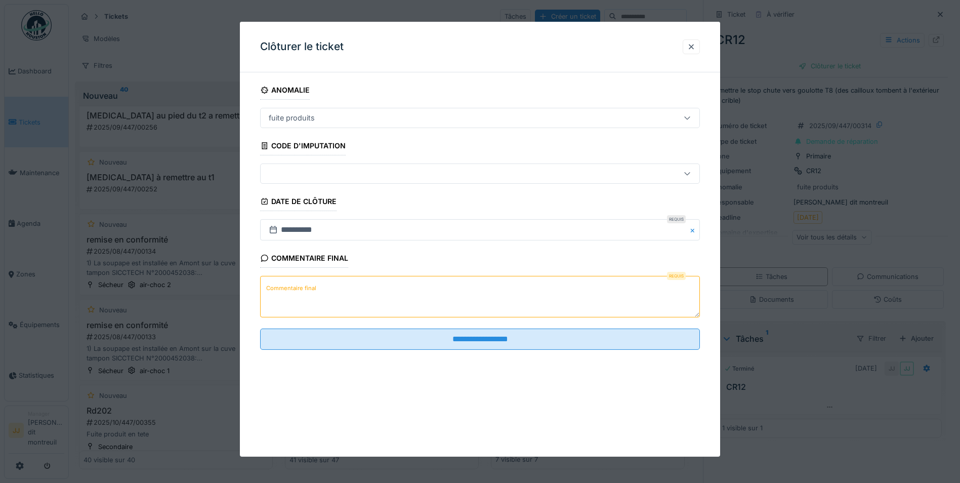
click at [320, 290] on textarea "Commentaire final" at bounding box center [480, 297] width 440 height 42
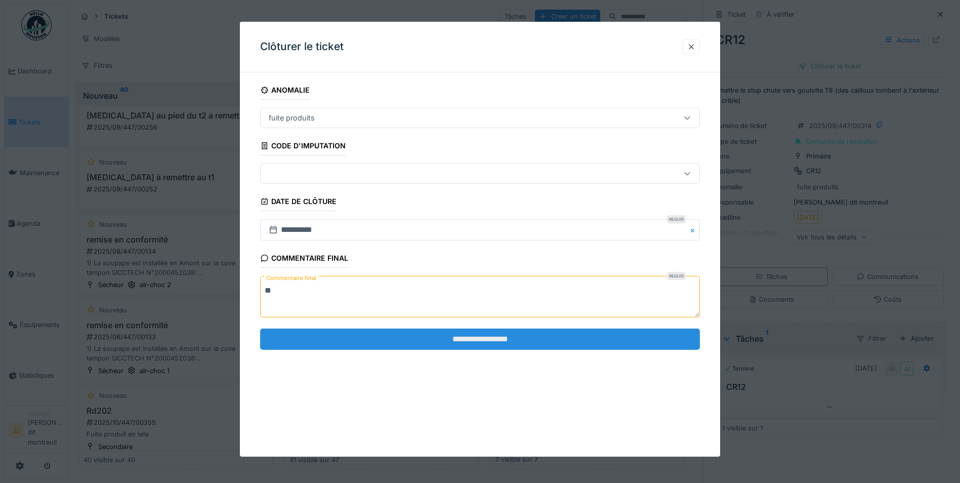
type textarea "**"
click at [332, 348] on input "**********" at bounding box center [480, 339] width 440 height 21
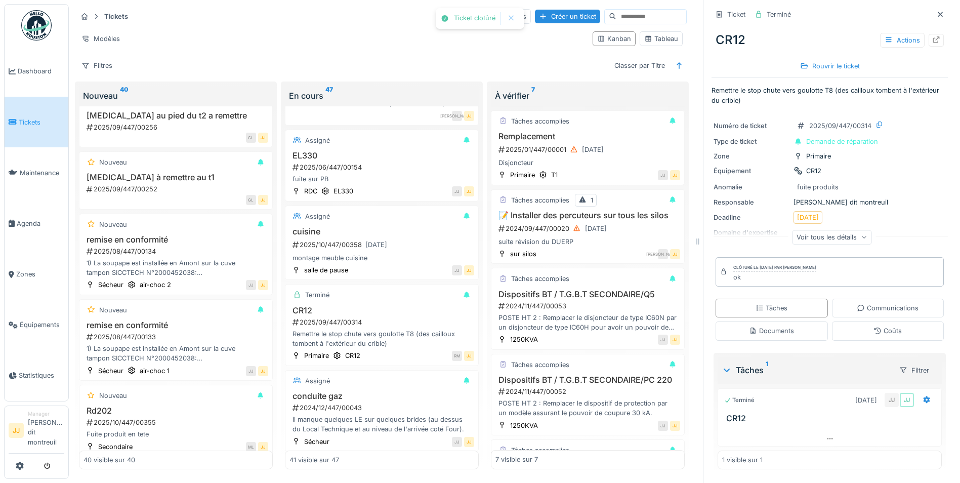
scroll to position [2756, 0]
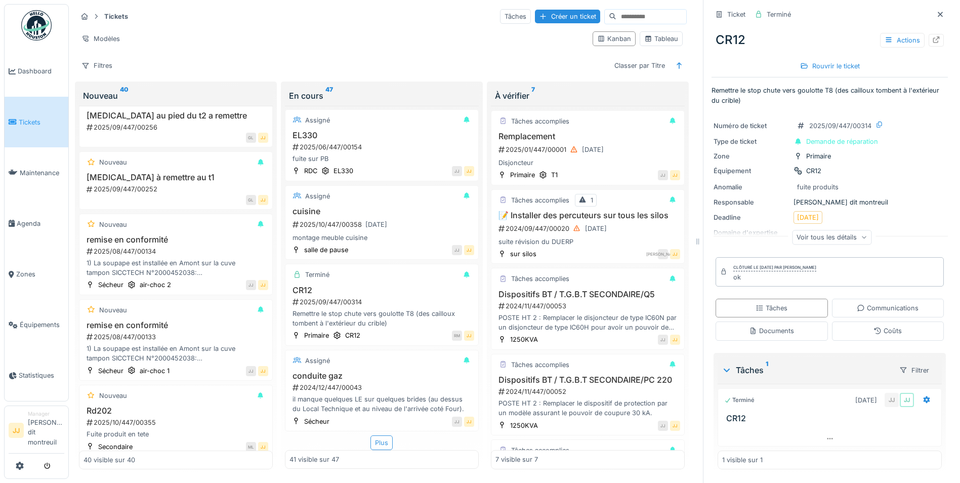
click at [379, 435] on div "Plus" at bounding box center [382, 442] width 22 height 15
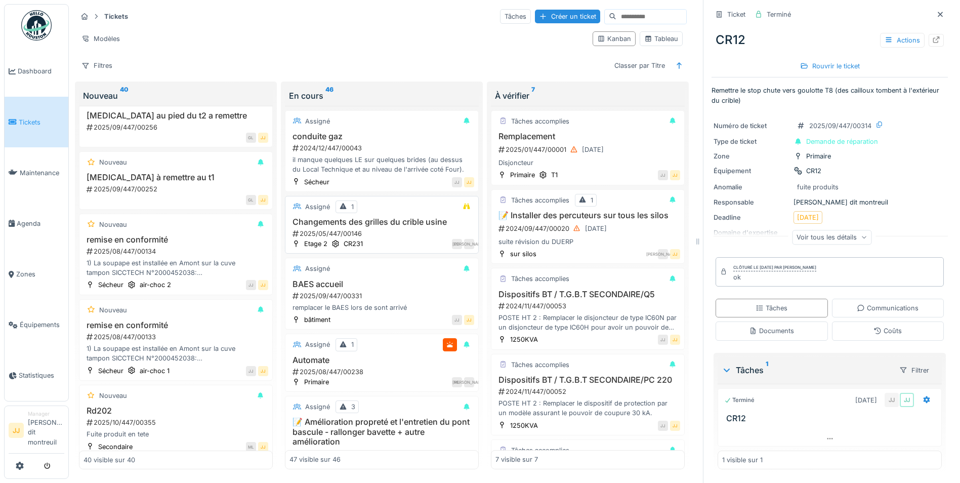
scroll to position [3009, 0]
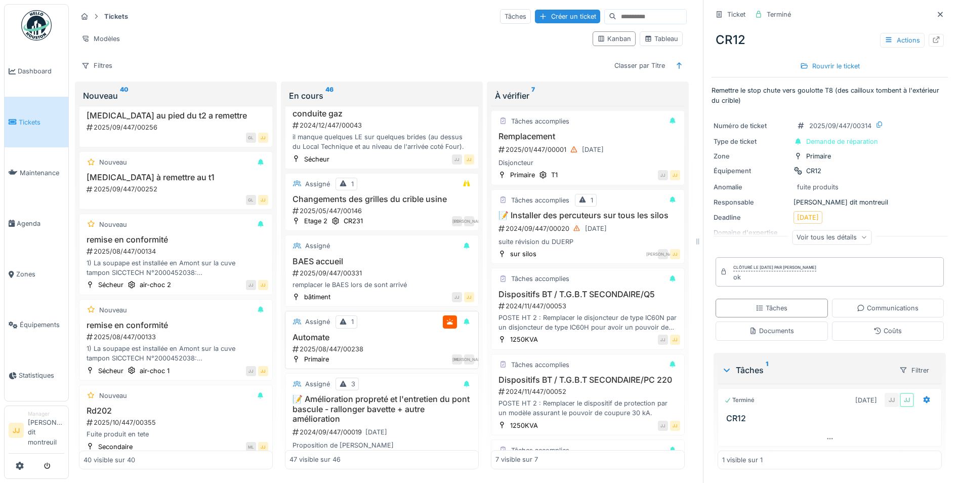
click at [392, 351] on div "2025/08/447/00238" at bounding box center [383, 349] width 183 height 10
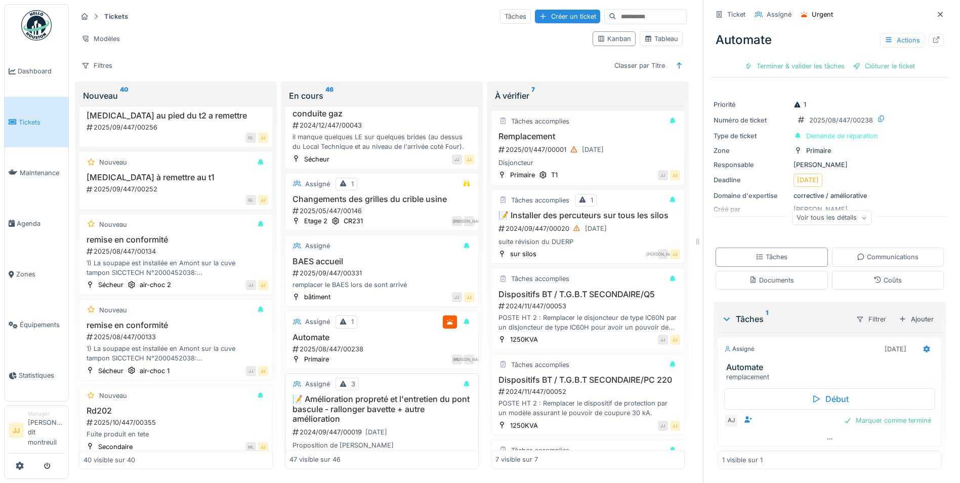
click at [387, 422] on h3 "📝 Amélioration propreté et l'entretien du pont bascule - rallonger bavette + au…" at bounding box center [382, 408] width 185 height 29
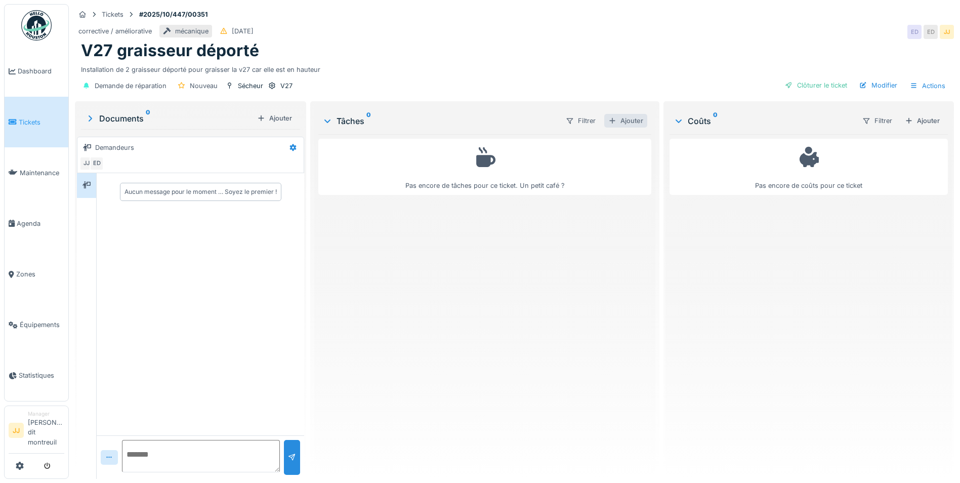
click at [624, 124] on div "Ajouter" at bounding box center [625, 121] width 43 height 14
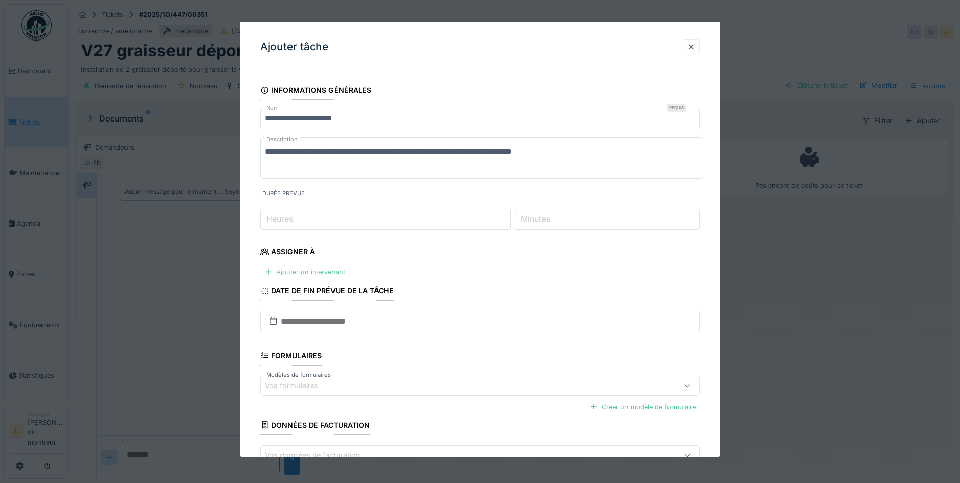
click at [322, 276] on div "Ajouter un intervenant" at bounding box center [304, 272] width 89 height 14
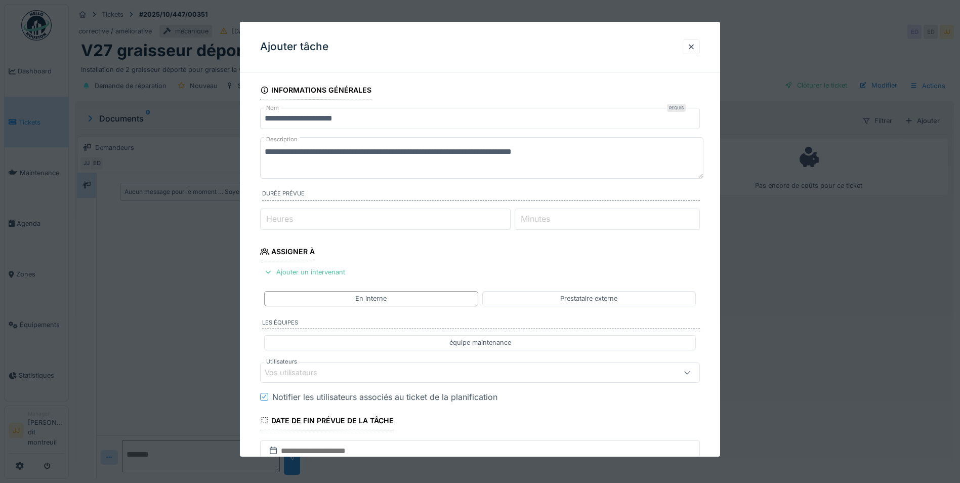
click at [308, 372] on div "Vos utilisateurs" at bounding box center [298, 372] width 67 height 11
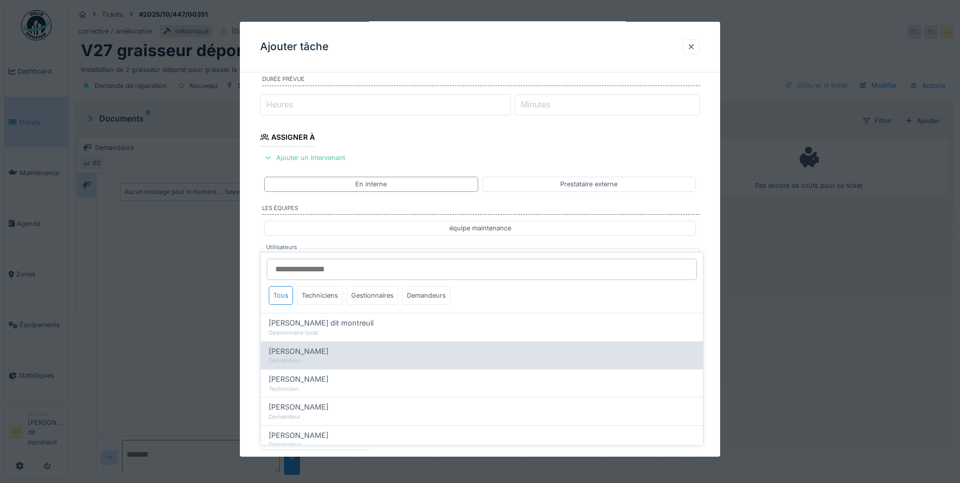
scroll to position [133, 0]
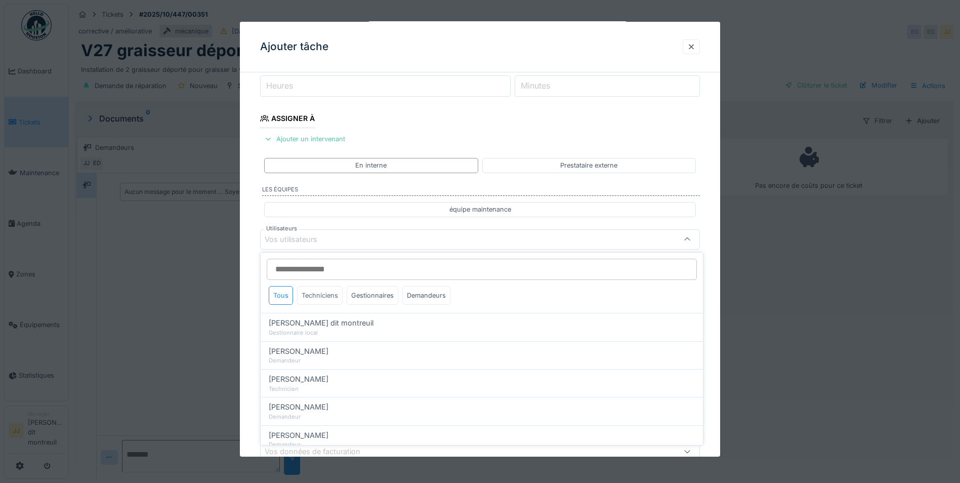
click at [334, 296] on div "Techniciens" at bounding box center [320, 295] width 46 height 19
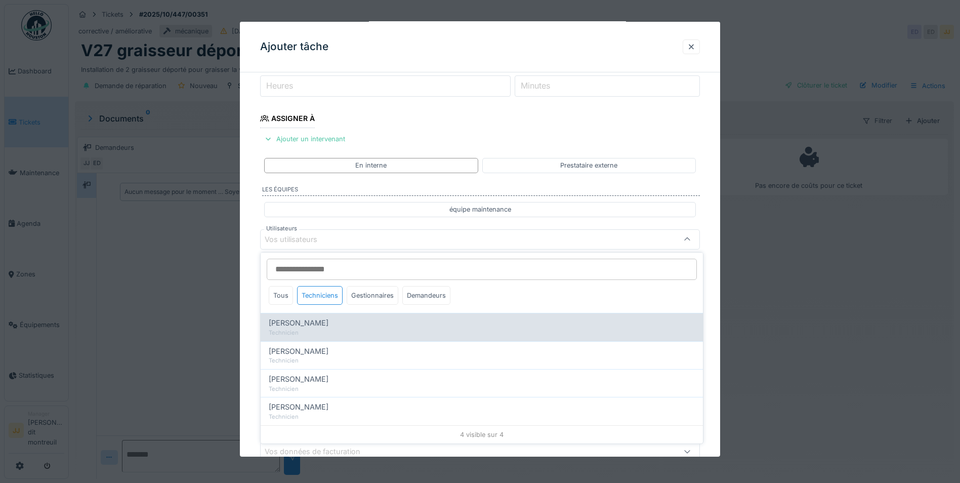
click at [390, 331] on div "Technicien" at bounding box center [482, 333] width 426 height 9
type input "*****"
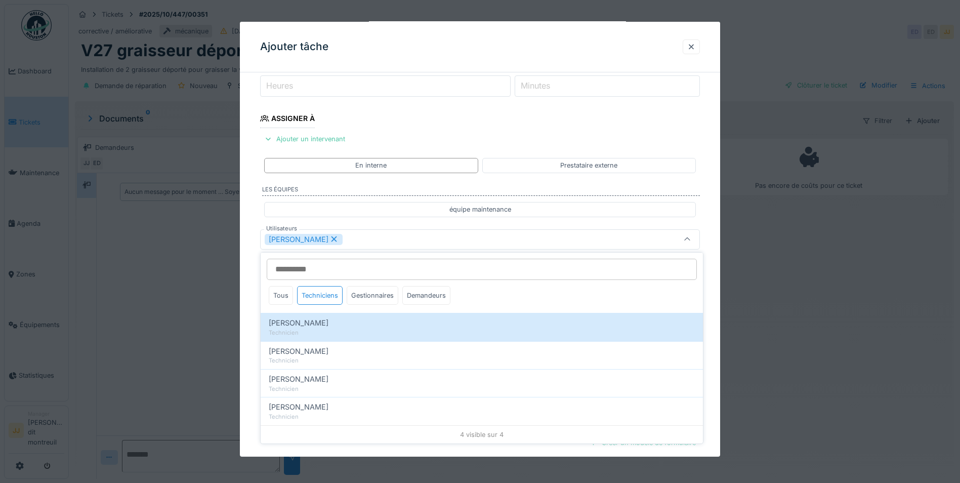
click at [445, 239] on div "[PERSON_NAME]" at bounding box center [454, 238] width 379 height 11
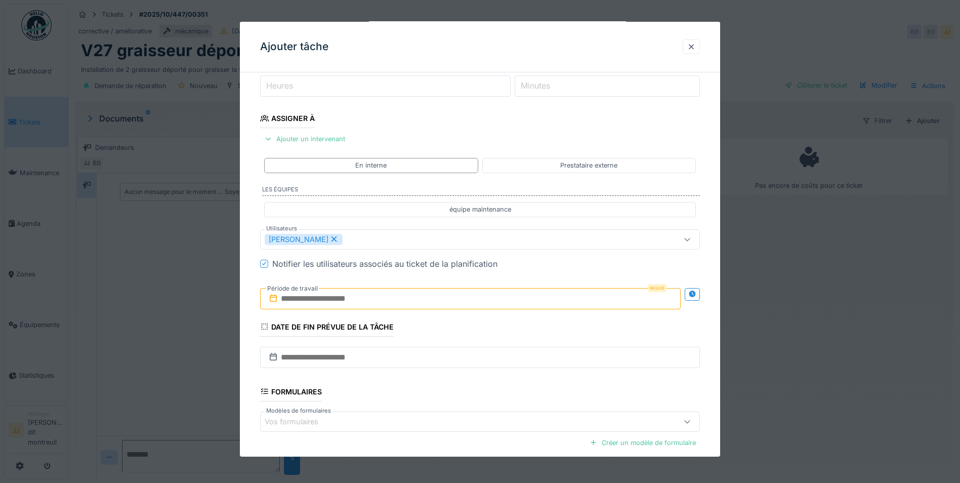
click at [362, 293] on input "text" at bounding box center [470, 298] width 421 height 21
click at [441, 380] on div "7" at bounding box center [440, 382] width 14 height 14
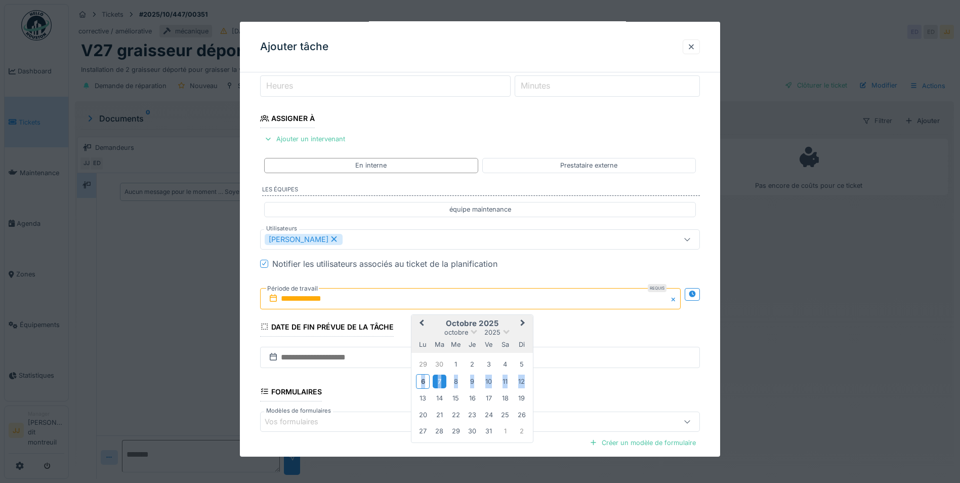
click at [441, 380] on div "7" at bounding box center [440, 382] width 14 height 14
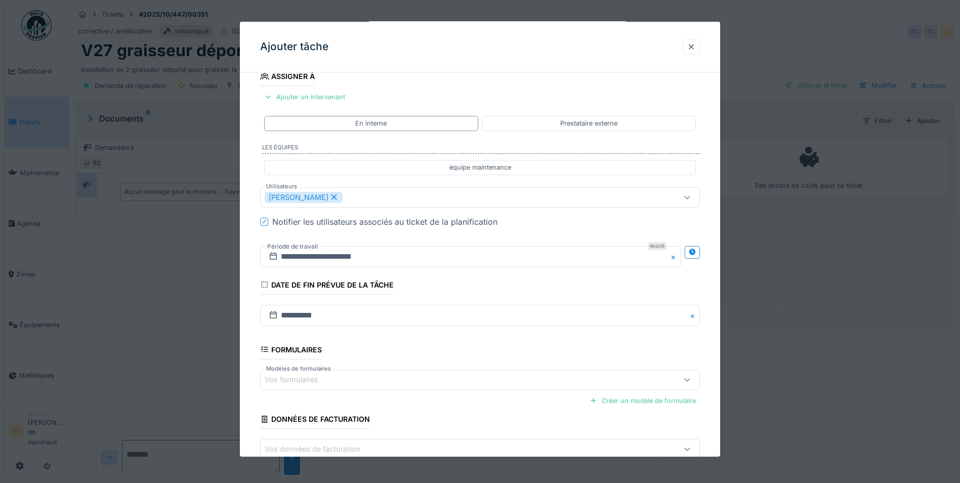
scroll to position [235, 0]
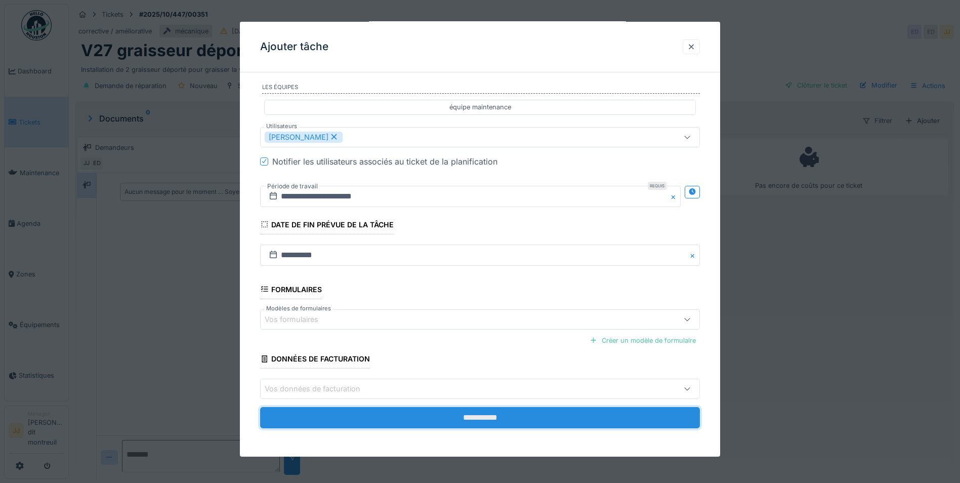
click at [449, 419] on input "**********" at bounding box center [480, 417] width 440 height 21
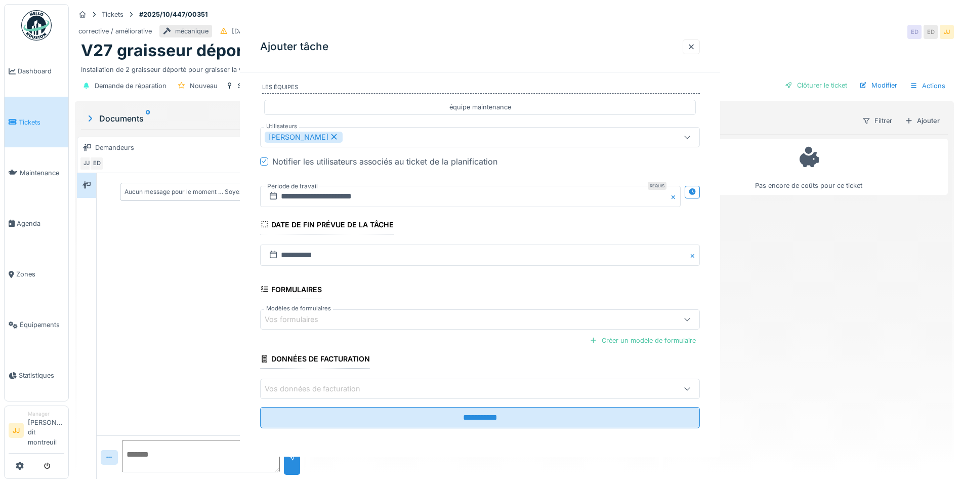
scroll to position [0, 0]
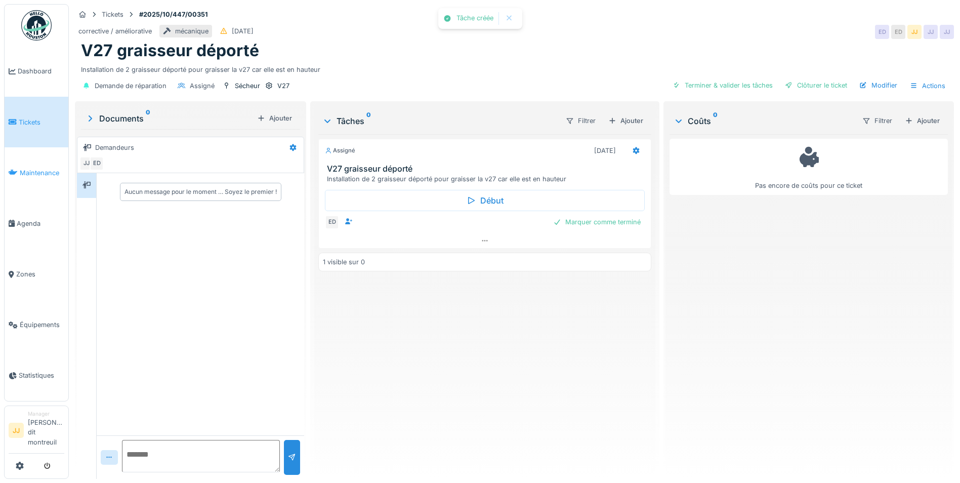
click at [18, 175] on li "Maintenance" at bounding box center [37, 173] width 56 height 10
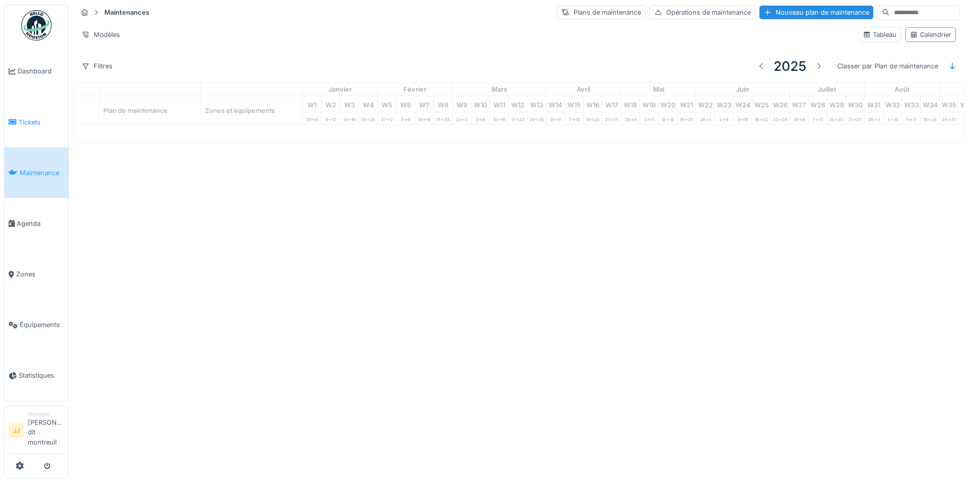
click at [27, 116] on link "Tickets" at bounding box center [37, 122] width 64 height 51
click at [31, 128] on link "Tickets" at bounding box center [37, 122] width 64 height 51
click at [17, 122] on li "Tickets" at bounding box center [37, 122] width 56 height 10
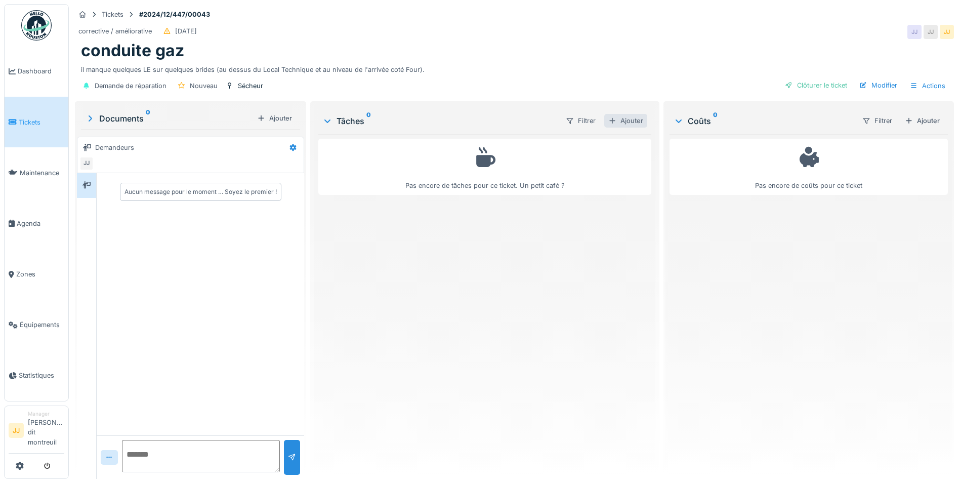
click at [614, 124] on div "Ajouter" at bounding box center [625, 121] width 43 height 14
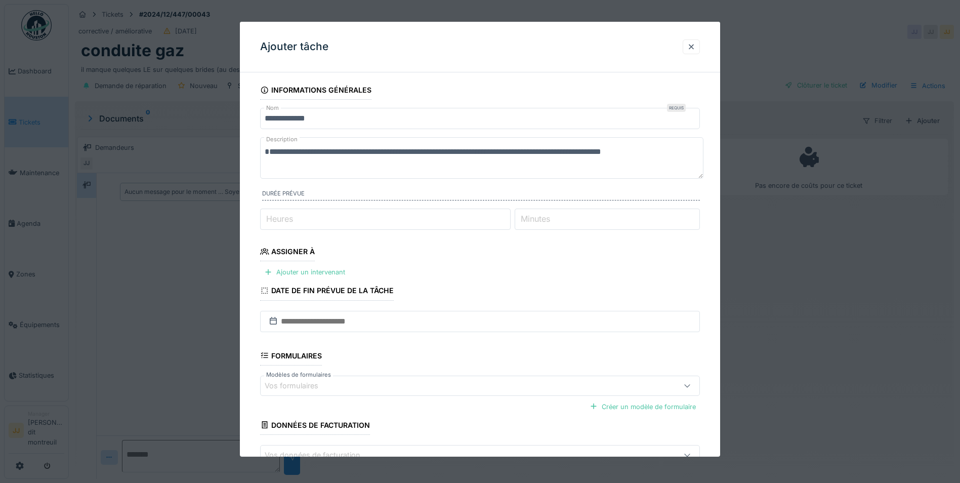
drag, startPoint x: 266, startPoint y: 151, endPoint x: 495, endPoint y: 156, distance: 228.8
click at [731, 160] on div "**********" at bounding box center [514, 241] width 891 height 483
click at [324, 168] on textarea "**********" at bounding box center [481, 158] width 443 height 42
click at [310, 269] on div "Ajouter un intervenant" at bounding box center [304, 272] width 89 height 14
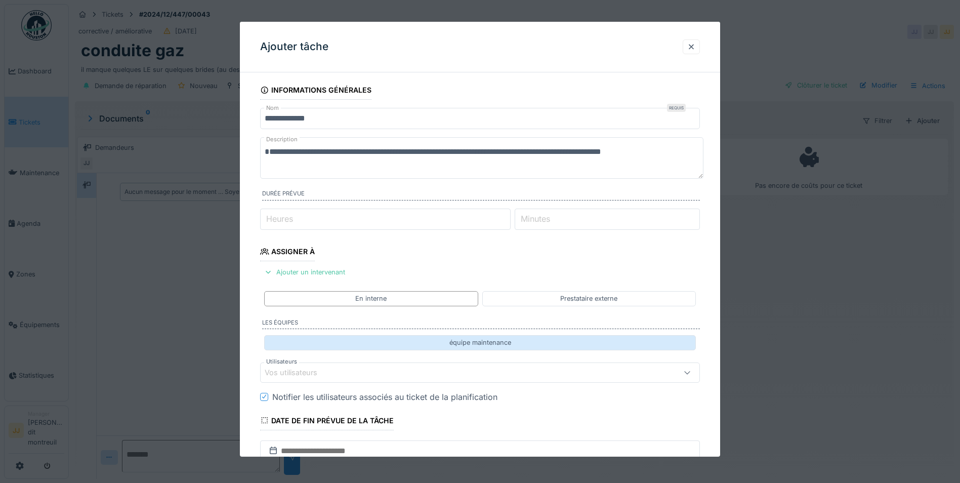
click at [331, 347] on div "équipe maintenance" at bounding box center [480, 342] width 432 height 15
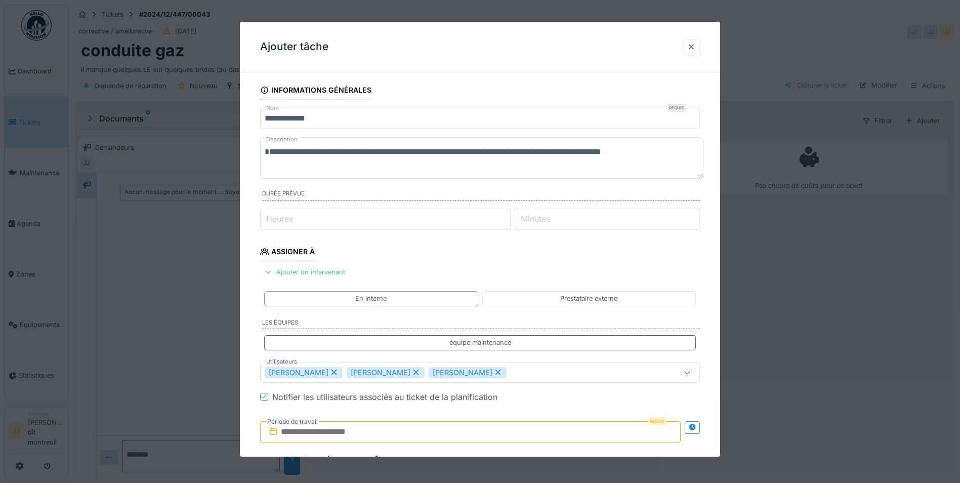
click at [494, 374] on icon at bounding box center [498, 371] width 9 height 7
type input "**********"
click at [408, 434] on input "text" at bounding box center [470, 431] width 421 height 21
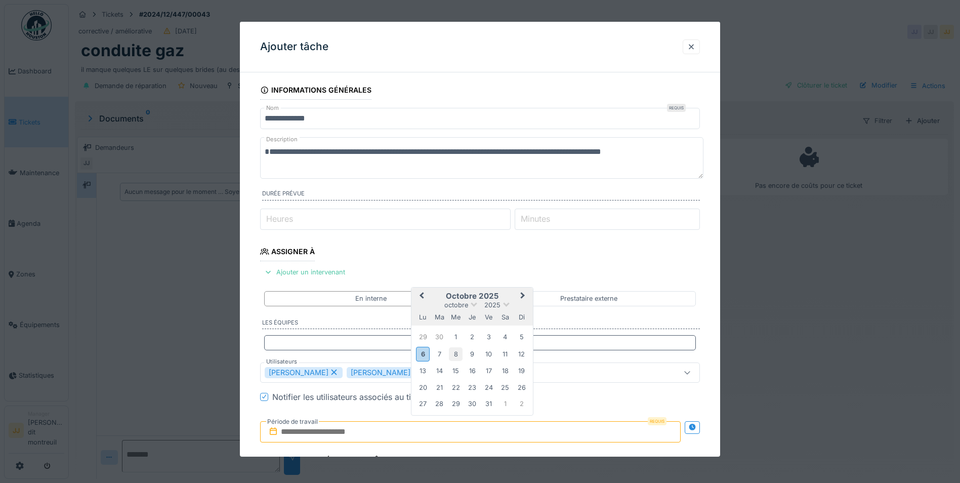
click at [454, 351] on div "8" at bounding box center [456, 354] width 14 height 14
click at [455, 351] on div "8" at bounding box center [456, 354] width 14 height 14
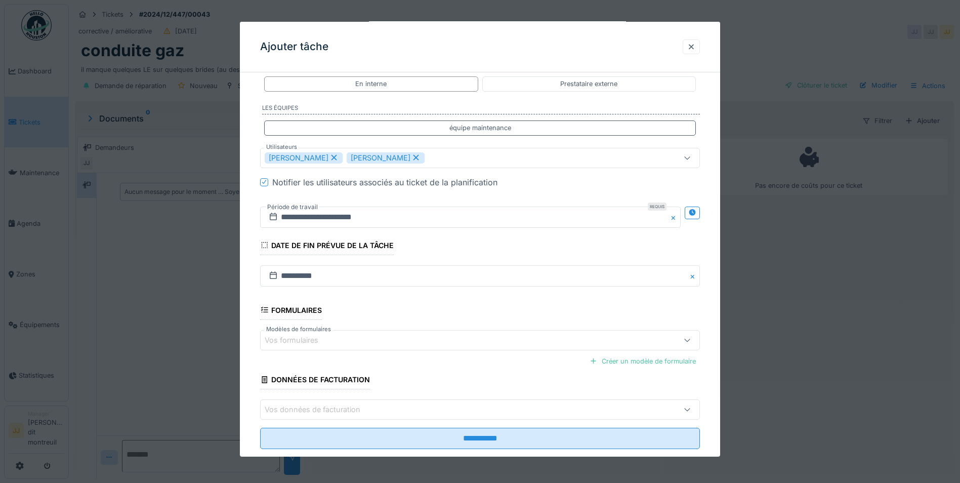
scroll to position [235, 0]
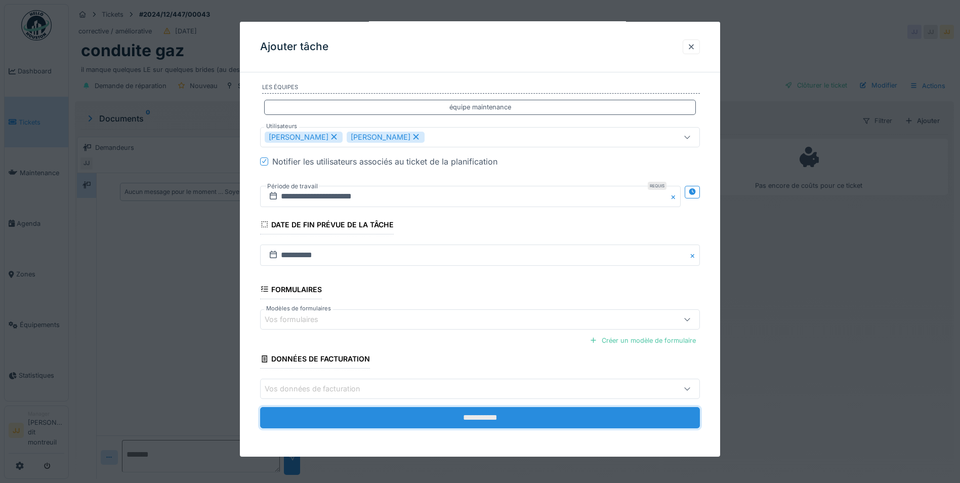
click at [368, 417] on input "**********" at bounding box center [480, 417] width 440 height 21
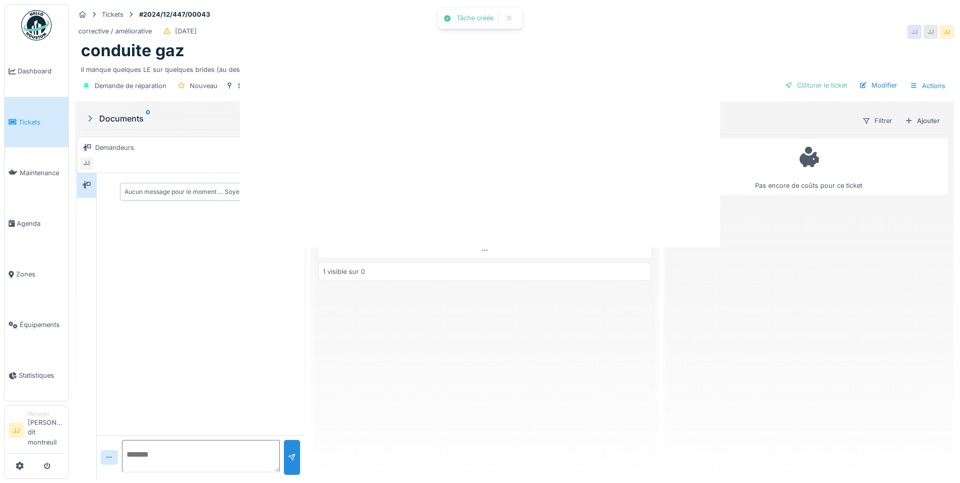
scroll to position [0, 0]
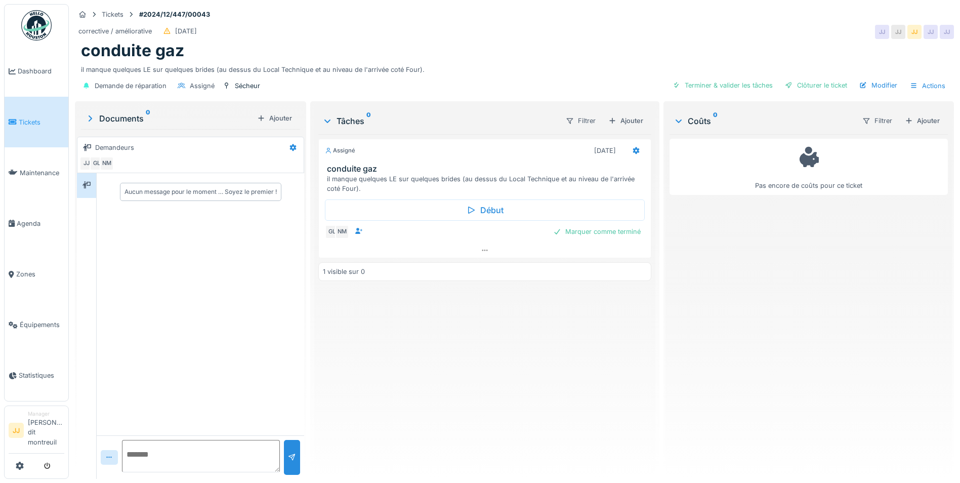
click at [44, 138] on link "Tickets" at bounding box center [37, 122] width 64 height 51
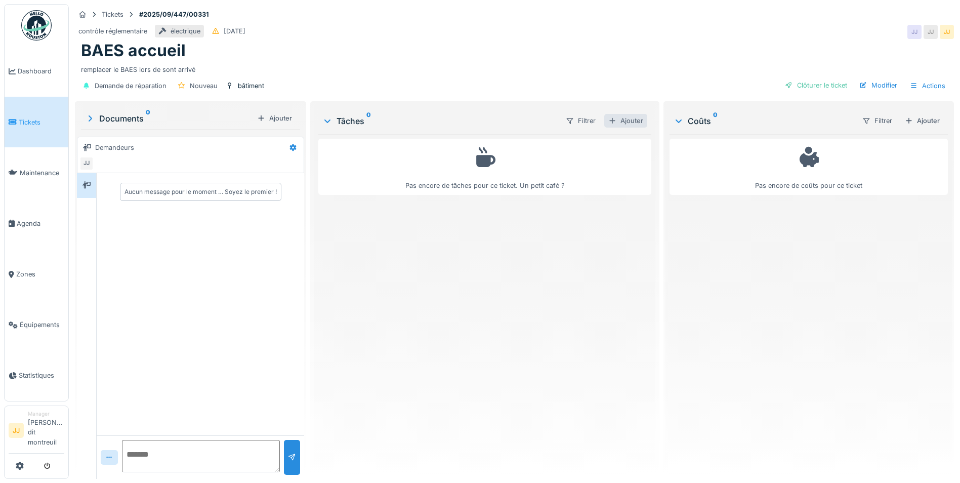
click at [625, 116] on div "Ajouter" at bounding box center [625, 121] width 43 height 14
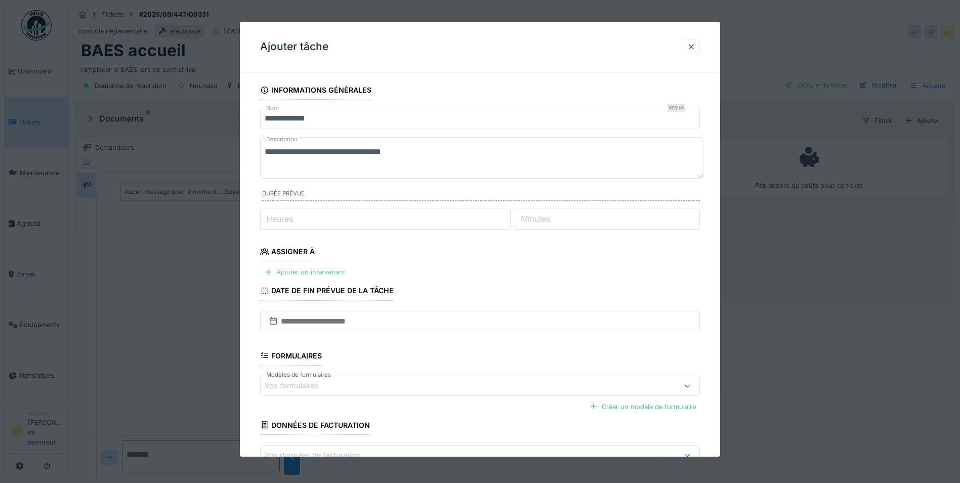
click at [319, 278] on div "Ajouter un intervenant" at bounding box center [304, 272] width 89 height 14
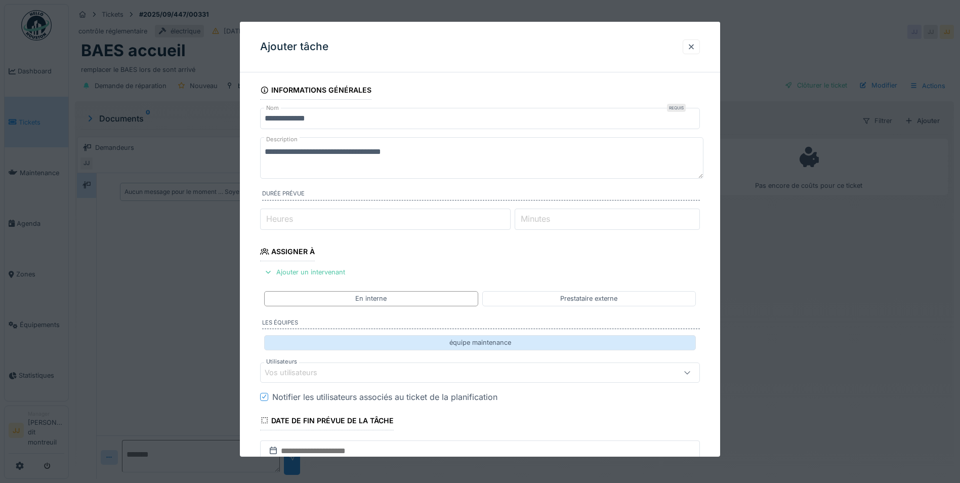
click at [319, 344] on div "équipe maintenance" at bounding box center [480, 342] width 432 height 15
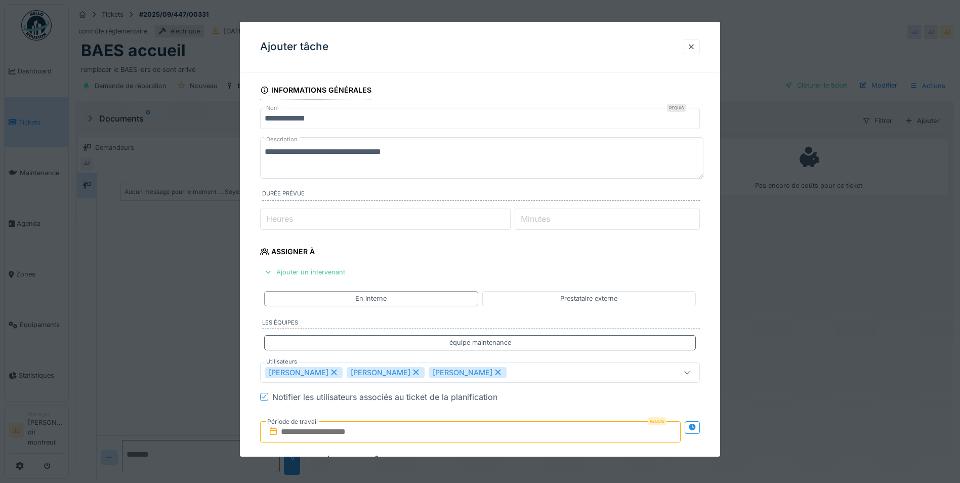
click at [332, 375] on icon at bounding box center [335, 373] width 6 height 6
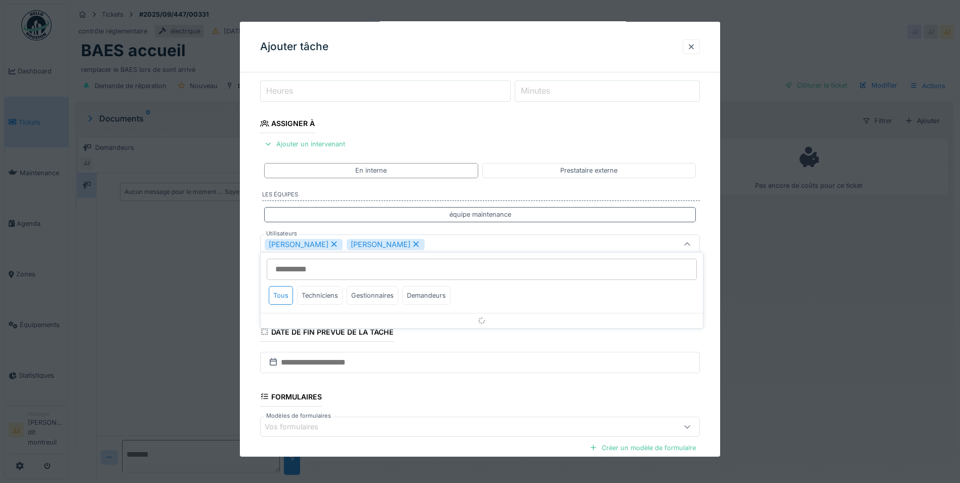
scroll to position [133, 0]
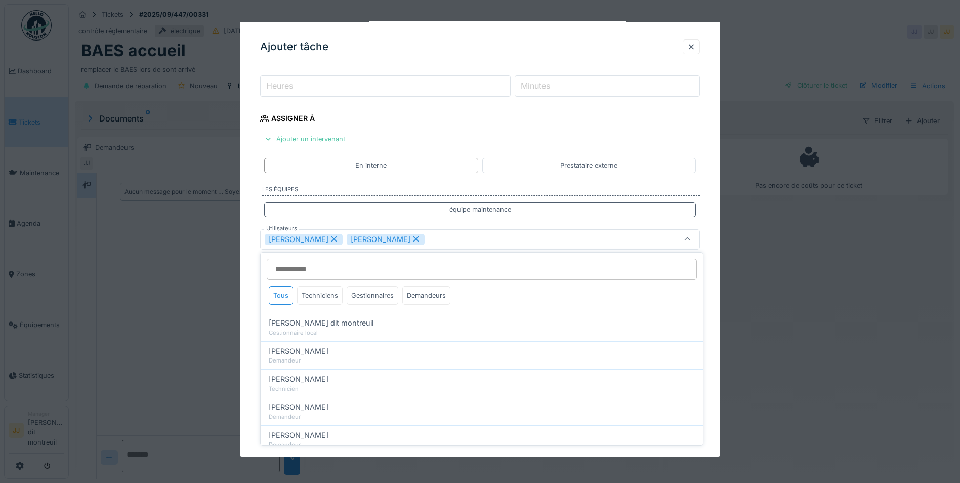
click at [412, 239] on icon at bounding box center [416, 238] width 9 height 7
type input "*****"
click at [400, 245] on div "Nicolas Menard" at bounding box center [480, 239] width 440 height 20
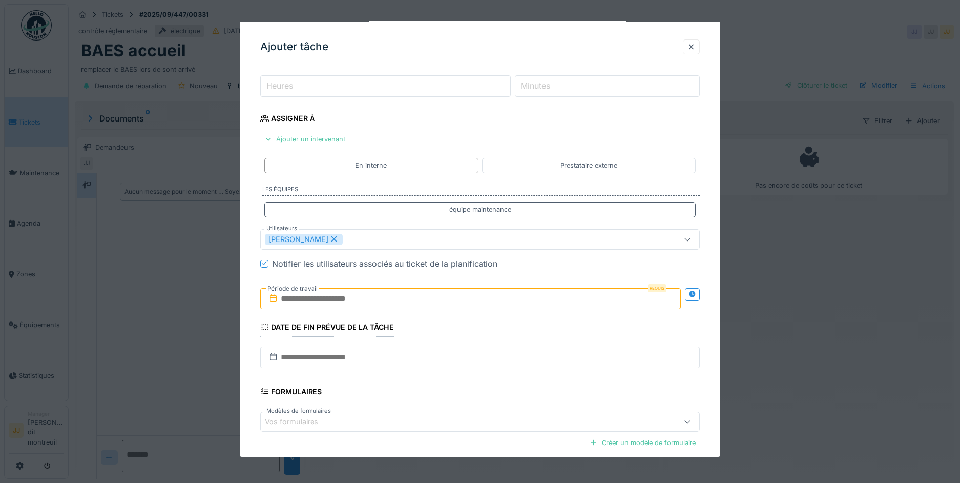
click at [316, 304] on input "text" at bounding box center [470, 298] width 421 height 21
click at [428, 385] on div "6" at bounding box center [423, 381] width 14 height 15
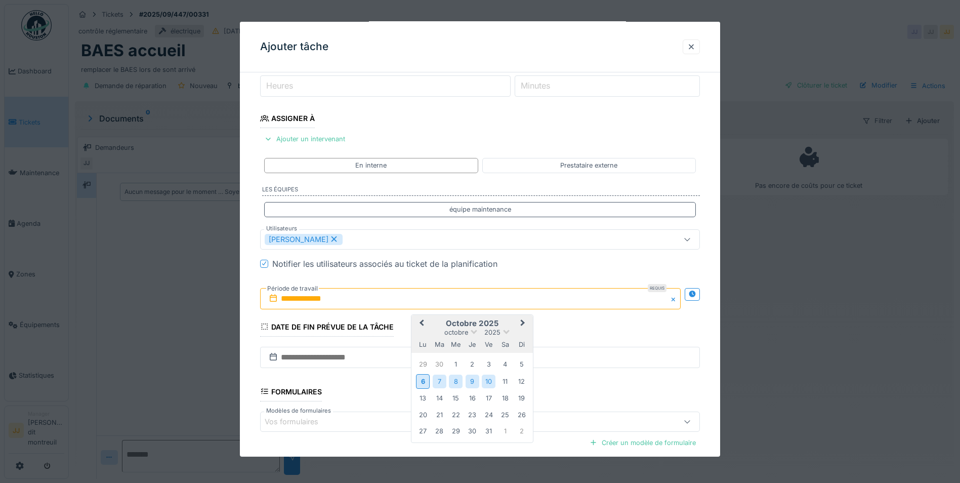
click at [488, 379] on div "10" at bounding box center [489, 382] width 14 height 14
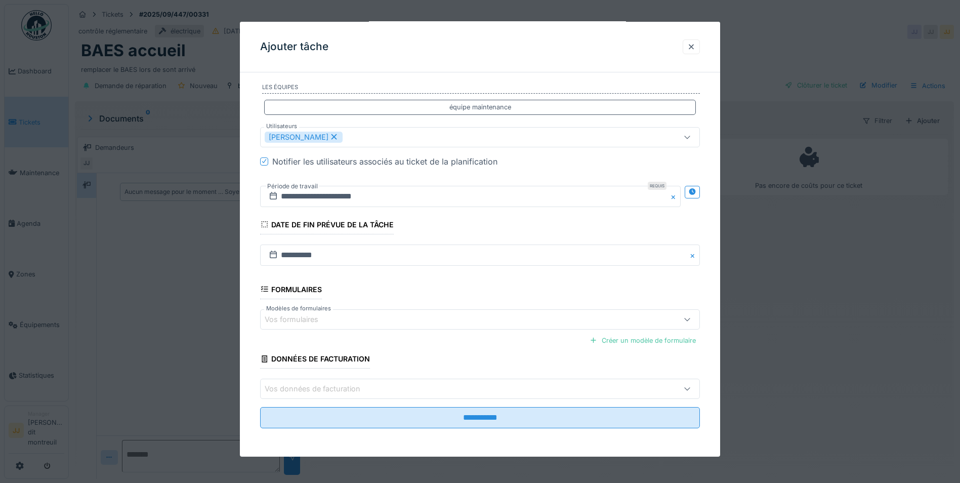
scroll to position [8, 0]
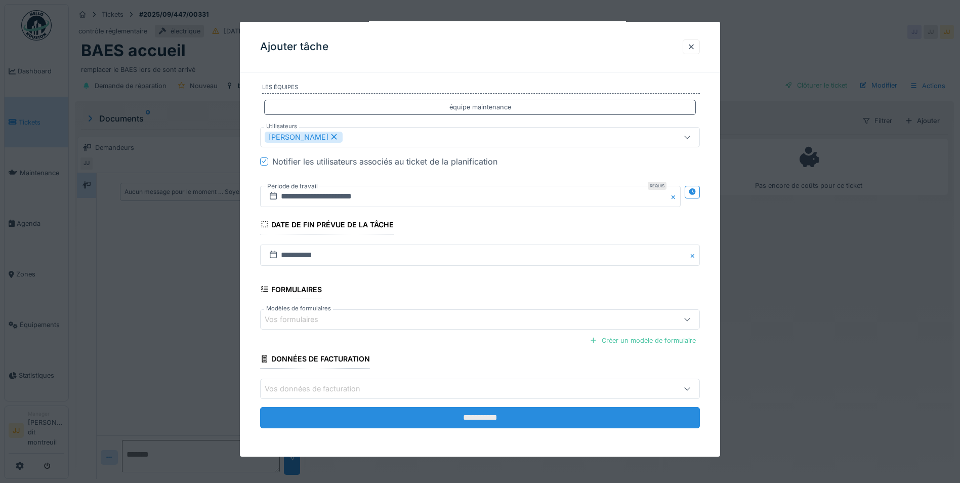
click at [390, 411] on input "**********" at bounding box center [480, 417] width 440 height 21
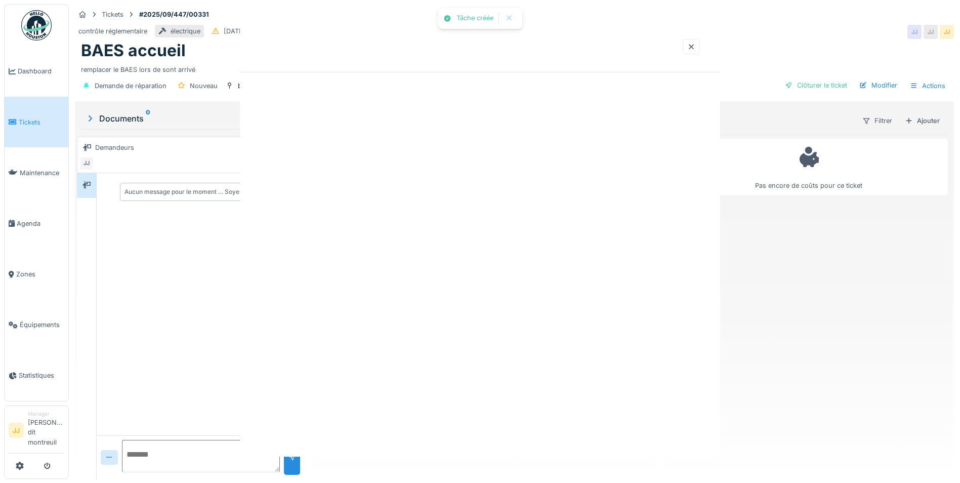
scroll to position [0, 0]
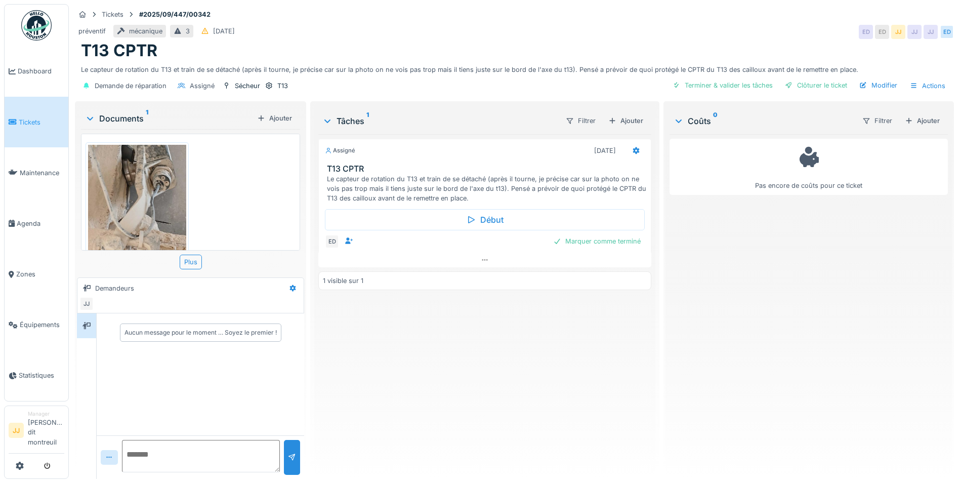
click at [884, 96] on div "Demande de réparation Assigné Sécheur T13 Terminer & valider les tâches Clôture…" at bounding box center [514, 85] width 879 height 23
click at [923, 80] on div "Actions" at bounding box center [928, 85] width 45 height 15
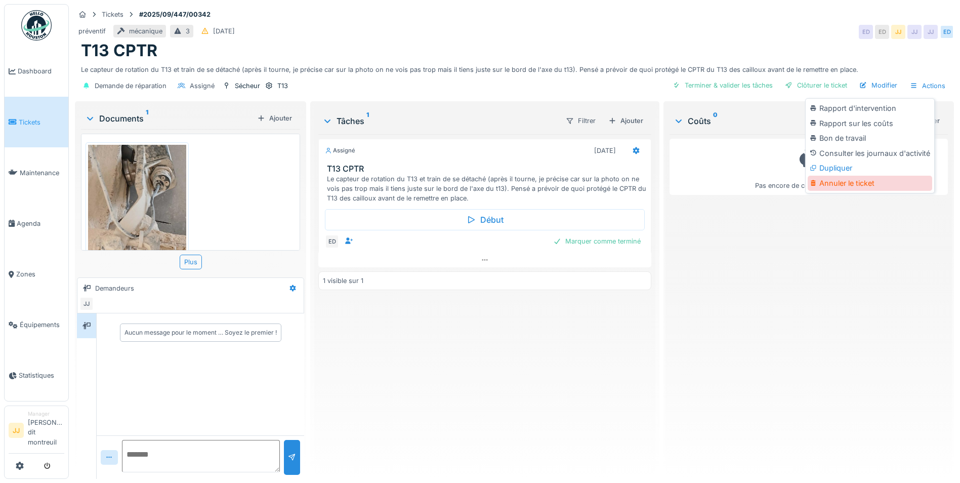
click at [846, 176] on div "Annuler le ticket" at bounding box center [870, 183] width 125 height 15
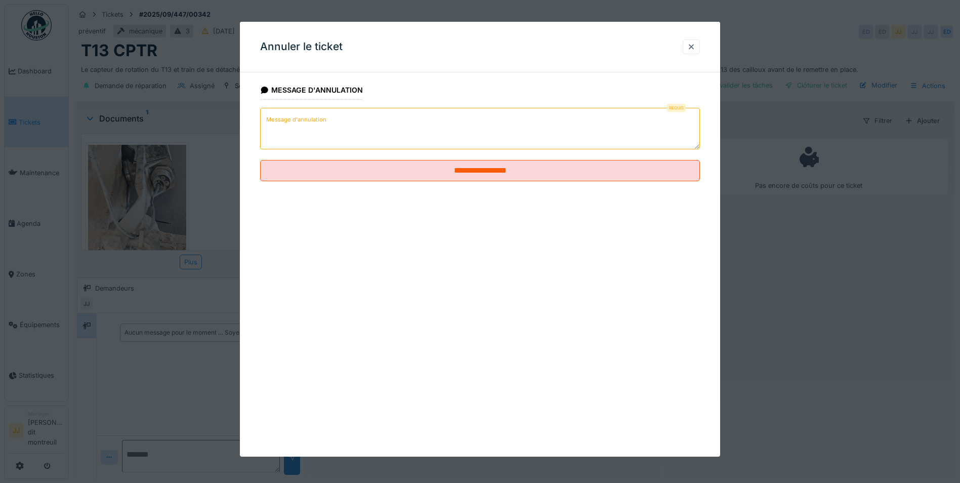
click at [311, 120] on label "Message d'annulation" at bounding box center [296, 119] width 64 height 13
click at [311, 120] on textarea "Message d'annulation" at bounding box center [480, 129] width 440 height 42
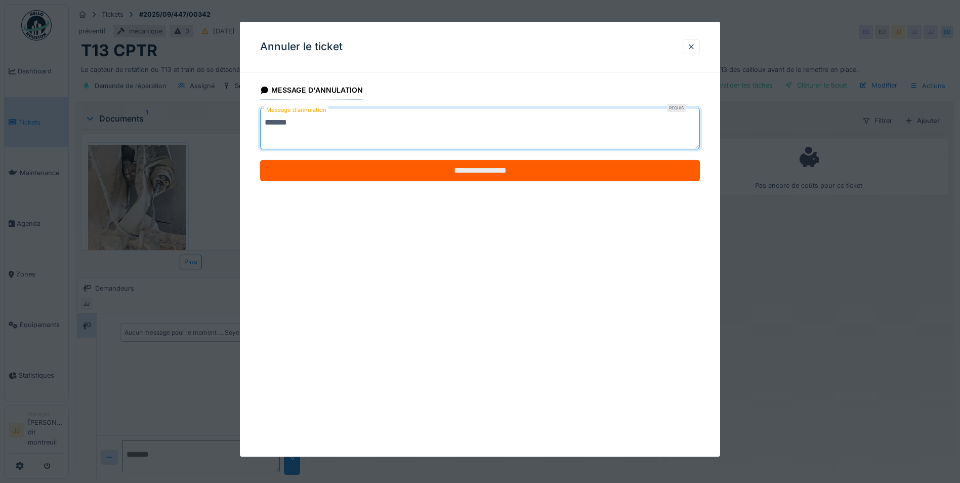
type textarea "*******"
click at [300, 160] on input "**********" at bounding box center [480, 170] width 440 height 21
